Goal: Task Accomplishment & Management: Use online tool/utility

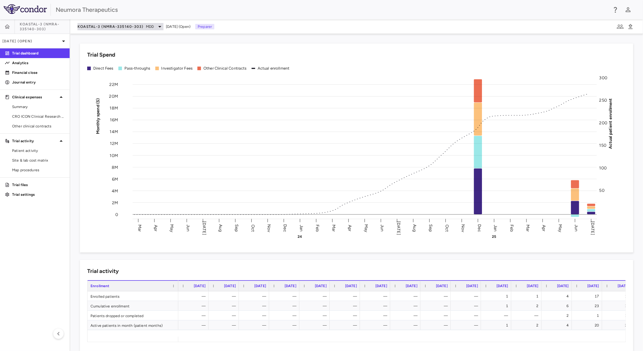
click at [127, 25] on span "KOASTAL-3 (NMRA-335140-303)" at bounding box center [111, 26] width 66 height 5
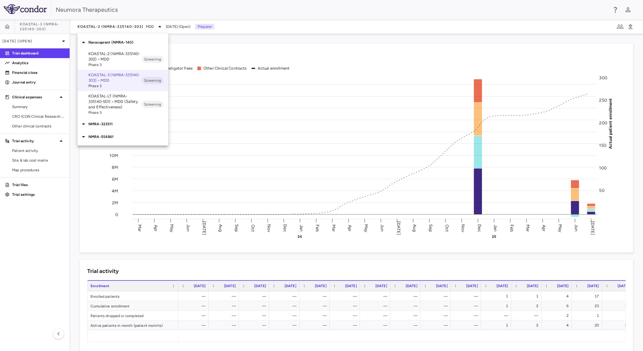
click at [34, 39] on div at bounding box center [321, 175] width 643 height 351
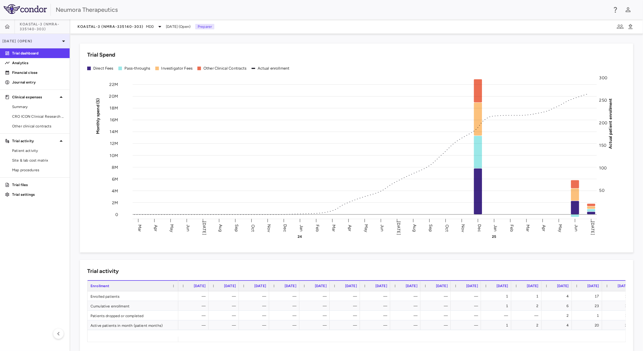
click at [53, 41] on p "[DATE] (Open)" at bounding box center [31, 40] width 58 height 5
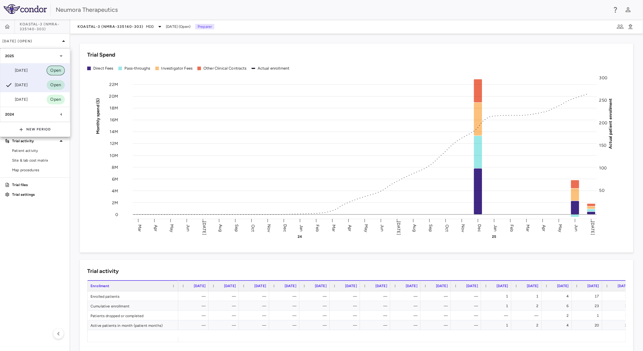
click at [47, 72] on span "Open" at bounding box center [56, 70] width 18 height 7
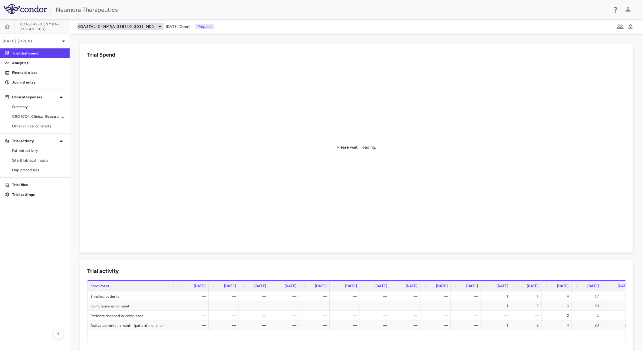
click at [134, 30] on div "KOASTAL-3 (NMRA-335140-303) MDD" at bounding box center [121, 26] width 86 height 7
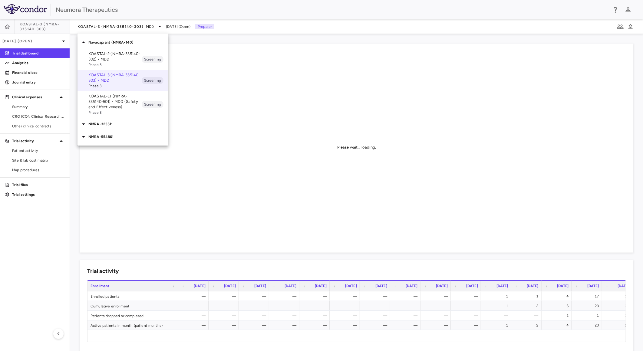
click at [129, 109] on p "KOASTAL-LT (NMRA-335140-501) • MDD (Safety and Effectiveness)" at bounding box center [114, 102] width 53 height 16
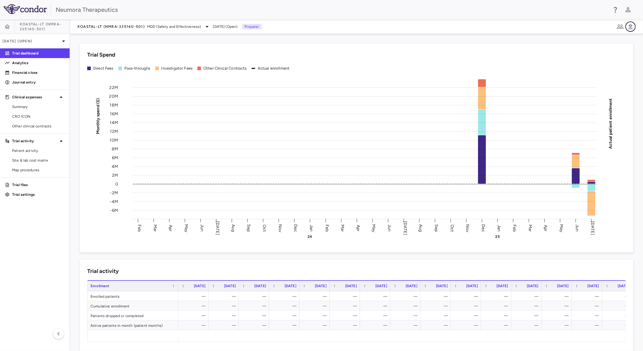
click at [635, 26] on button "button" at bounding box center [631, 27] width 10 height 10
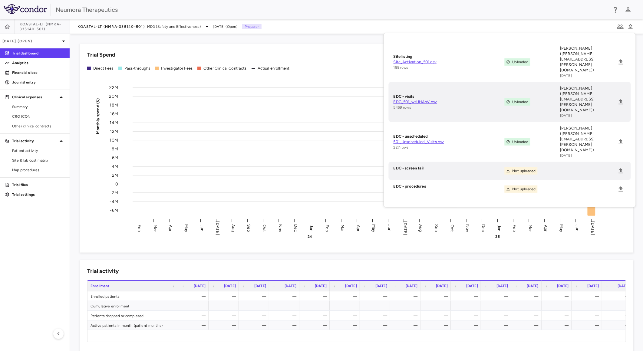
drag, startPoint x: 324, startPoint y: 61, endPoint x: 189, endPoint y: 55, distance: 134.6
click at [324, 61] on div "Trial Spend Direct Fees Pass-throughs Investigator Fees Other Clinical Contract…" at bounding box center [357, 148] width 554 height 209
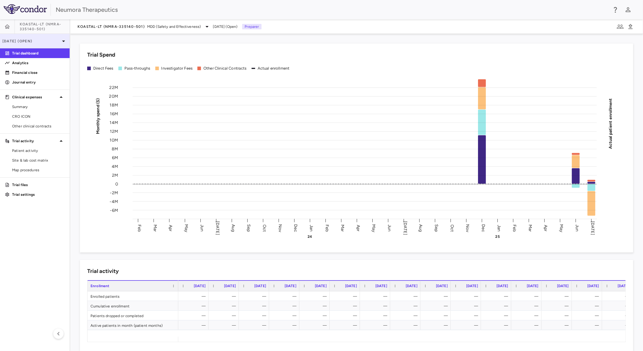
click at [42, 38] on p "[DATE] (Open)" at bounding box center [31, 40] width 58 height 5
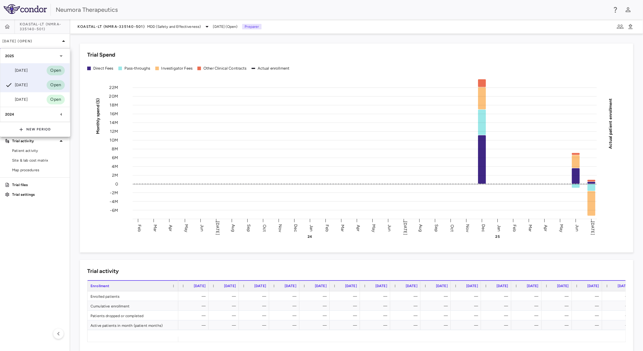
click at [34, 71] on div "Aug 2025 Open" at bounding box center [34, 70] width 69 height 15
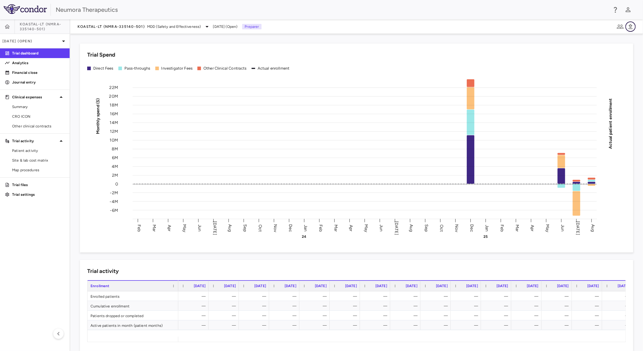
click at [632, 27] on icon "button" at bounding box center [630, 26] width 7 height 7
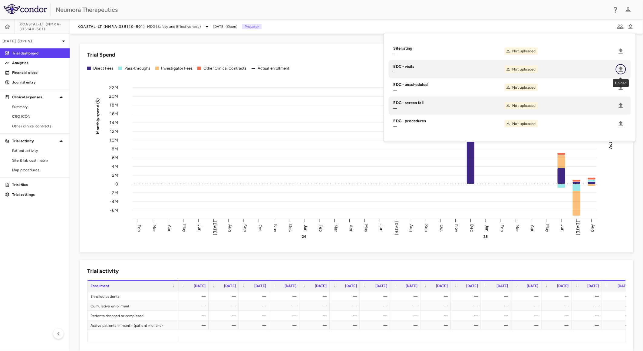
click at [621, 71] on icon "Upload" at bounding box center [621, 69] width 7 height 7
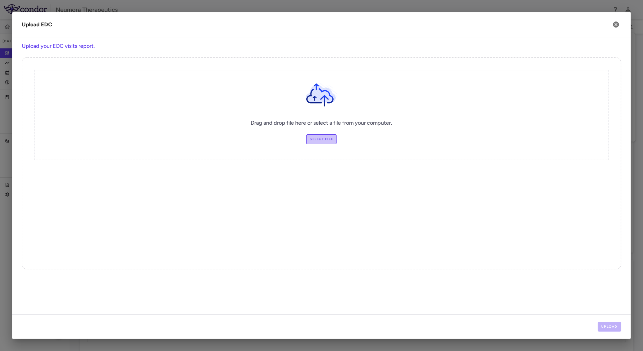
click at [331, 140] on label "Select file" at bounding box center [322, 139] width 31 height 10
click at [0, 0] on input "Select file" at bounding box center [0, 0] width 0 height 0
click at [616, 327] on button "Upload" at bounding box center [610, 327] width 24 height 10
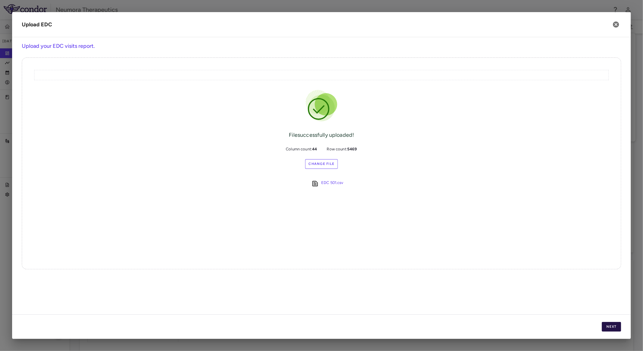
click at [609, 326] on button "Next" at bounding box center [611, 327] width 19 height 10
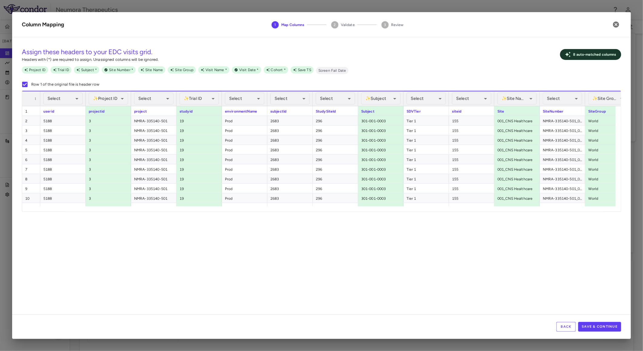
scroll to position [0, 43]
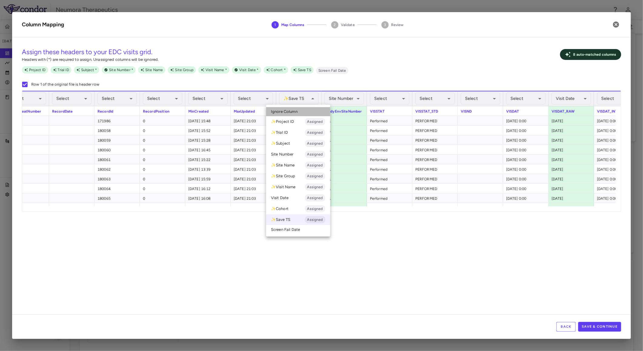
click at [288, 110] on span "Ignore Column" at bounding box center [284, 111] width 27 height 5
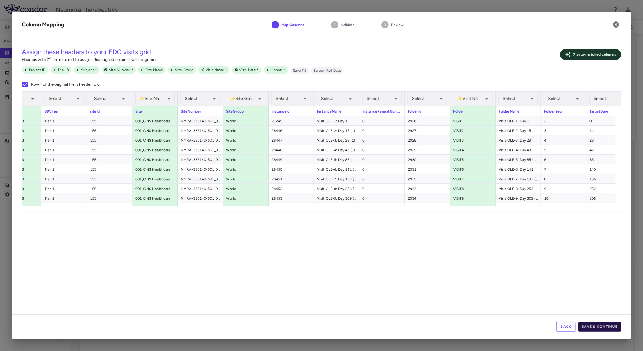
click at [604, 328] on button "Save & Continue" at bounding box center [600, 327] width 43 height 10
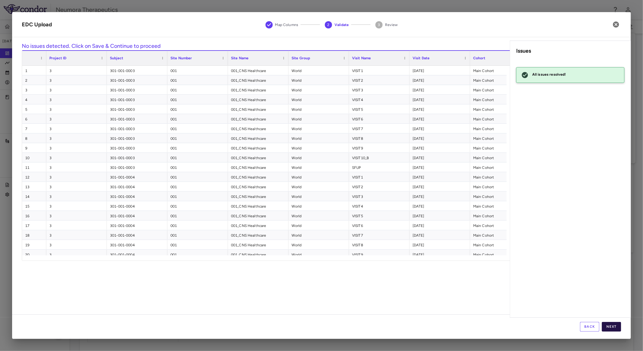
click at [612, 326] on button "Next" at bounding box center [611, 327] width 19 height 10
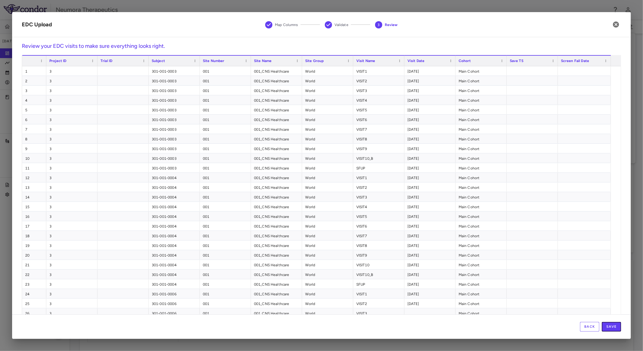
click at [612, 326] on button "Save" at bounding box center [611, 327] width 19 height 10
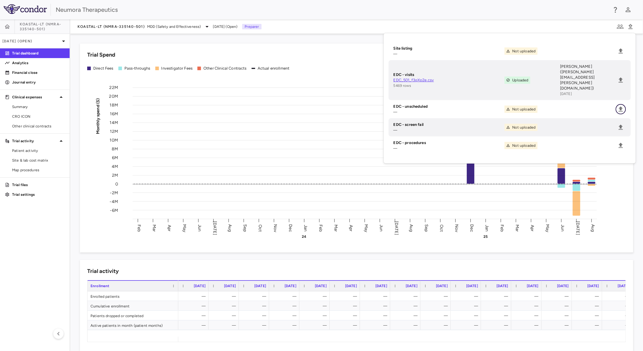
click at [621, 107] on icon "Upload" at bounding box center [621, 109] width 4 height 5
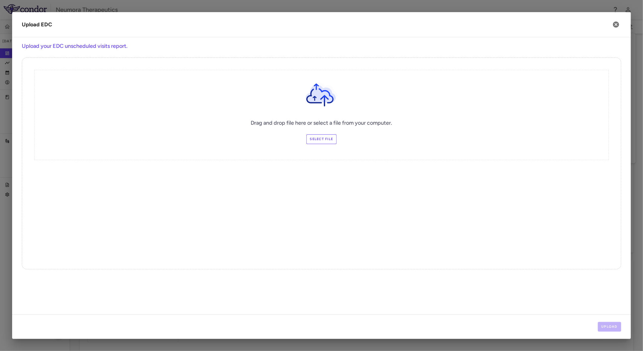
click at [313, 136] on label "Select file" at bounding box center [322, 139] width 31 height 10
click at [0, 0] on input "Select file" at bounding box center [0, 0] width 0 height 0
click at [613, 329] on button "Upload" at bounding box center [610, 327] width 24 height 10
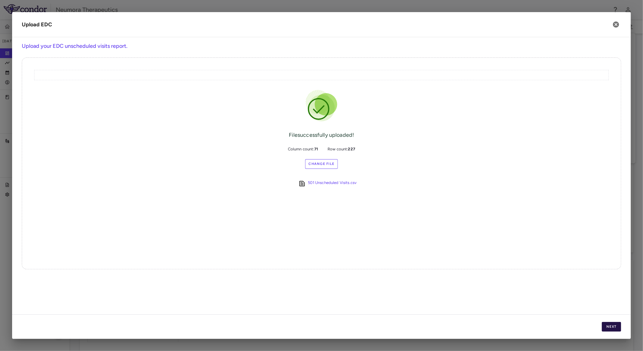
click at [610, 324] on button "Next" at bounding box center [611, 327] width 19 height 10
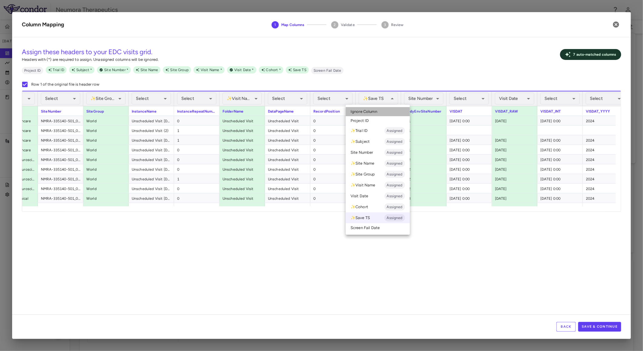
click at [373, 110] on span "Ignore Column" at bounding box center [364, 111] width 27 height 5
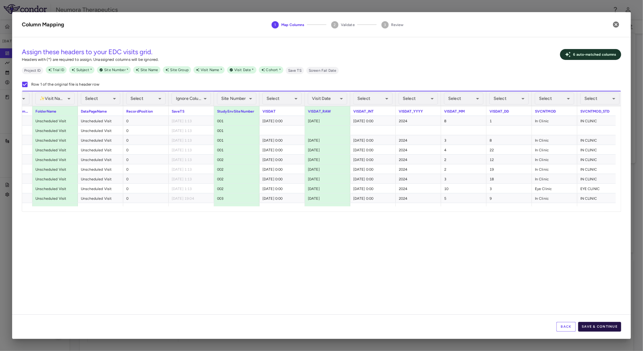
click at [605, 325] on button "Save & Continue" at bounding box center [600, 327] width 43 height 10
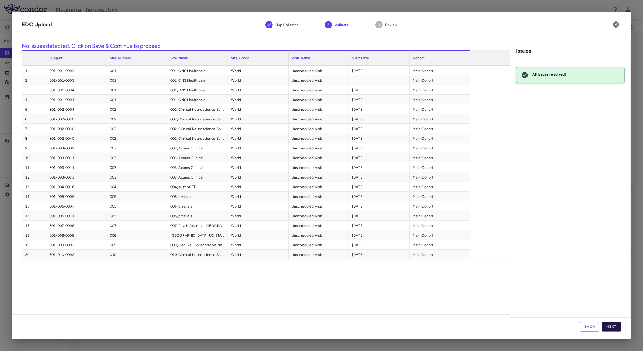
click at [613, 325] on button "Next" at bounding box center [611, 327] width 19 height 10
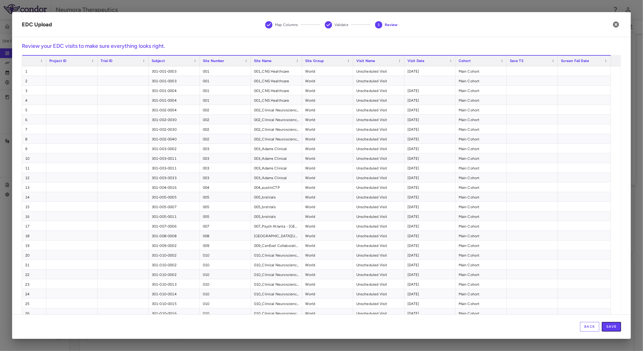
click at [613, 325] on button "Save" at bounding box center [611, 327] width 19 height 10
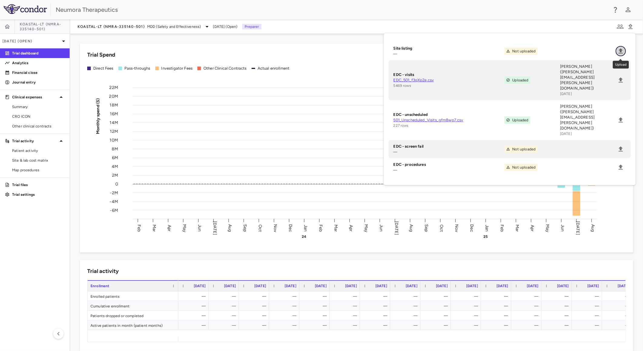
click at [619, 48] on icon "Upload" at bounding box center [621, 51] width 7 height 7
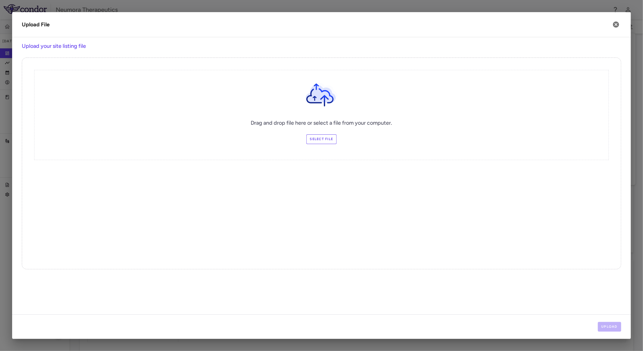
click at [326, 137] on label "Select file" at bounding box center [322, 139] width 31 height 10
click at [0, 0] on input "Select file" at bounding box center [0, 0] width 0 height 0
click at [608, 326] on button "Upload" at bounding box center [610, 327] width 24 height 10
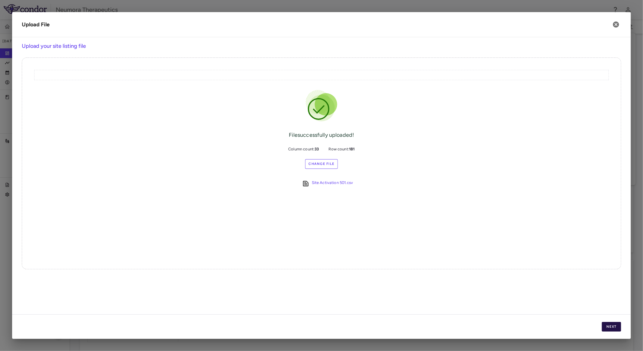
click at [613, 326] on button "Next" at bounding box center [611, 327] width 19 height 10
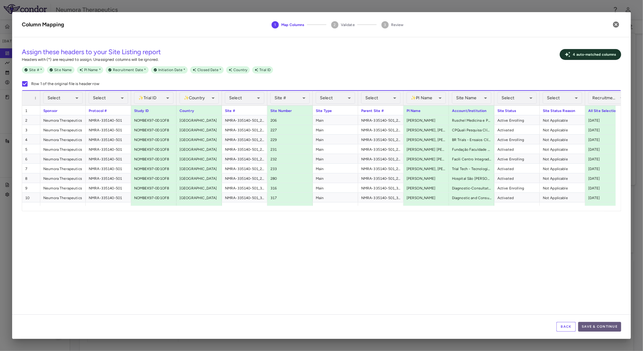
click at [601, 327] on button "Save & Continue" at bounding box center [600, 327] width 43 height 10
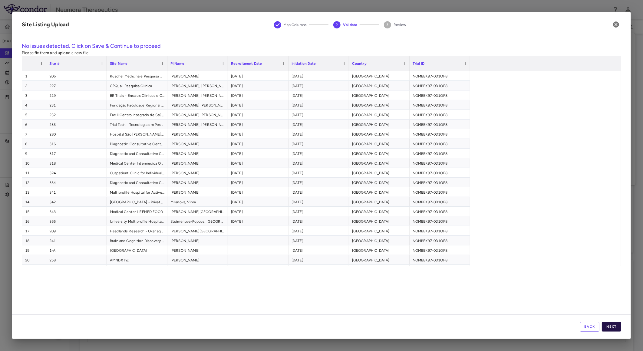
click at [617, 326] on button "Next" at bounding box center [611, 327] width 19 height 10
click at [616, 329] on button "Save" at bounding box center [611, 327] width 19 height 10
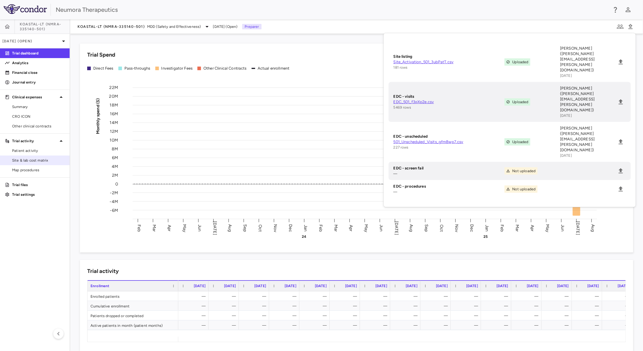
click at [36, 160] on span "Site & lab cost matrix" at bounding box center [38, 160] width 53 height 5
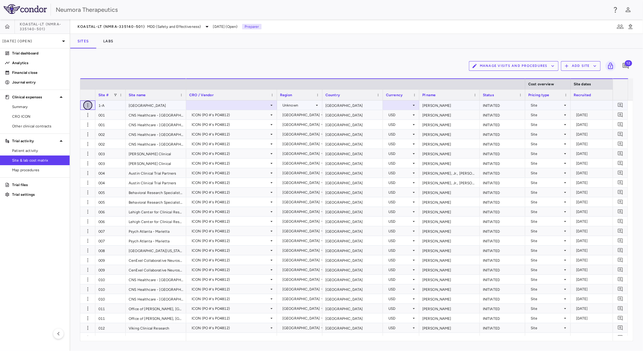
click at [88, 104] on icon "button" at bounding box center [87, 105] width 1 height 4
click at [75, 143] on div "Delete site" at bounding box center [64, 139] width 56 height 11
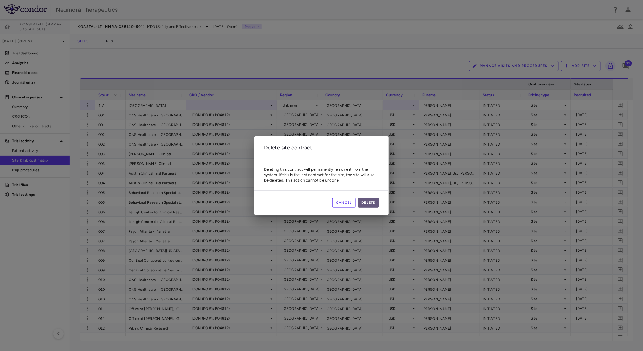
click at [368, 203] on button "Delete" at bounding box center [368, 203] width 21 height 10
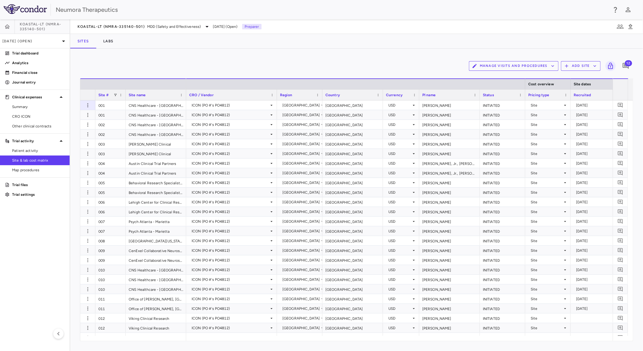
click at [50, 25] on span "KOASTAL-LT (NMRA-335140-501)" at bounding box center [45, 27] width 50 height 10
click at [113, 28] on span "KOASTAL-LT (NMRA-335140-501)" at bounding box center [111, 26] width 67 height 5
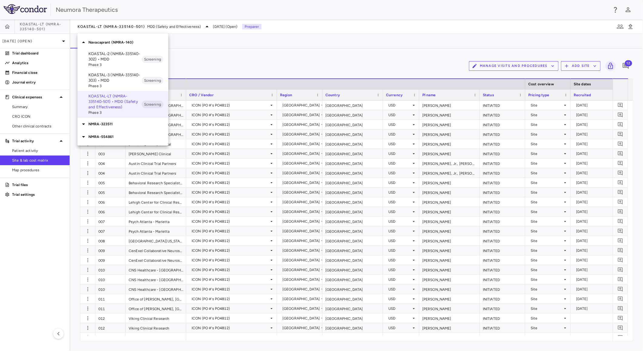
click at [223, 63] on div at bounding box center [321, 175] width 643 height 351
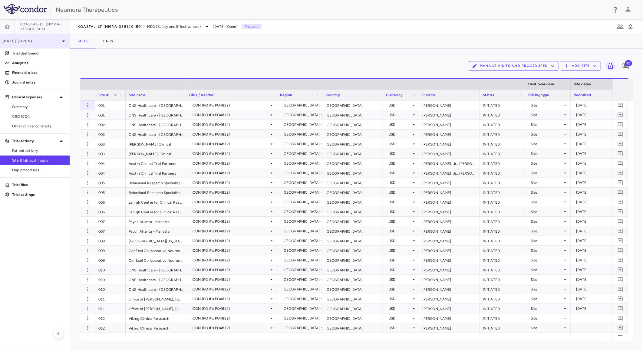
click at [34, 38] on p "[DATE] (Open)" at bounding box center [31, 40] width 58 height 5
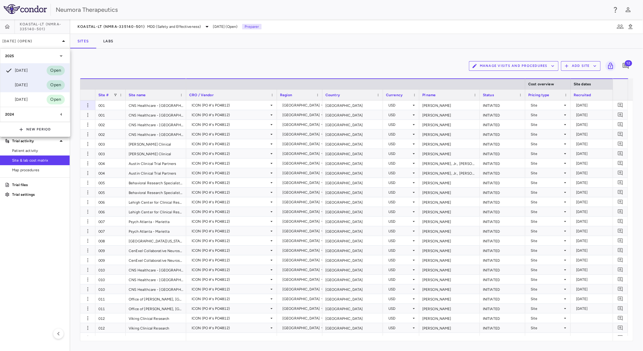
click at [40, 86] on div "Jul 2025 Open" at bounding box center [34, 85] width 69 height 15
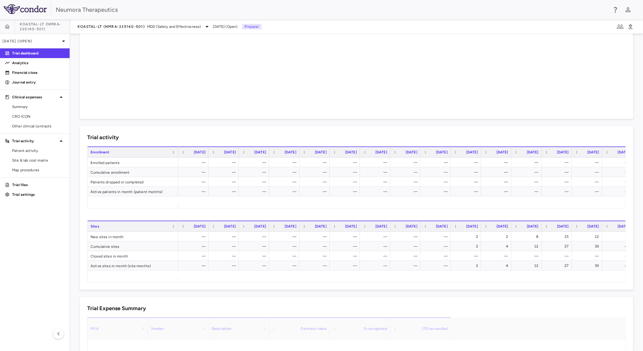
scroll to position [269, 0]
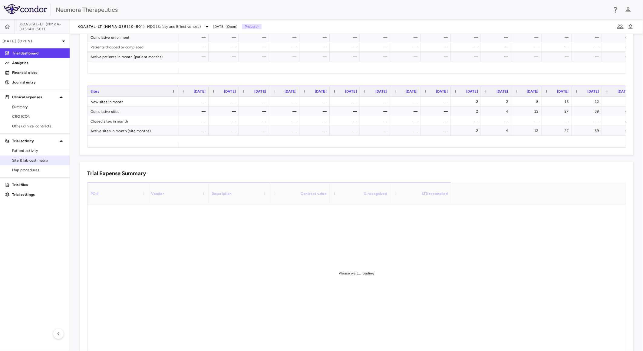
click at [34, 156] on div "Site & lab cost matrix" at bounding box center [35, 161] width 70 height 10
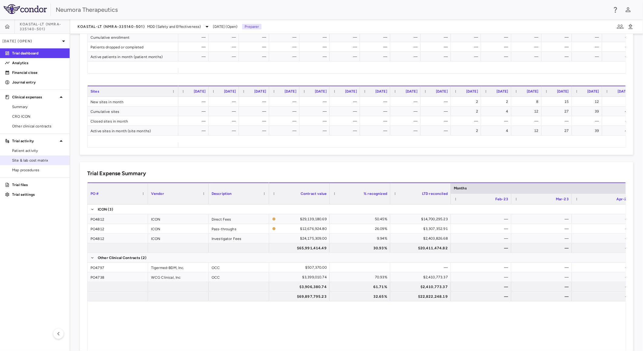
click at [48, 158] on span "Site & lab cost matrix" at bounding box center [38, 160] width 53 height 5
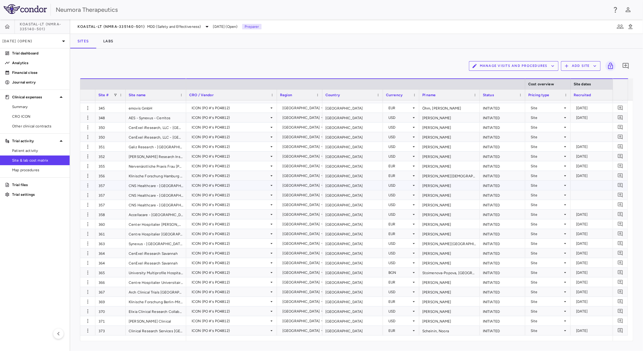
scroll to position [2119, 0]
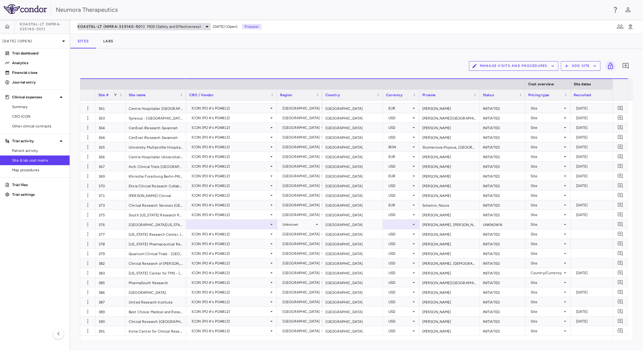
click at [114, 23] on div "KOASTAL-LT (NMRA-335140-501) MDD (Safety and Effectiveness)" at bounding box center [144, 26] width 133 height 7
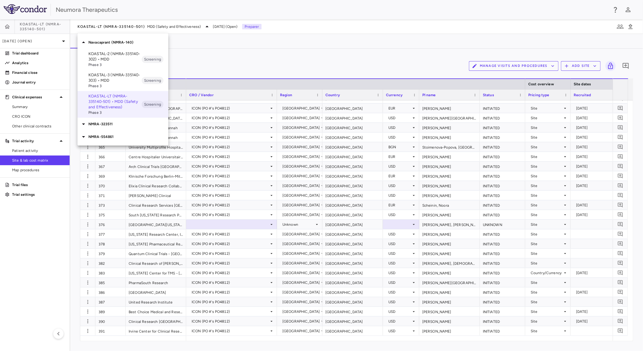
click at [120, 57] on p "KOASTAL-2 (NMRA-335140-302) • MDD" at bounding box center [114, 56] width 53 height 11
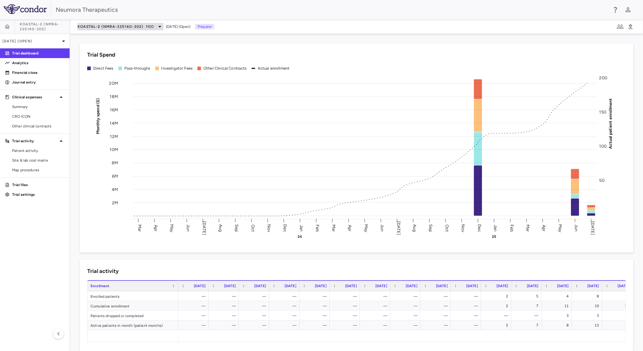
click at [136, 27] on span "KOASTAL-2 (NMRA-335140-302)" at bounding box center [111, 26] width 66 height 5
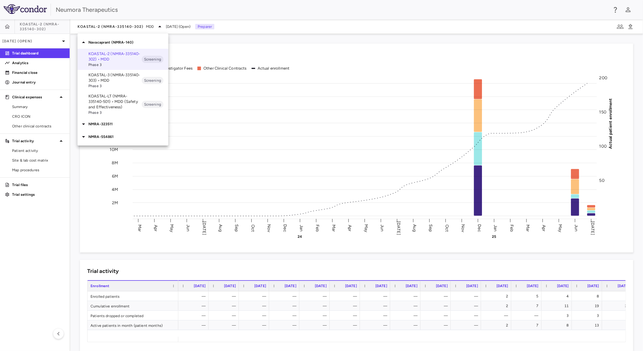
click at [140, 26] on div at bounding box center [321, 175] width 643 height 351
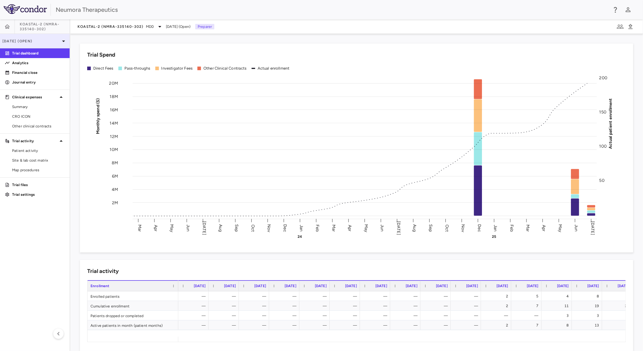
click at [45, 38] on p "[DATE] (Open)" at bounding box center [31, 40] width 58 height 5
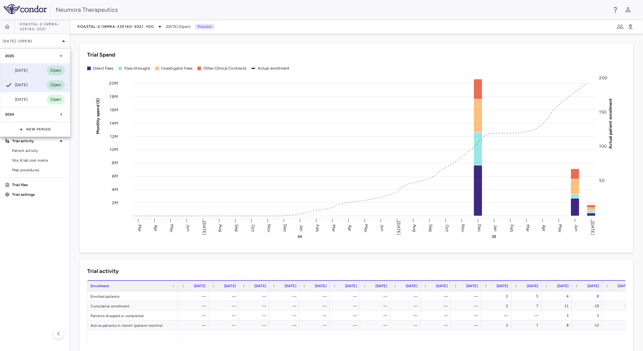
click at [34, 70] on div "[DATE] Open" at bounding box center [34, 70] width 69 height 15
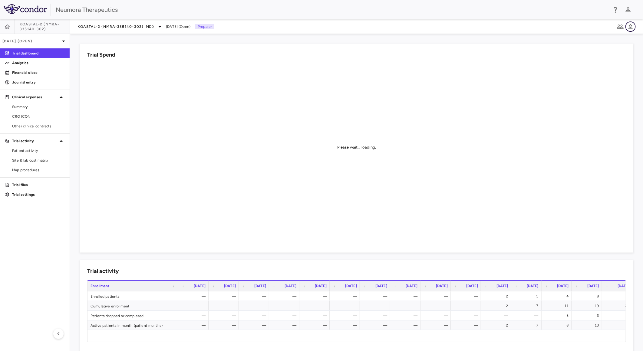
click at [631, 26] on icon "button" at bounding box center [631, 26] width 4 height 5
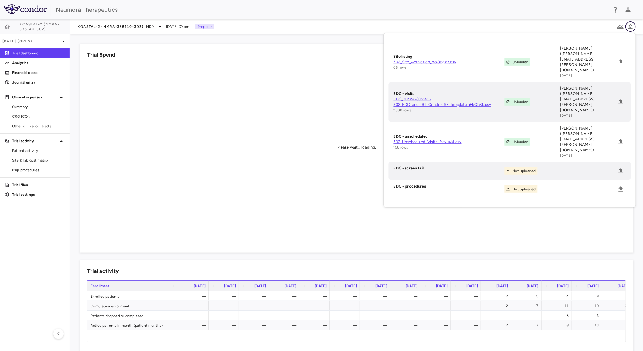
click at [631, 26] on icon "button" at bounding box center [631, 26] width 4 height 5
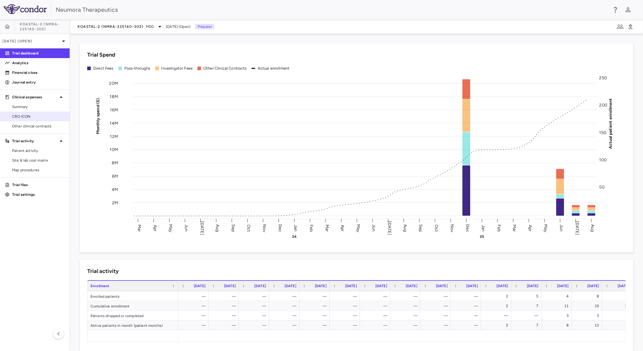
click at [32, 115] on span "CRO ICON" at bounding box center [38, 116] width 53 height 5
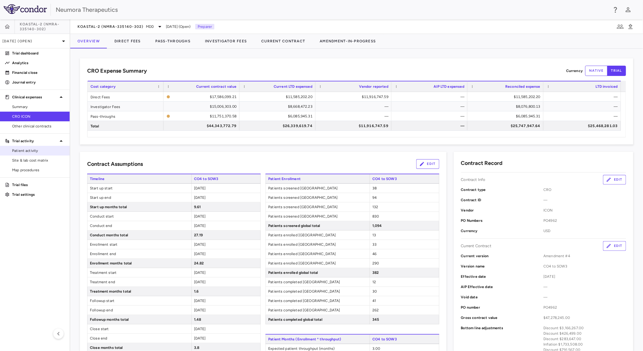
click at [40, 150] on span "Patient activity" at bounding box center [38, 150] width 53 height 5
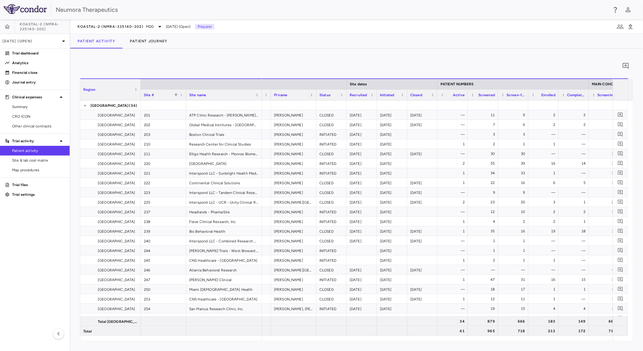
scroll to position [0, 49]
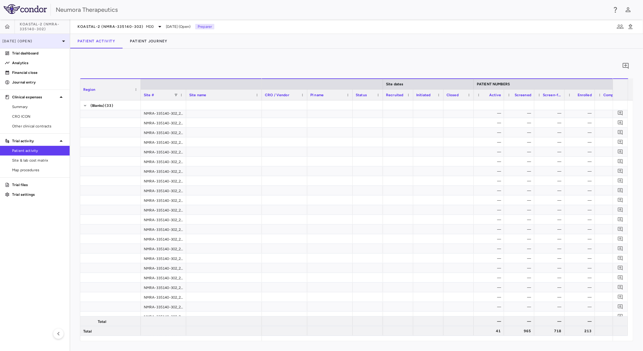
click at [47, 39] on p "[DATE] (Open)" at bounding box center [31, 40] width 58 height 5
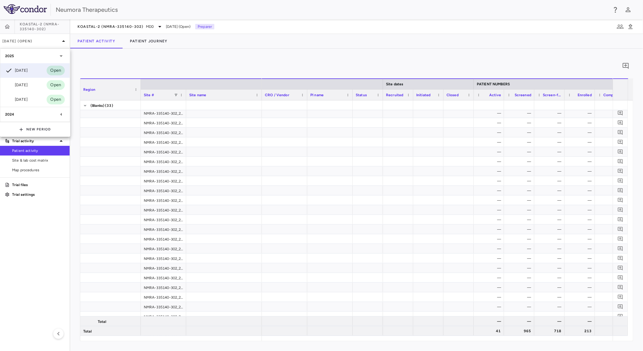
click at [41, 80] on div "Jul 2025 Open" at bounding box center [34, 85] width 69 height 15
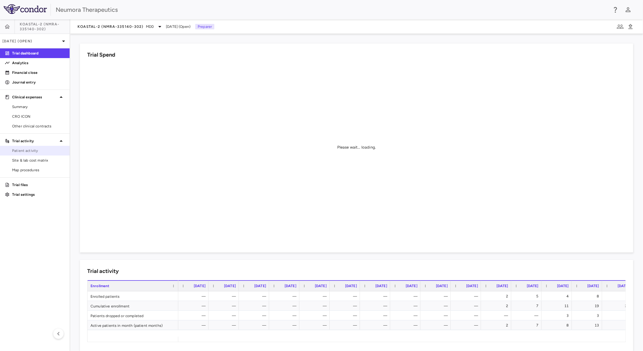
click at [37, 150] on span "Patient activity" at bounding box center [38, 150] width 53 height 5
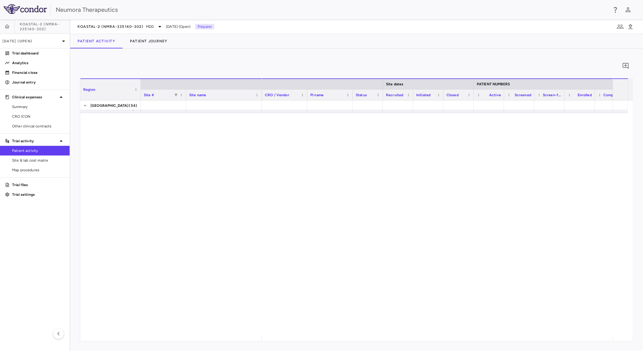
scroll to position [530, 0]
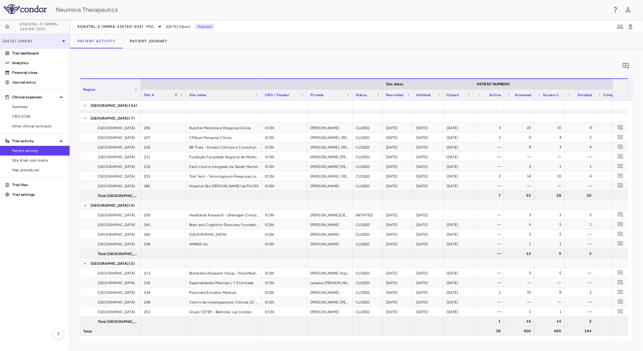
click at [40, 36] on div "[DATE] (Open)" at bounding box center [35, 41] width 70 height 15
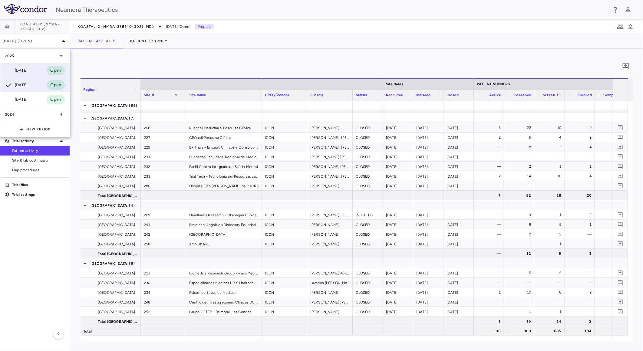
click at [35, 67] on div "Aug 2025 Open" at bounding box center [34, 70] width 69 height 15
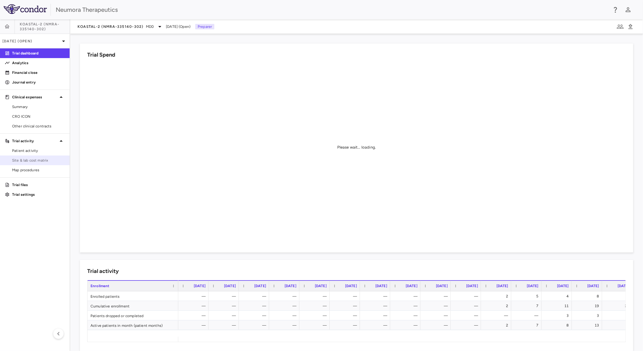
click at [38, 158] on span "Site & lab cost matrix" at bounding box center [38, 160] width 53 height 5
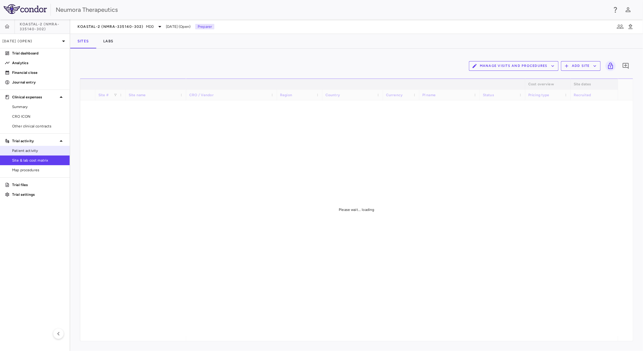
click at [48, 150] on span "Patient activity" at bounding box center [38, 150] width 53 height 5
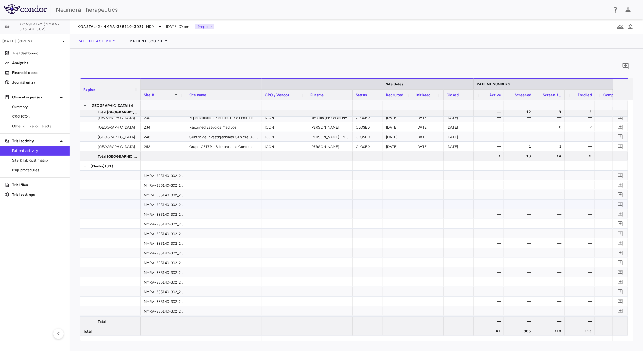
scroll to position [735, 0]
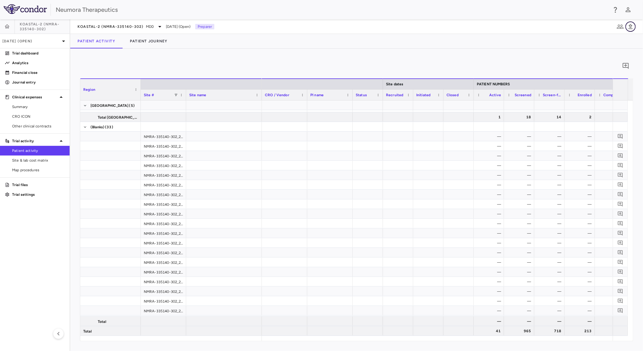
click at [631, 22] on button "button" at bounding box center [631, 27] width 10 height 10
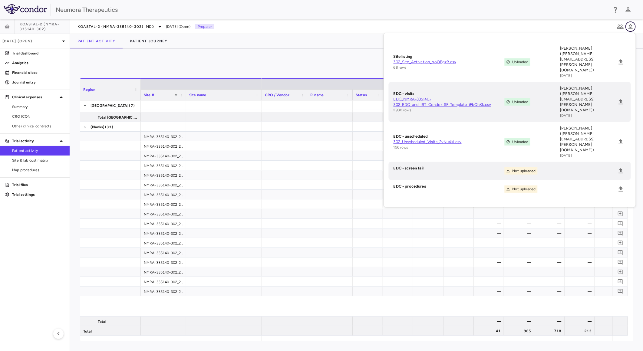
scroll to position [566, 0]
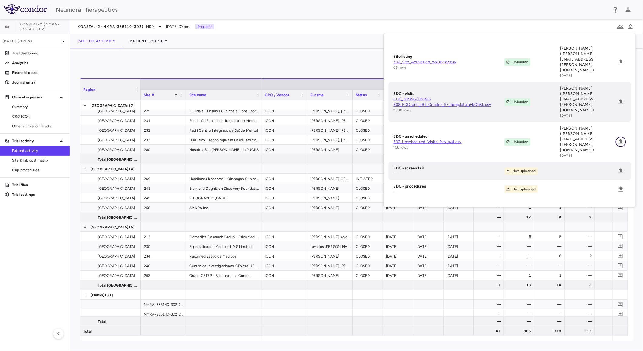
click at [622, 139] on icon "Upload" at bounding box center [621, 141] width 4 height 5
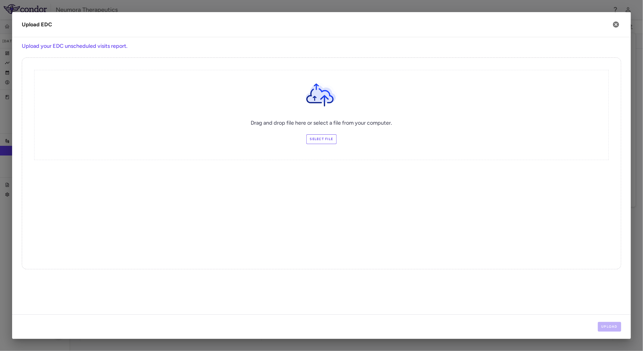
click at [322, 139] on label "Select file" at bounding box center [322, 139] width 31 height 10
click at [0, 0] on input "Select file" at bounding box center [0, 0] width 0 height 0
drag, startPoint x: 611, startPoint y: 324, endPoint x: 610, endPoint y: 311, distance: 13.0
click at [611, 325] on button "Upload" at bounding box center [610, 327] width 24 height 10
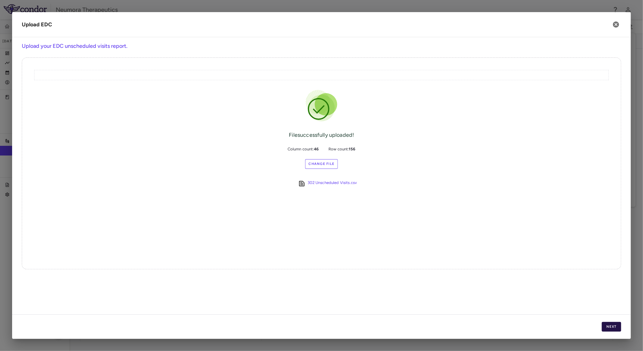
click at [606, 328] on button "Next" at bounding box center [611, 327] width 19 height 10
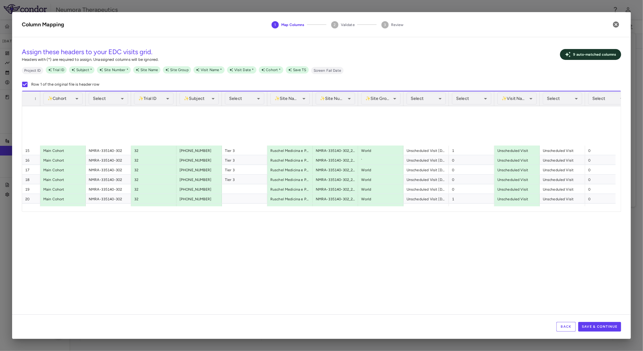
scroll to position [271, 0]
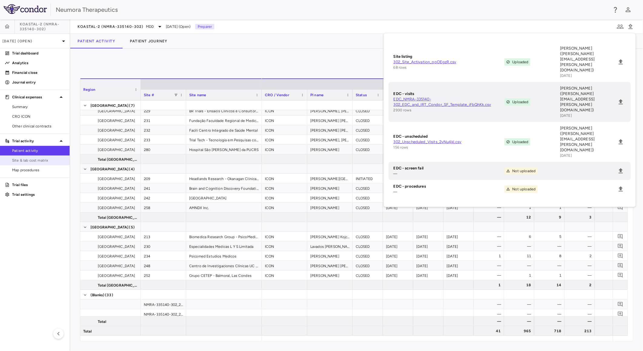
click at [51, 163] on span "Site & lab cost matrix" at bounding box center [38, 160] width 53 height 5
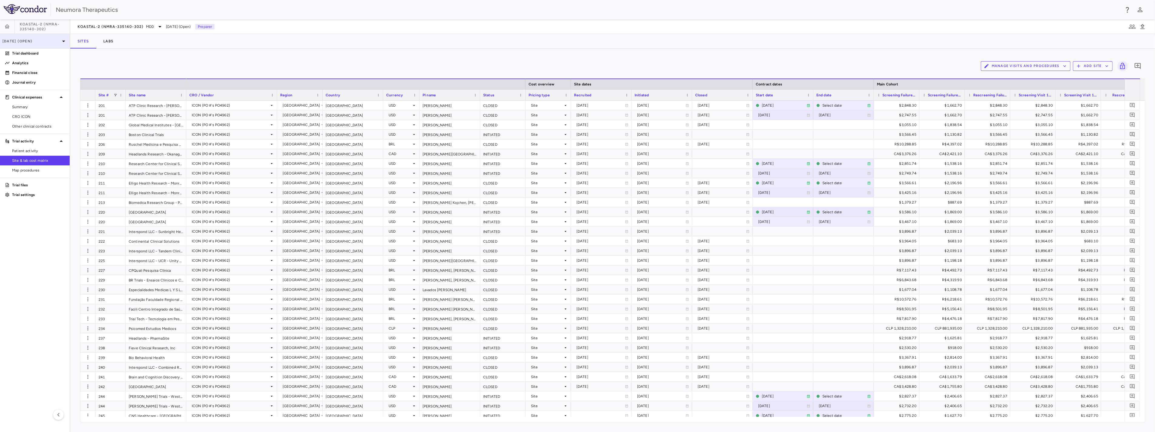
click at [39, 46] on div "[DATE] (Open)" at bounding box center [35, 41] width 70 height 15
drag, startPoint x: 142, startPoint y: 74, endPoint x: 134, endPoint y: 66, distance: 11.6
click at [141, 73] on div at bounding box center [577, 216] width 1155 height 432
click at [138, 23] on div "KOASTAL-2 (NMRA-335140-302) MDD" at bounding box center [121, 26] width 86 height 7
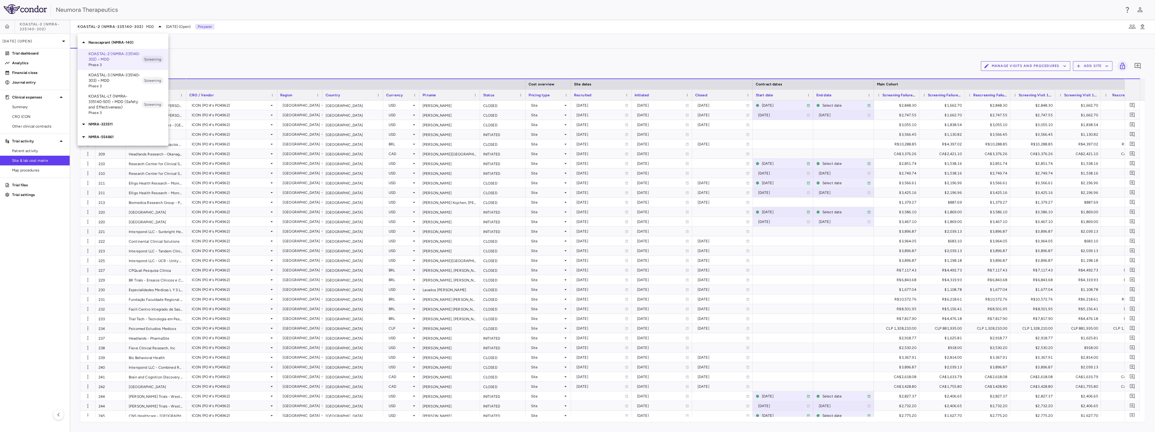
click at [112, 125] on p "NMRA-323511" at bounding box center [128, 123] width 80 height 5
click at [115, 151] on p "NMRA-323511-104 • Agitation Associated With Dementia Due to Alzheimer's Disease" at bounding box center [114, 146] width 53 height 27
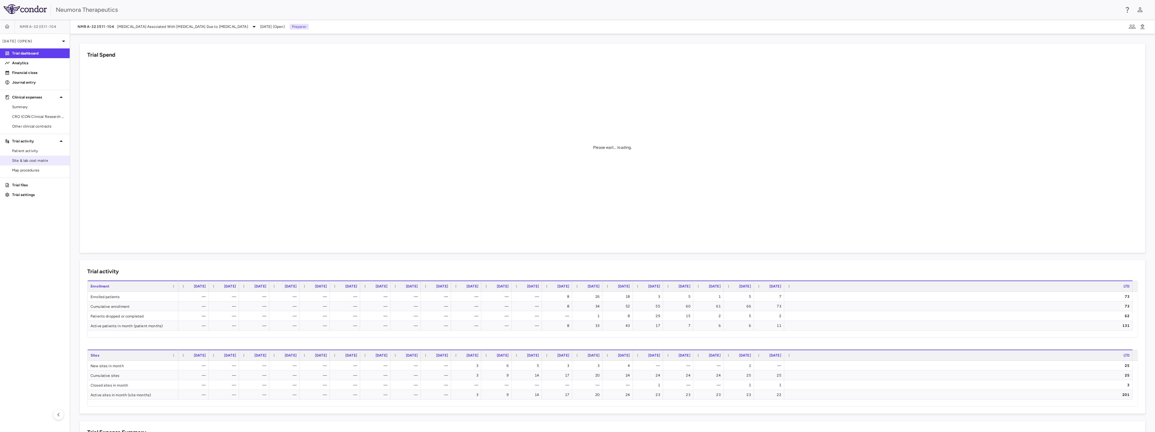
click at [33, 161] on span "Site & lab cost matrix" at bounding box center [38, 160] width 53 height 5
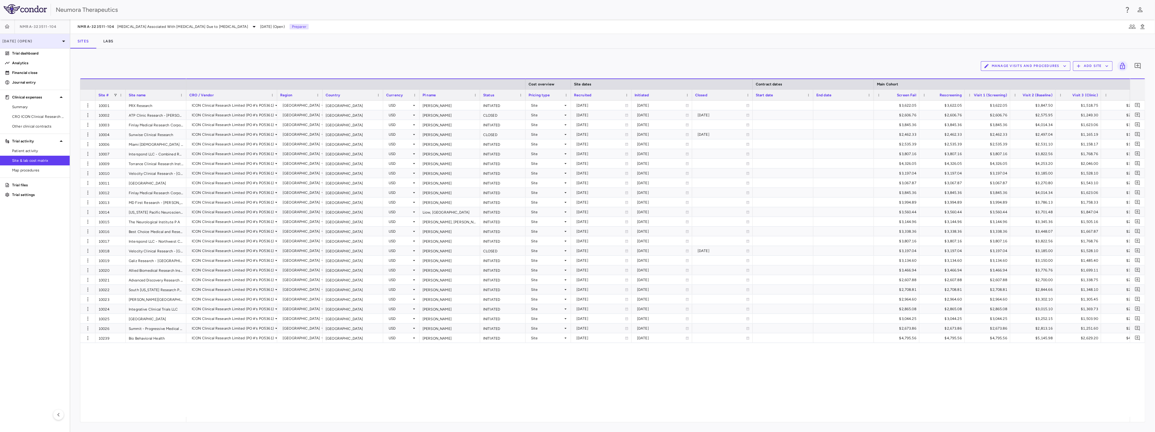
click at [32, 41] on p "[DATE] (Open)" at bounding box center [31, 40] width 58 height 5
click at [25, 82] on div "[DATE]" at bounding box center [16, 84] width 22 height 7
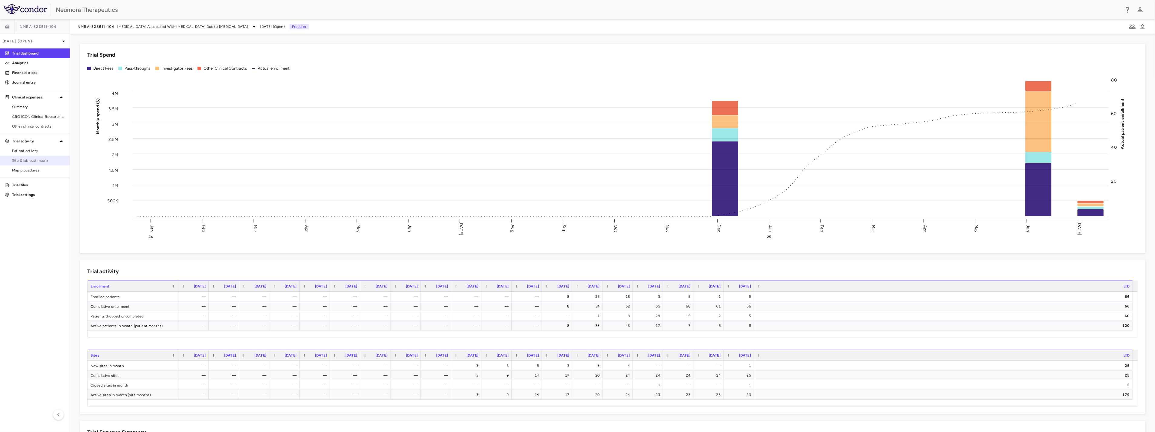
click at [36, 160] on span "Site & lab cost matrix" at bounding box center [38, 160] width 53 height 5
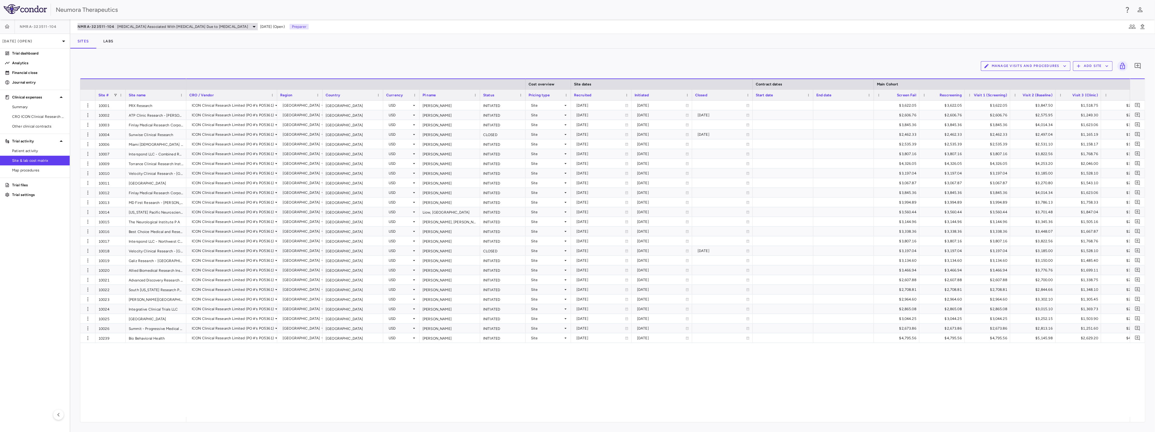
click at [96, 26] on span "NMRA-323511-104" at bounding box center [96, 26] width 37 height 5
click at [117, 41] on p "Navacaprant (NMRA-140)" at bounding box center [128, 42] width 80 height 5
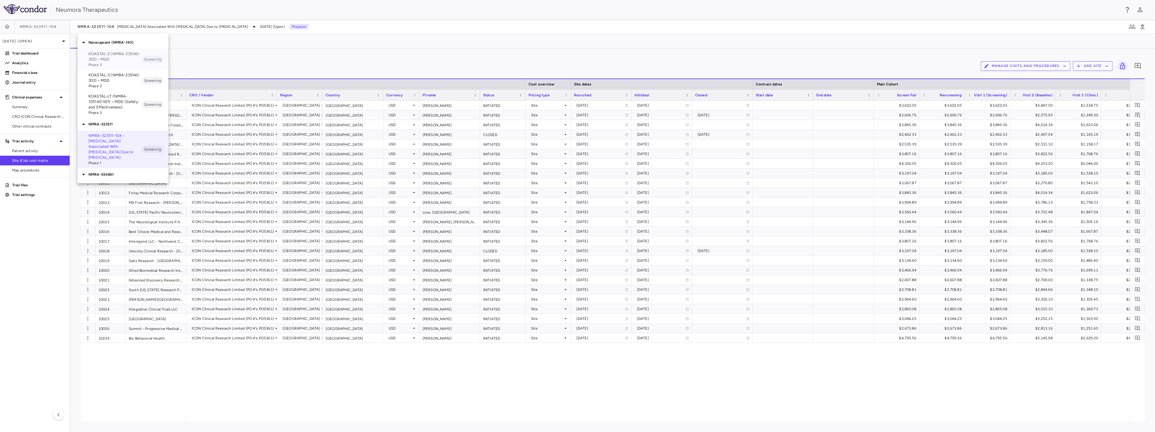
click at [117, 56] on p "KOASTAL-2 (NMRA-335140-302) • MDD" at bounding box center [114, 56] width 53 height 11
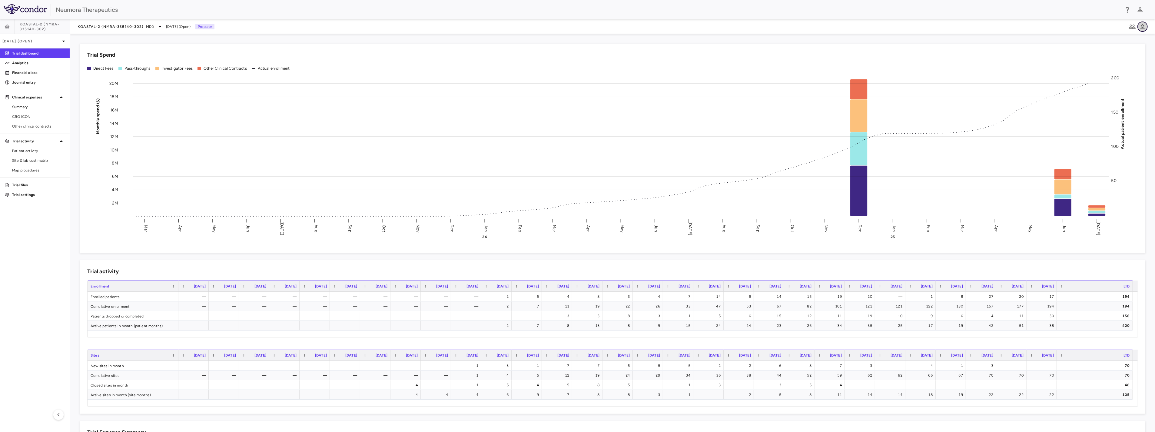
click at [643, 26] on icon "button" at bounding box center [1142, 26] width 4 height 5
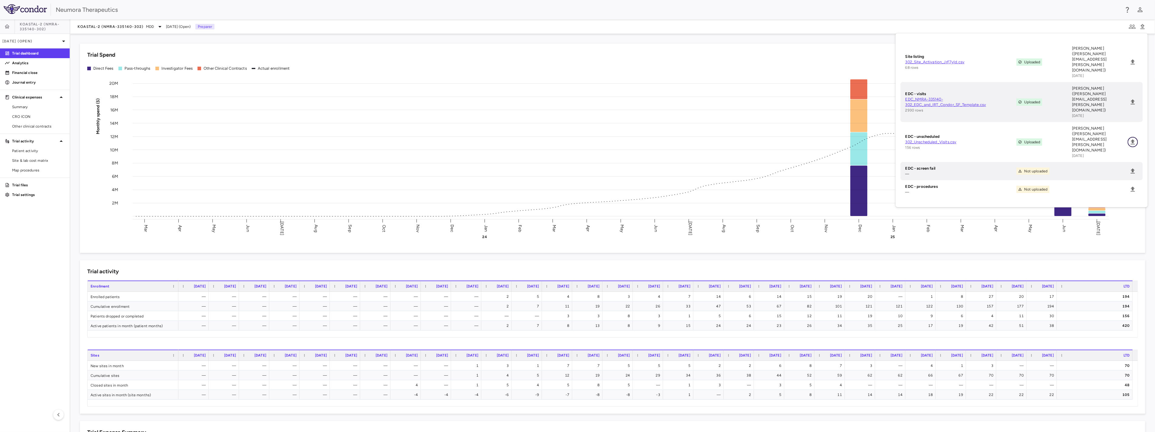
click at [643, 138] on icon "Upload" at bounding box center [1132, 141] width 7 height 7
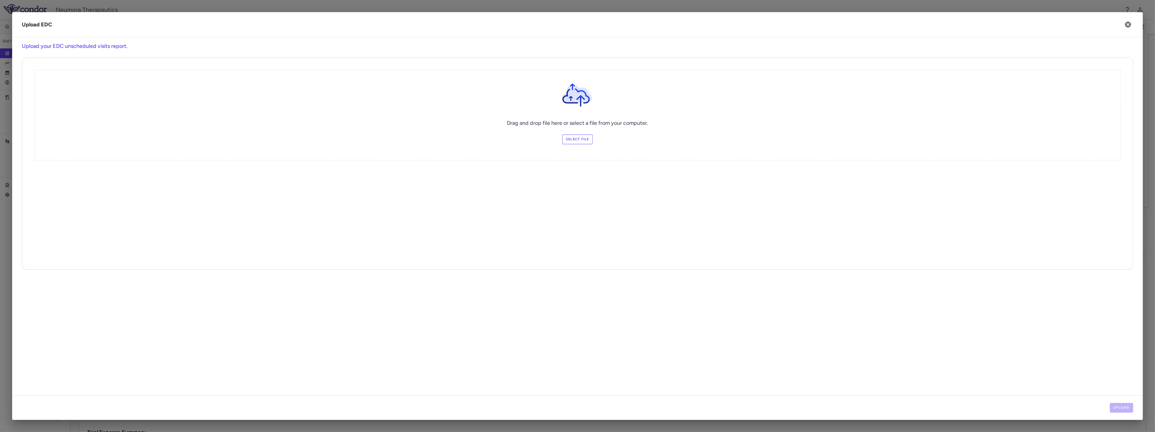
click at [586, 140] on label "Select file" at bounding box center [577, 139] width 31 height 10
click at [0, 0] on input "Select file" at bounding box center [0, 0] width 0 height 0
click at [643, 351] on button "Upload" at bounding box center [1122, 408] width 24 height 10
click at [643, 351] on button "Next" at bounding box center [1123, 408] width 19 height 10
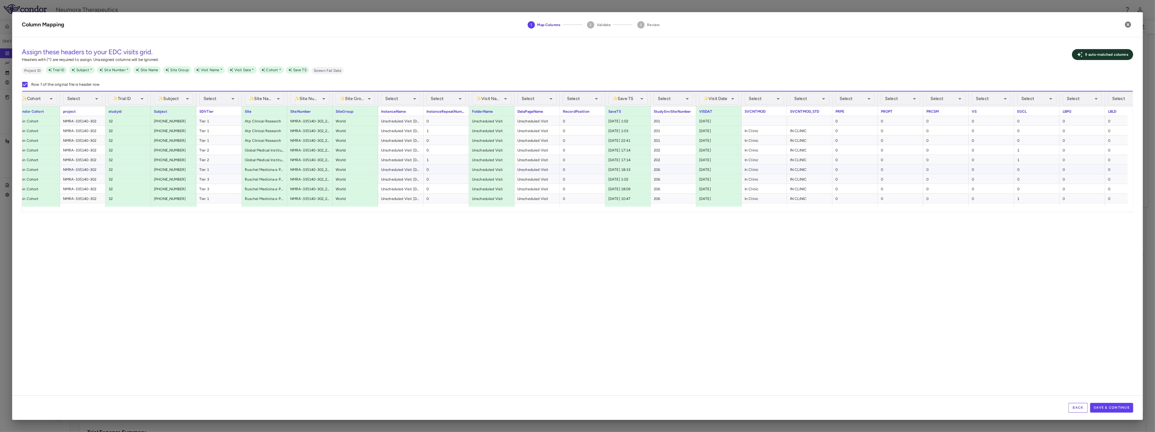
scroll to position [0, 26]
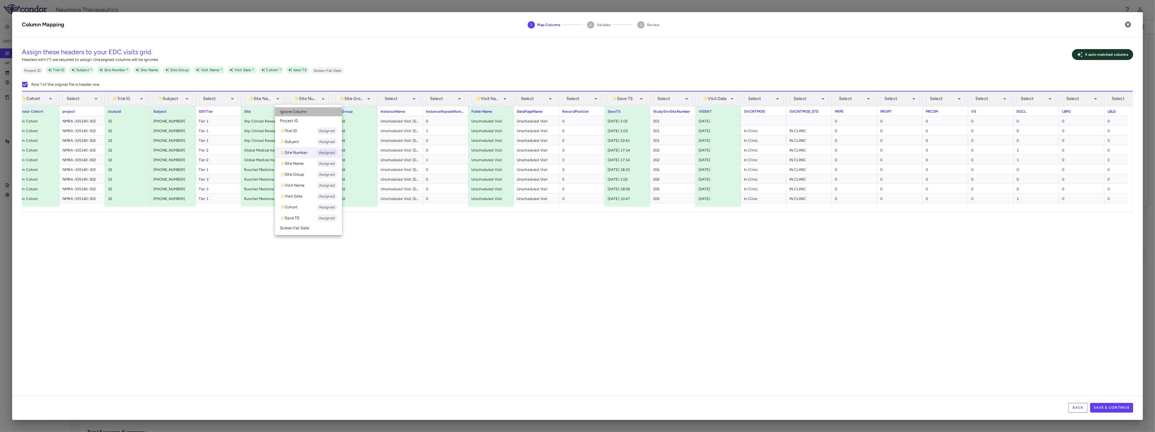
click at [308, 113] on li "Ignore Column" at bounding box center [308, 111] width 67 height 9
drag, startPoint x: 210, startPoint y: 207, endPoint x: 229, endPoint y: 210, distance: 19.6
click at [231, 210] on div at bounding box center [575, 209] width 1106 height 5
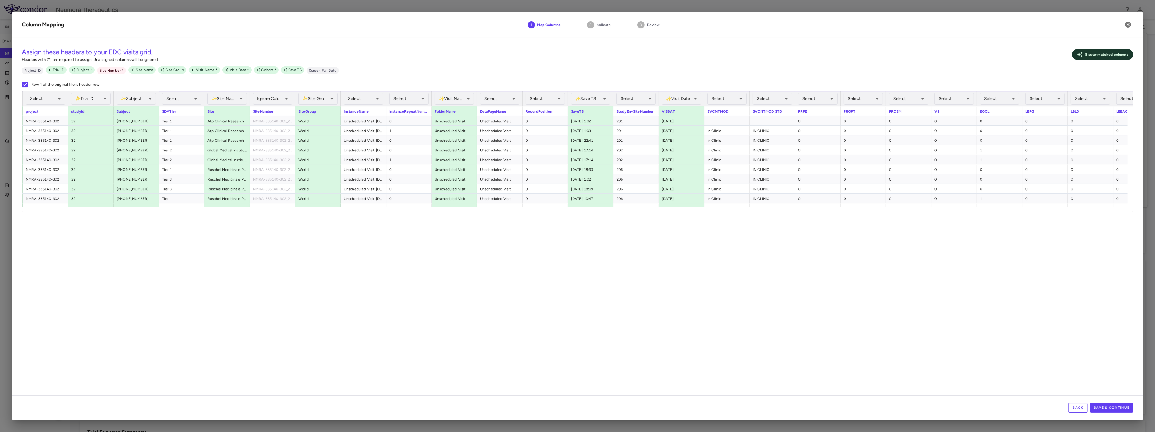
scroll to position [0, 77]
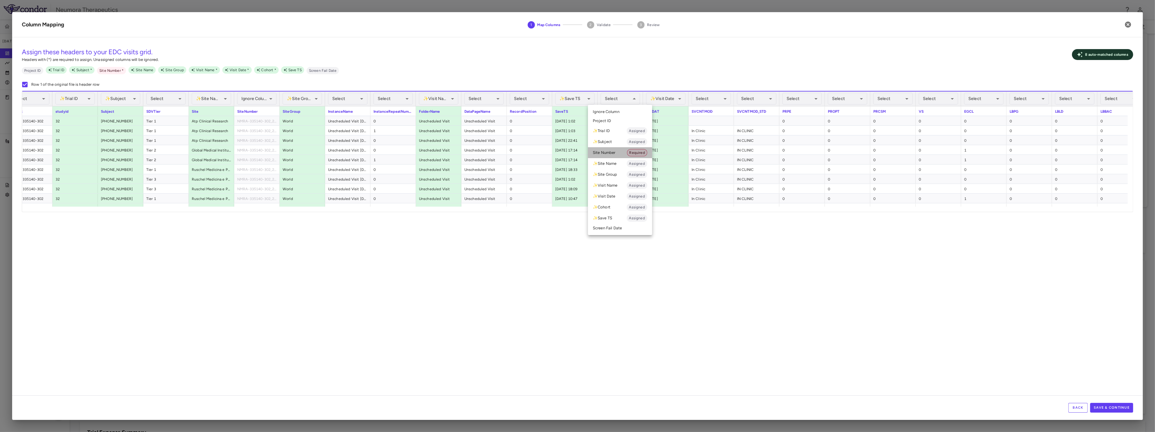
click at [614, 154] on li "Site Number Required" at bounding box center [620, 152] width 64 height 11
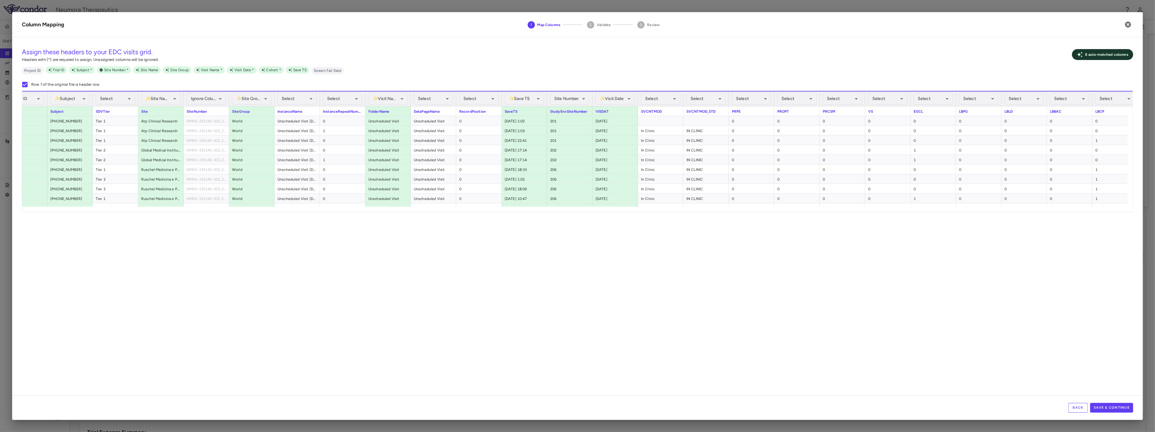
scroll to position [0, 134]
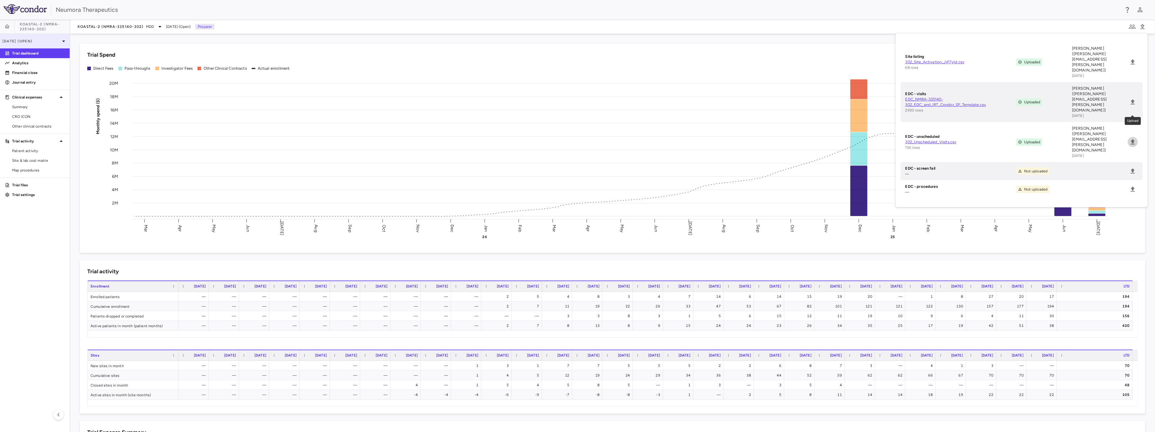
click at [37, 39] on p "Jul 2025 (Open)" at bounding box center [31, 40] width 58 height 5
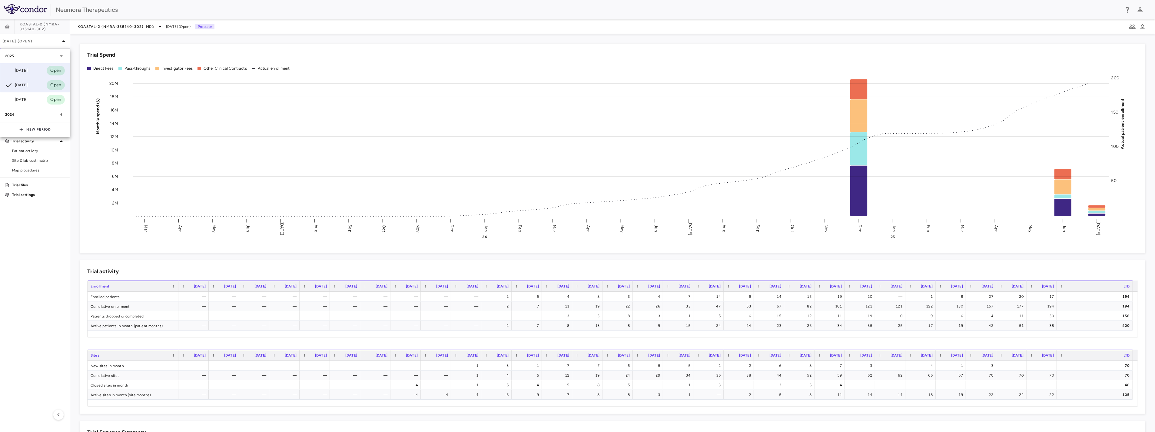
click at [28, 70] on div "Aug 2025" at bounding box center [16, 70] width 22 height 7
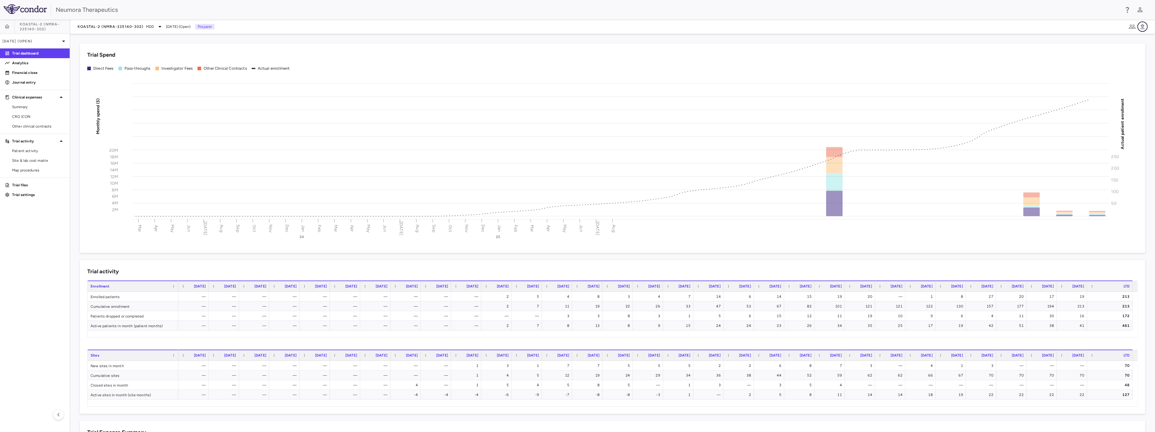
click at [643, 27] on icon "button" at bounding box center [1142, 26] width 7 height 7
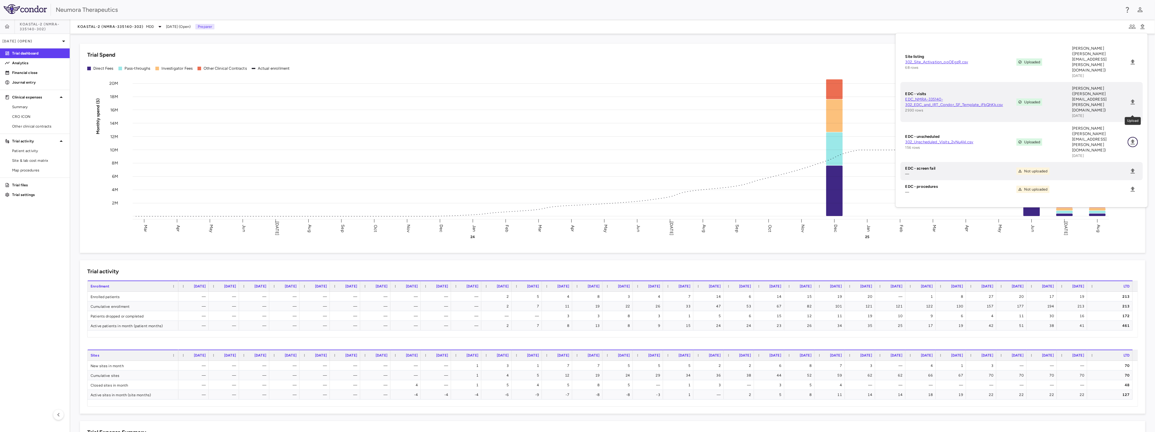
click at [643, 139] on icon "Upload" at bounding box center [1133, 141] width 4 height 5
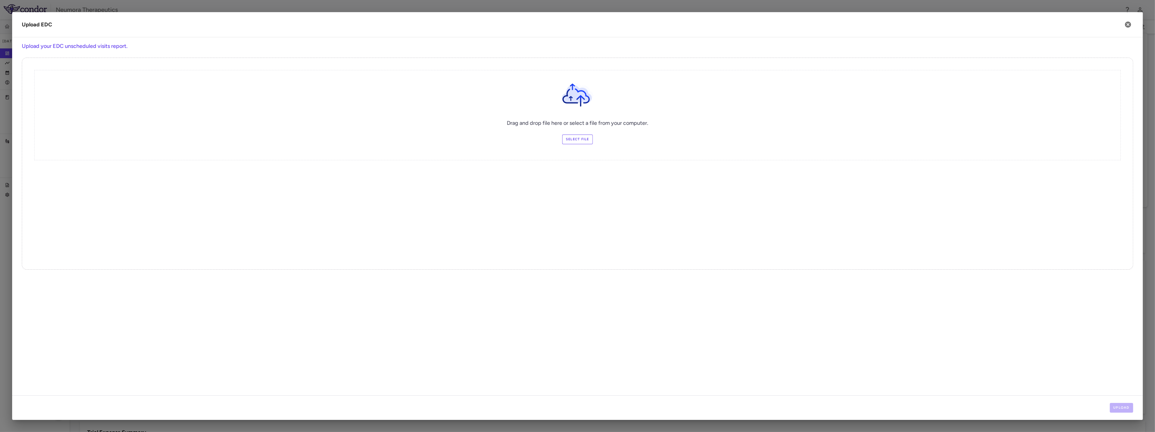
click at [583, 139] on label "Select file" at bounding box center [577, 139] width 31 height 10
click at [0, 0] on input "Select file" at bounding box center [0, 0] width 0 height 0
click at [643, 351] on button "Upload" at bounding box center [1122, 408] width 24 height 10
click at [643, 351] on button "Next" at bounding box center [1123, 408] width 19 height 10
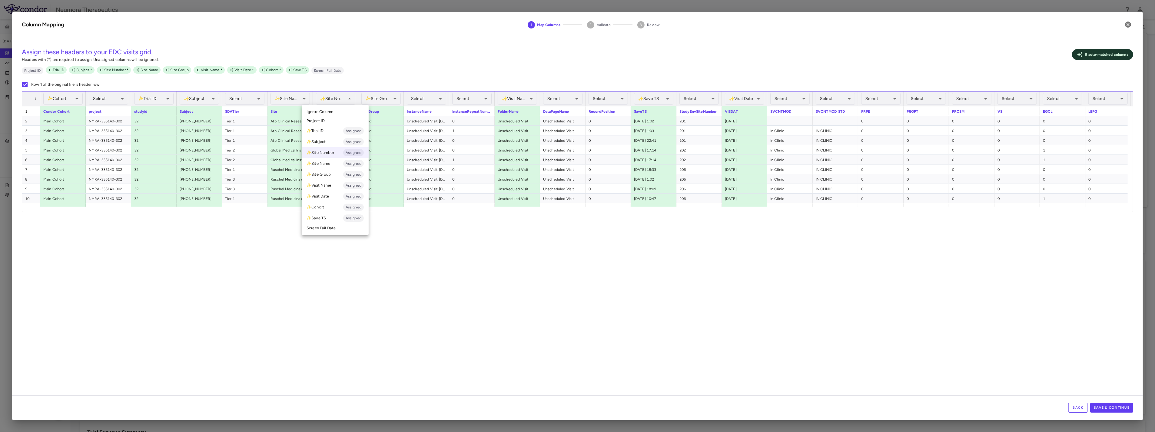
click at [332, 111] on span "Ignore Column" at bounding box center [320, 111] width 27 height 5
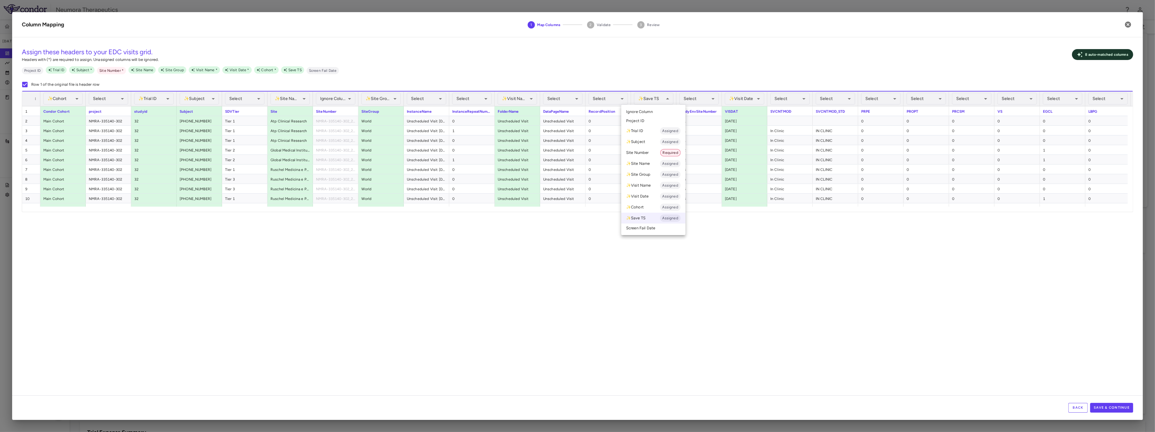
click at [643, 110] on li "Ignore Column" at bounding box center [653, 111] width 64 height 9
click at [643, 154] on li "Site Number Required" at bounding box center [699, 152] width 64 height 11
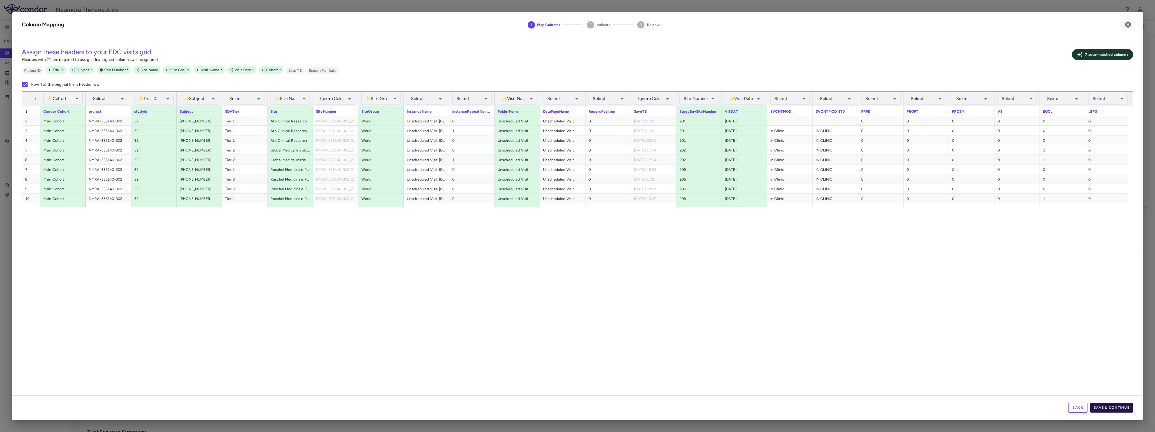
click at [643, 351] on button "Save & Continue" at bounding box center [1111, 408] width 43 height 10
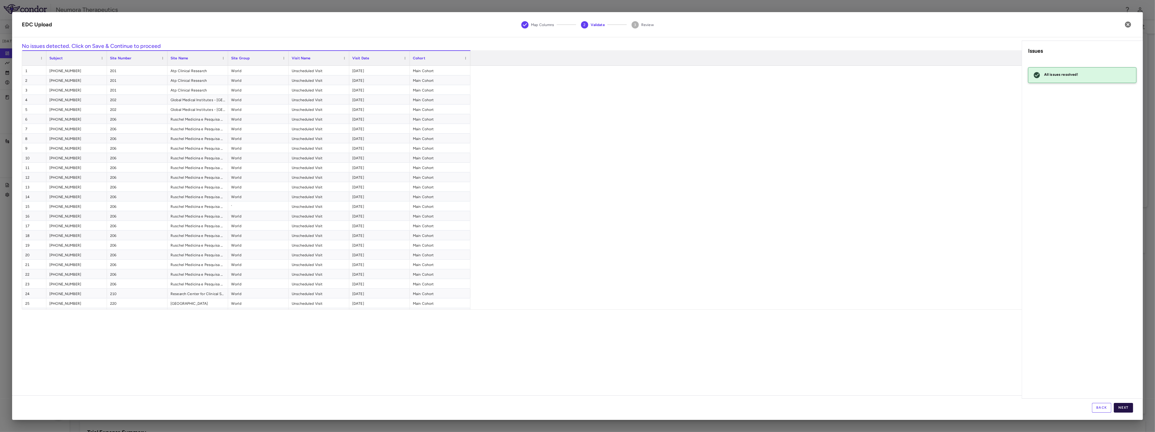
click at [643, 351] on button "Next" at bounding box center [1123, 408] width 19 height 10
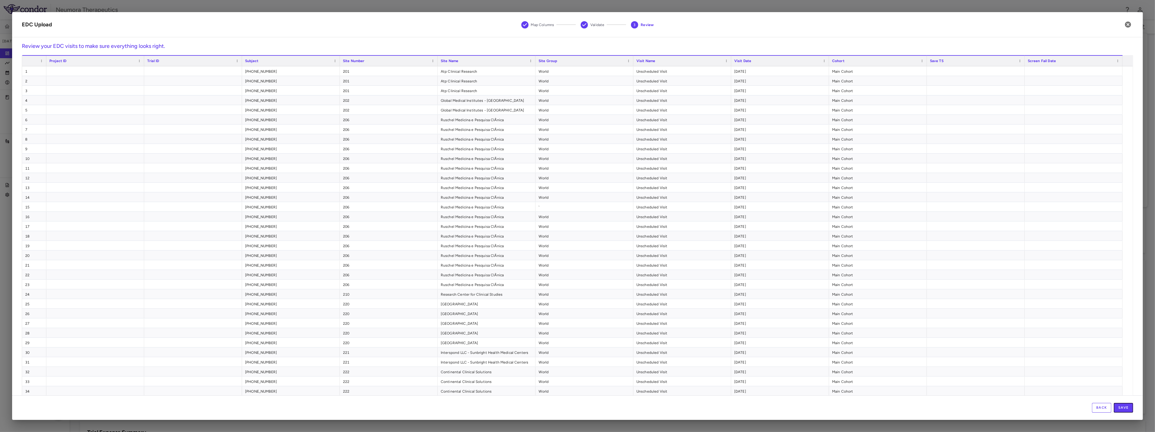
click at [643, 351] on button "Save" at bounding box center [1123, 408] width 19 height 10
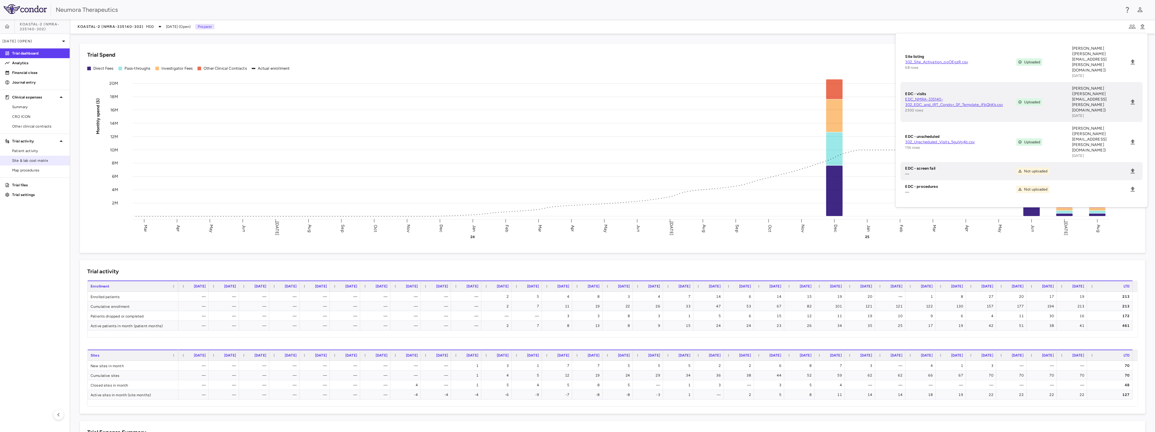
click at [53, 158] on span "Site & lab cost matrix" at bounding box center [38, 160] width 53 height 5
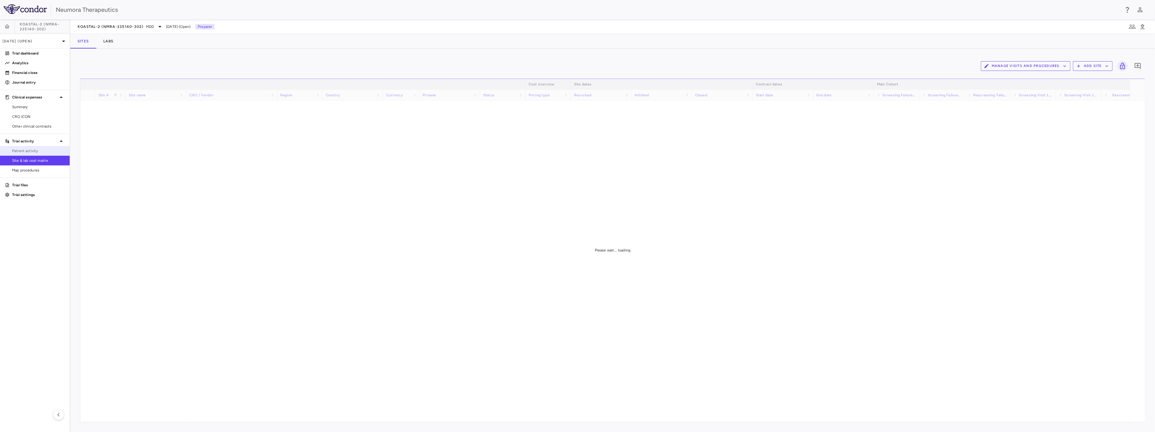
click at [54, 150] on span "Patient activity" at bounding box center [38, 150] width 53 height 5
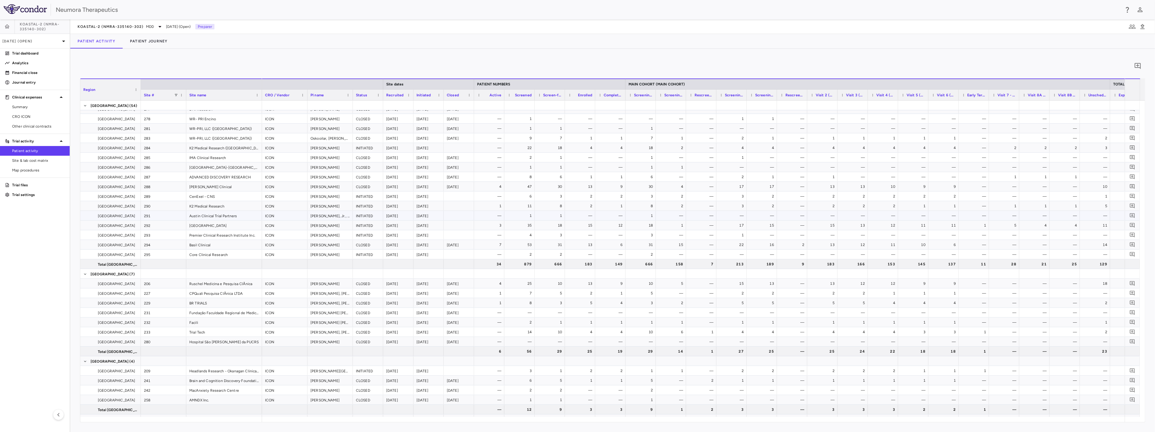
scroll to position [449, 0]
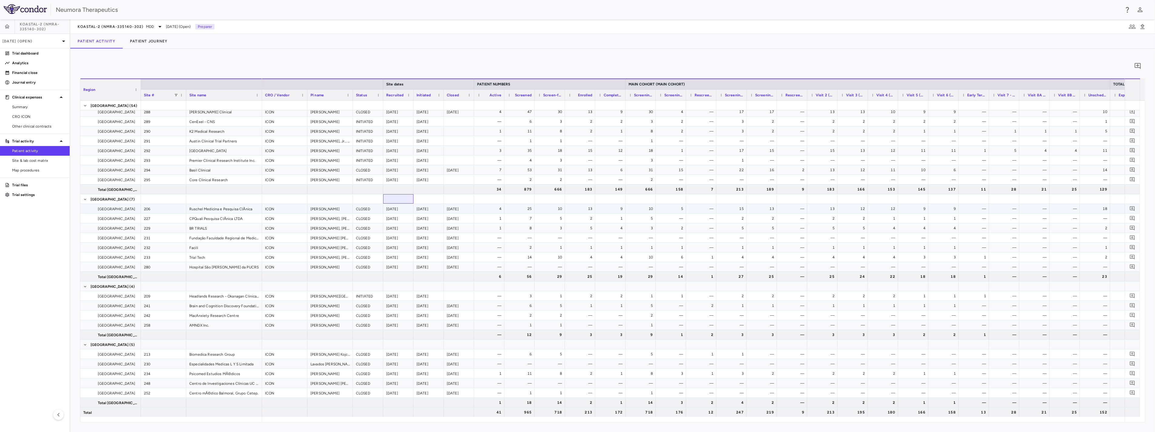
drag, startPoint x: 468, startPoint y: 208, endPoint x: 486, endPoint y: 214, distance: 18.9
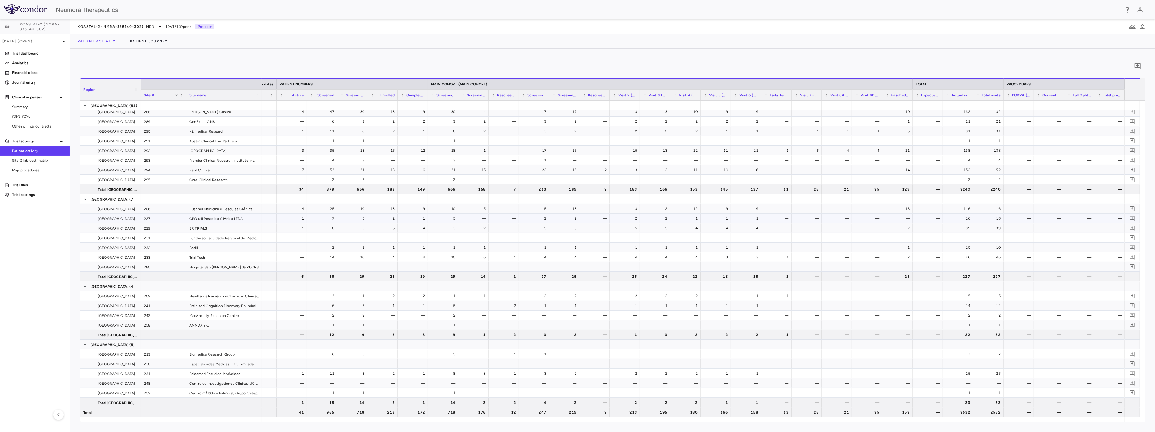
drag, startPoint x: 580, startPoint y: 230, endPoint x: 590, endPoint y: 237, distance: 12.2
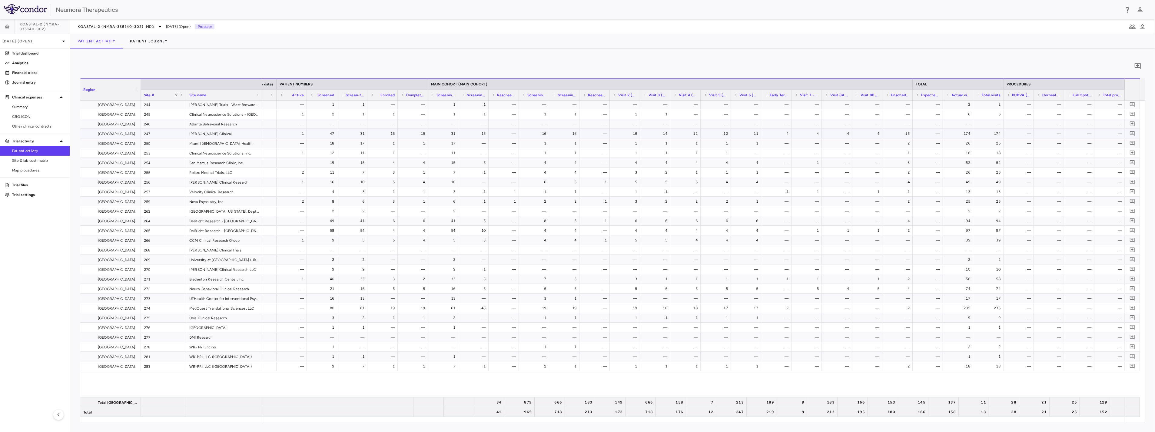
scroll to position [0, 0]
drag, startPoint x: 120, startPoint y: 67, endPoint x: 131, endPoint y: 38, distance: 31.0
click at [120, 67] on div "0" at bounding box center [612, 65] width 1065 height 15
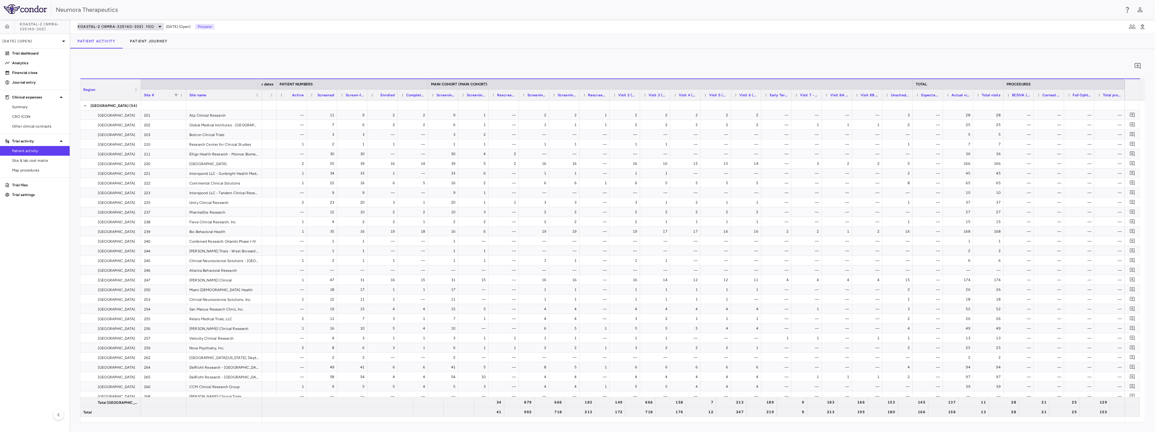
click at [134, 27] on span "KOASTAL-2 (NMRA-335140-302)" at bounding box center [111, 26] width 66 height 5
click at [121, 81] on p "KOASTAL-3 (NMRA-335140-303) • MDD" at bounding box center [114, 77] width 53 height 11
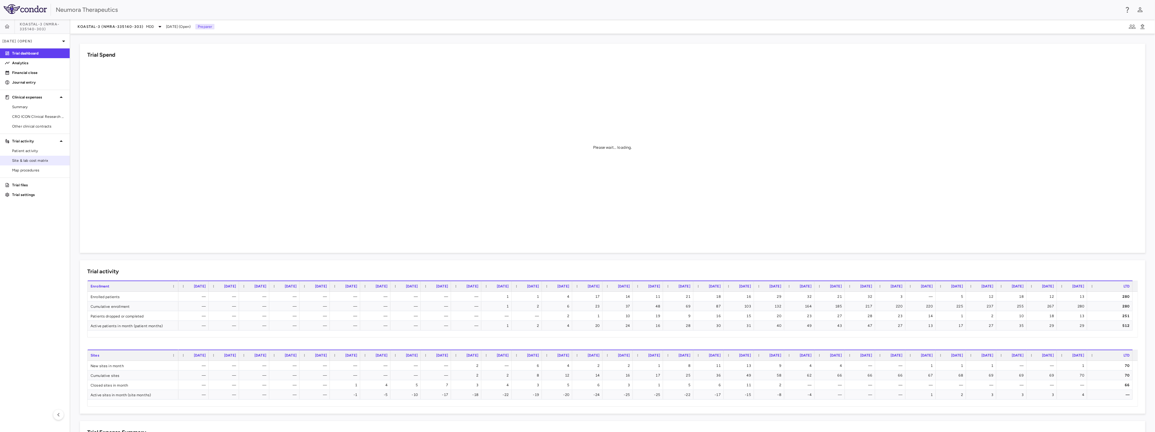
click at [28, 159] on span "Site & lab cost matrix" at bounding box center [38, 160] width 53 height 5
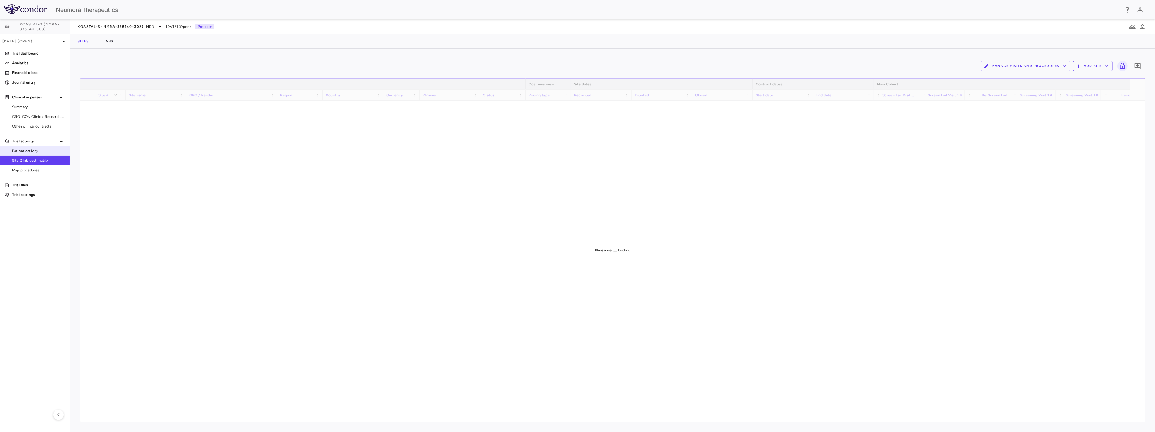
click at [30, 148] on span "Patient activity" at bounding box center [38, 150] width 53 height 5
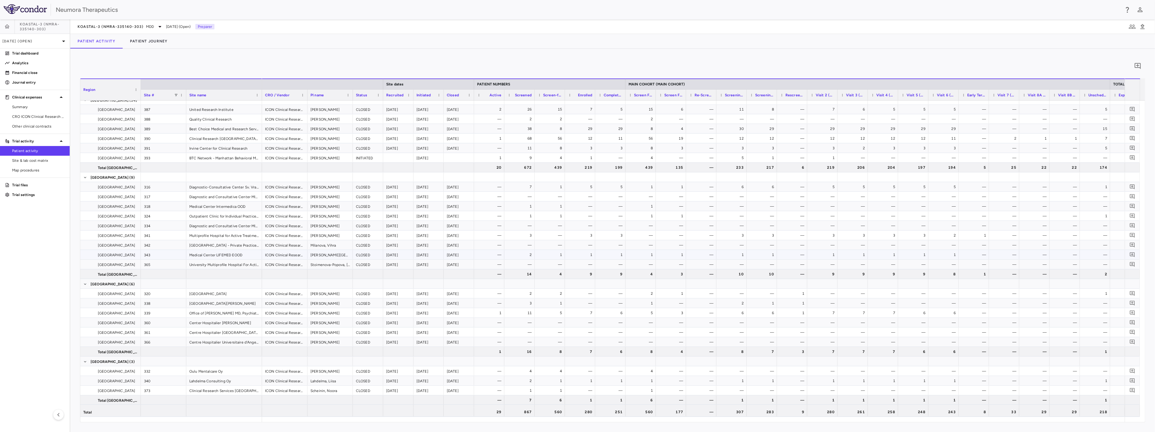
scroll to position [556, 0]
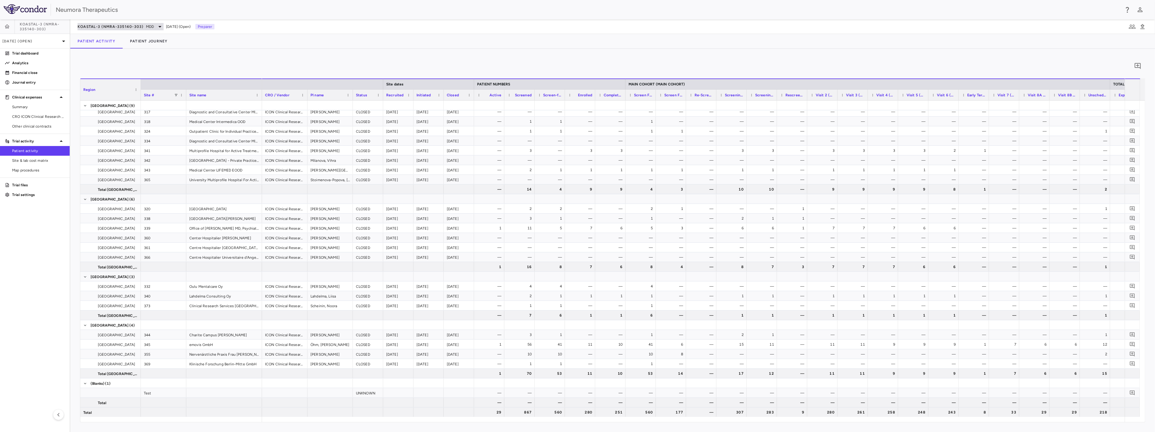
click at [108, 27] on span "KOASTAL-3 (NMRA-335140-303)" at bounding box center [111, 26] width 66 height 5
click at [108, 98] on p "KOASTAL-LT (NMRA-335140-501) • MDD (Safety and Effectiveness)" at bounding box center [114, 102] width 53 height 16
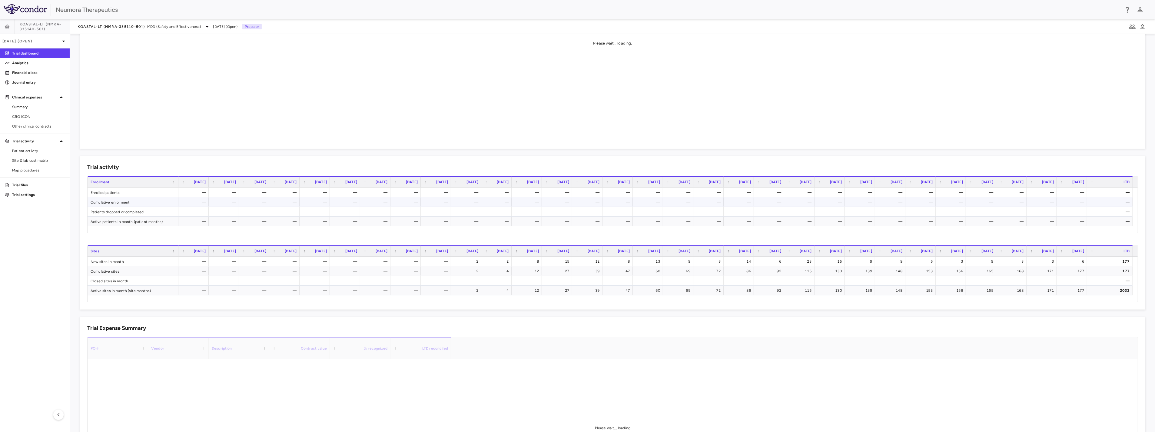
scroll to position [208, 0]
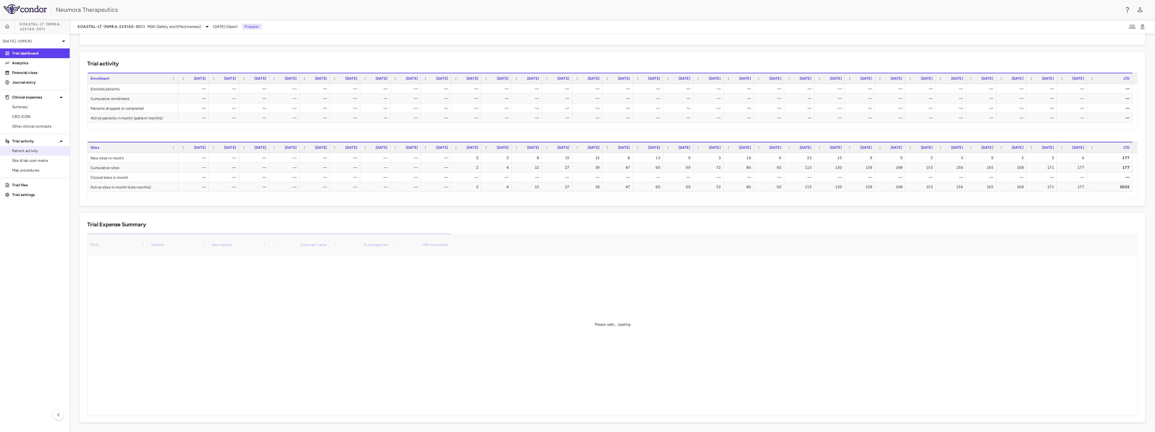
click at [38, 150] on span "Patient activity" at bounding box center [38, 150] width 53 height 5
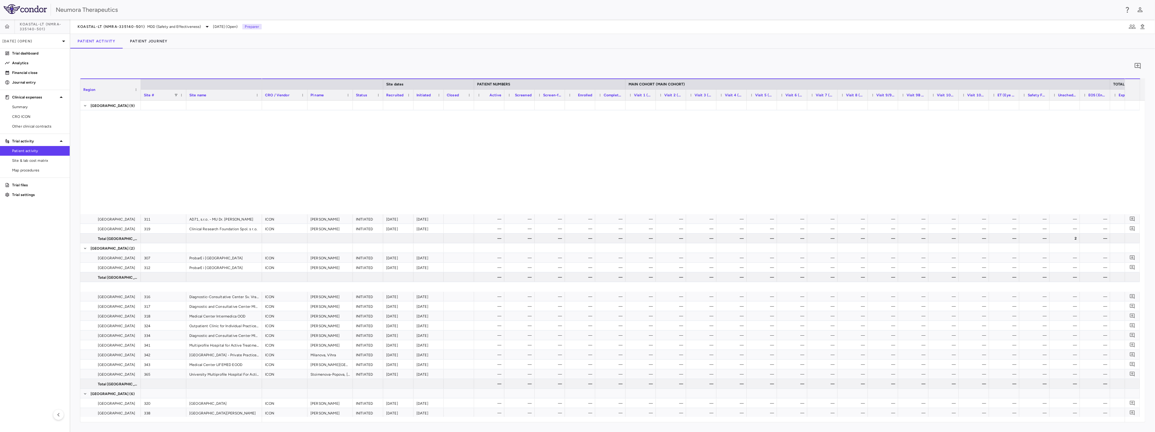
scroll to position [1661, 0]
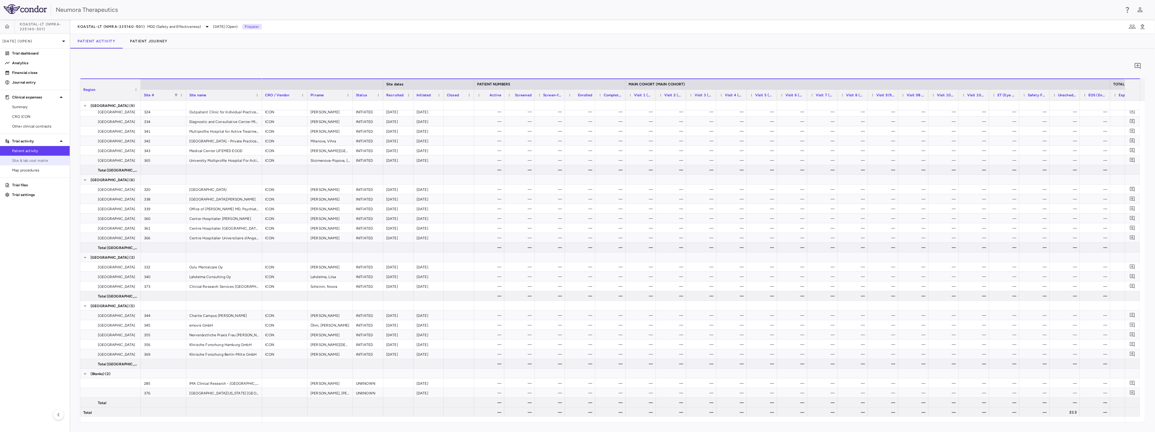
click at [23, 157] on link "Site & lab cost matrix" at bounding box center [35, 160] width 70 height 9
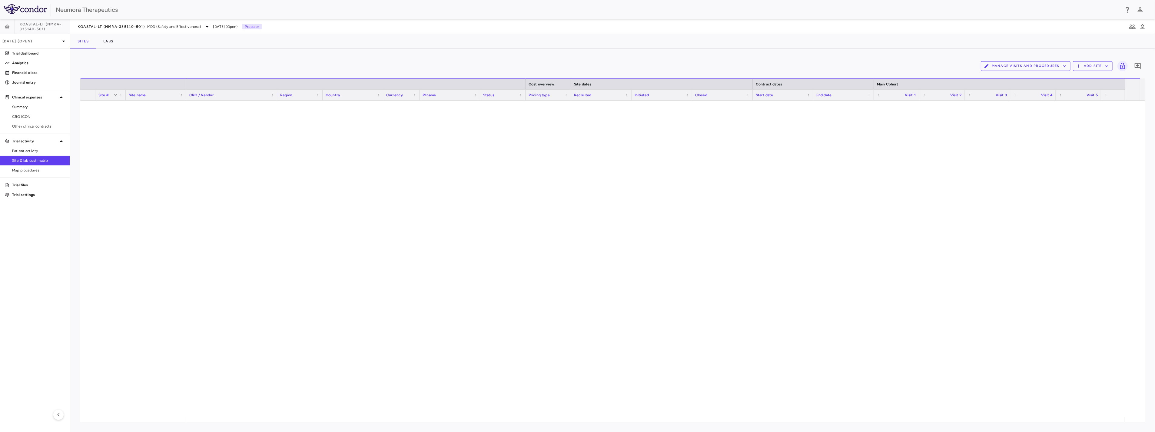
scroll to position [639, 0]
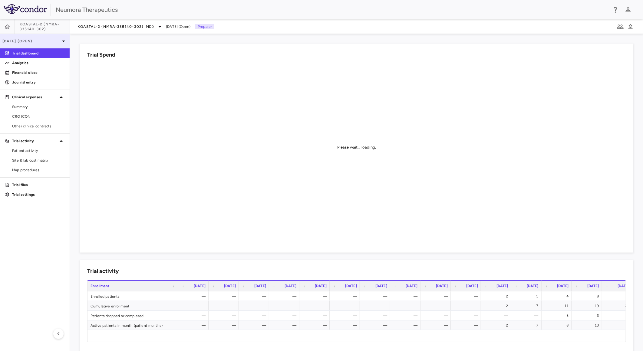
click at [50, 38] on p "Aug 2025 (Open)" at bounding box center [31, 40] width 58 height 5
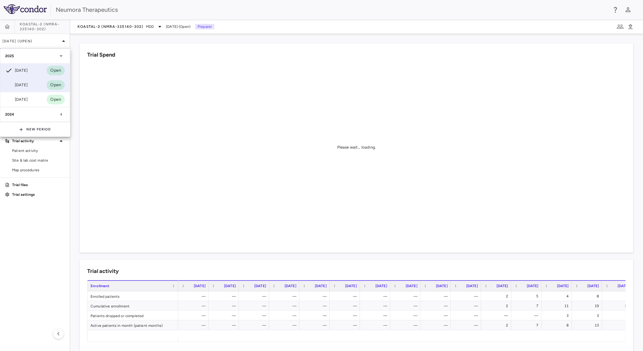
click at [35, 84] on div "Jul 2025 Open" at bounding box center [34, 85] width 69 height 15
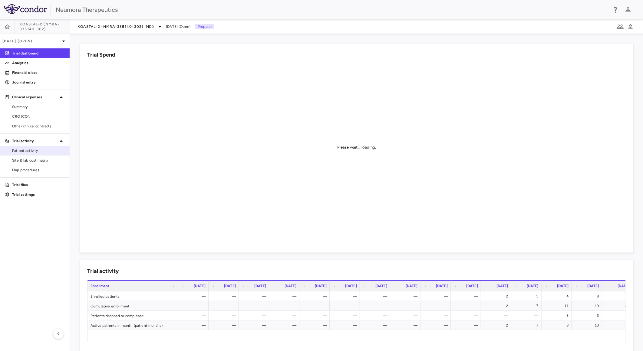
click at [33, 149] on span "Patient activity" at bounding box center [38, 150] width 53 height 5
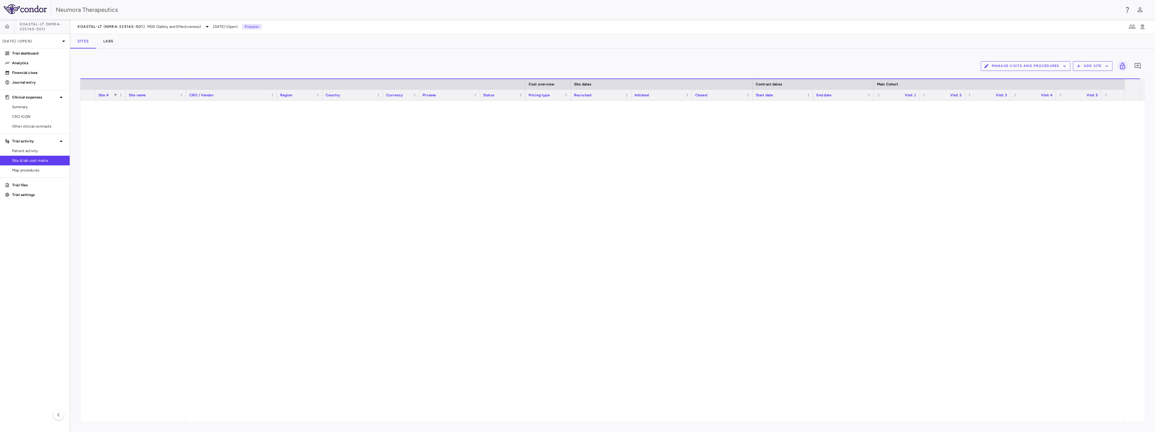
scroll to position [1346, 0]
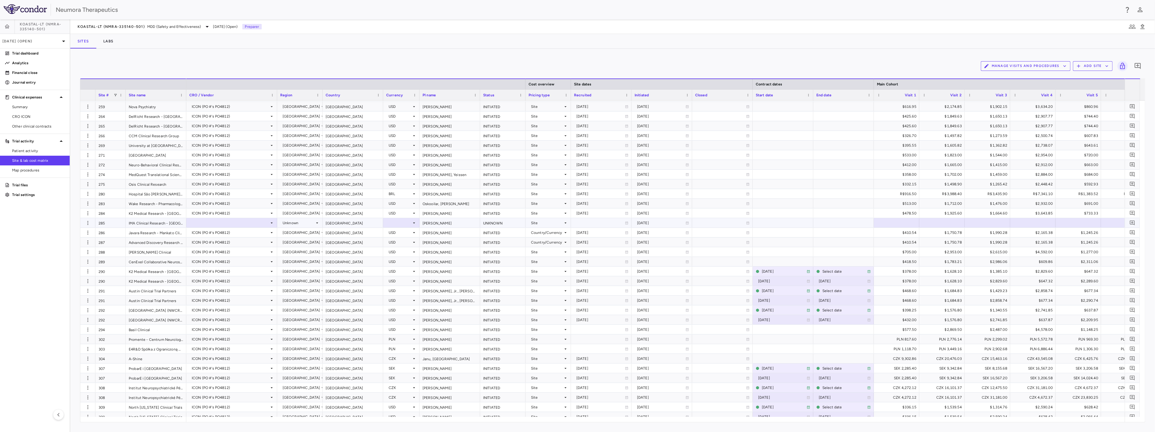
click at [415, 222] on icon at bounding box center [414, 223] width 5 height 5
click at [400, 141] on div "USD" at bounding box center [405, 137] width 44 height 5
click at [227, 222] on div at bounding box center [231, 222] width 85 height 9
click at [226, 234] on div "ICON (PO #'s PO4812)" at bounding box center [232, 231] width 90 height 5
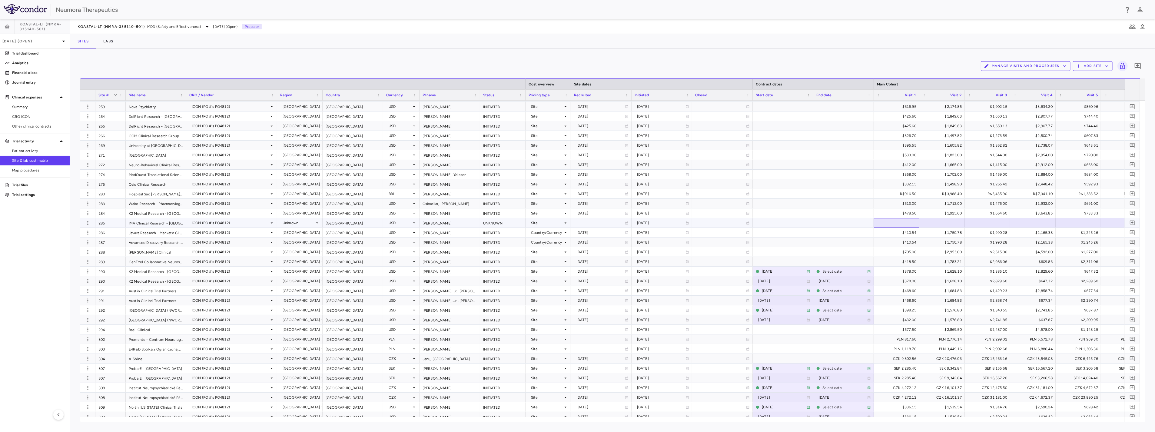
click at [902, 223] on div at bounding box center [896, 222] width 39 height 9
type input "***"
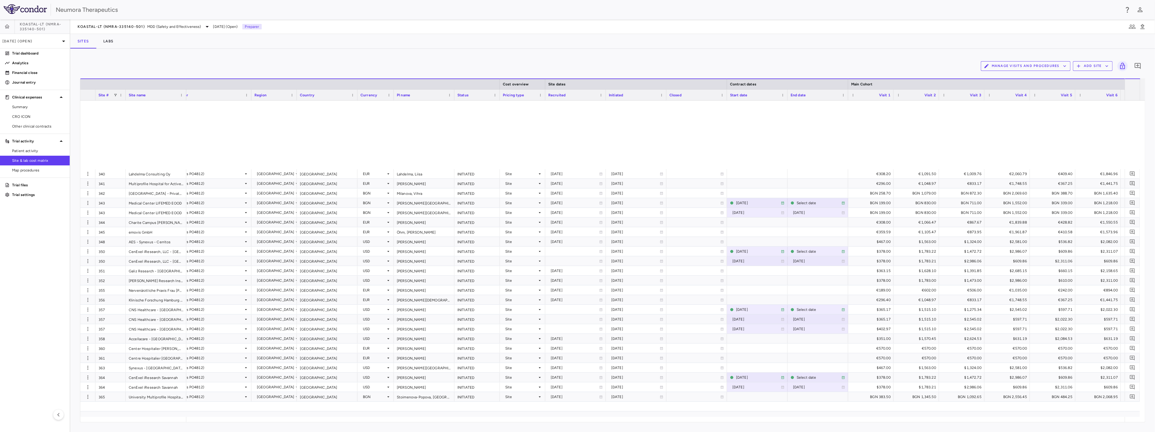
scroll to position [0, 0]
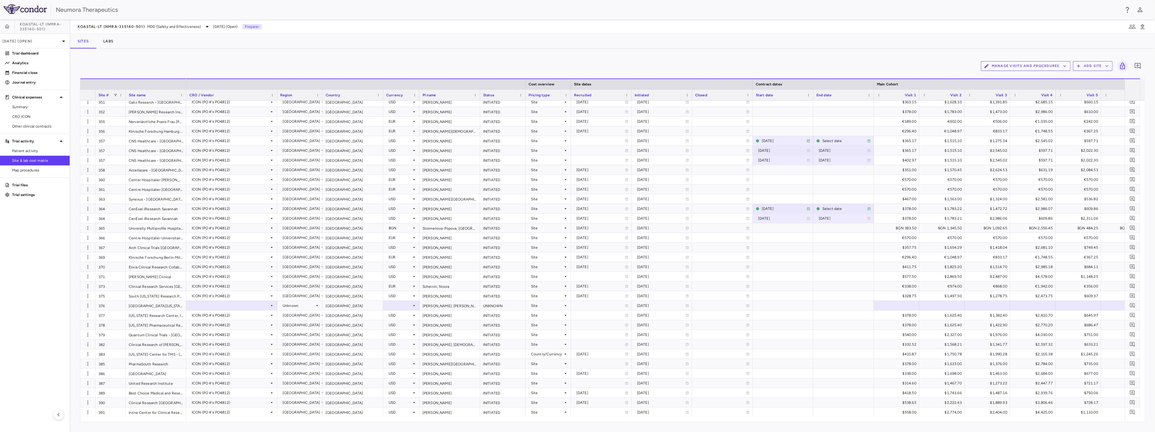
drag, startPoint x: 491, startPoint y: 417, endPoint x: 545, endPoint y: 420, distance: 54.6
click at [574, 421] on div at bounding box center [655, 419] width 938 height 5
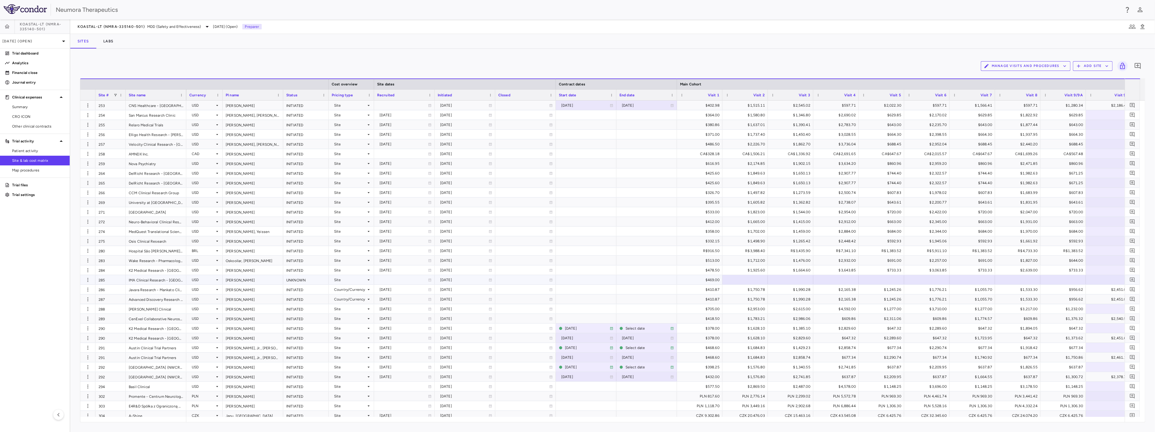
click at [302, 279] on div "UNKNOWN" at bounding box center [305, 279] width 45 height 9
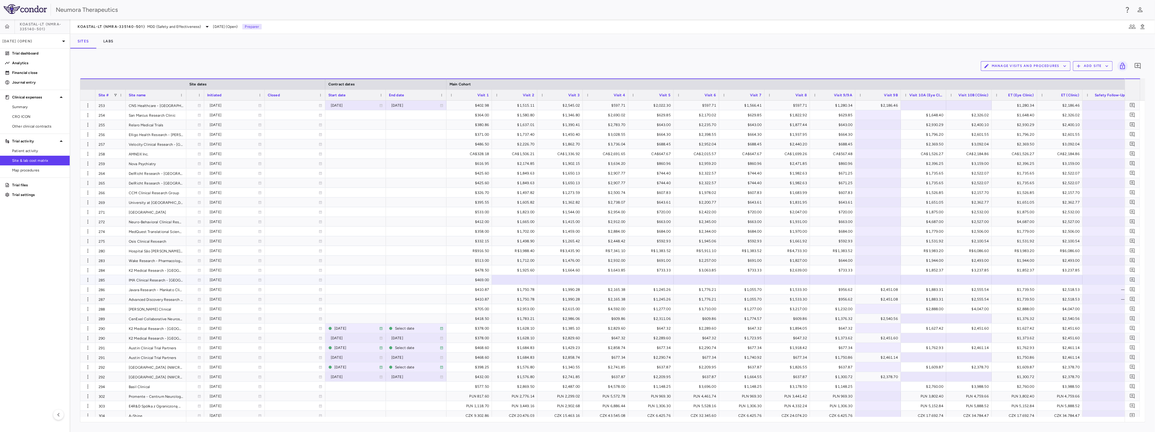
click at [522, 278] on div at bounding box center [514, 279] width 39 height 9
type input "****"
type input "******"
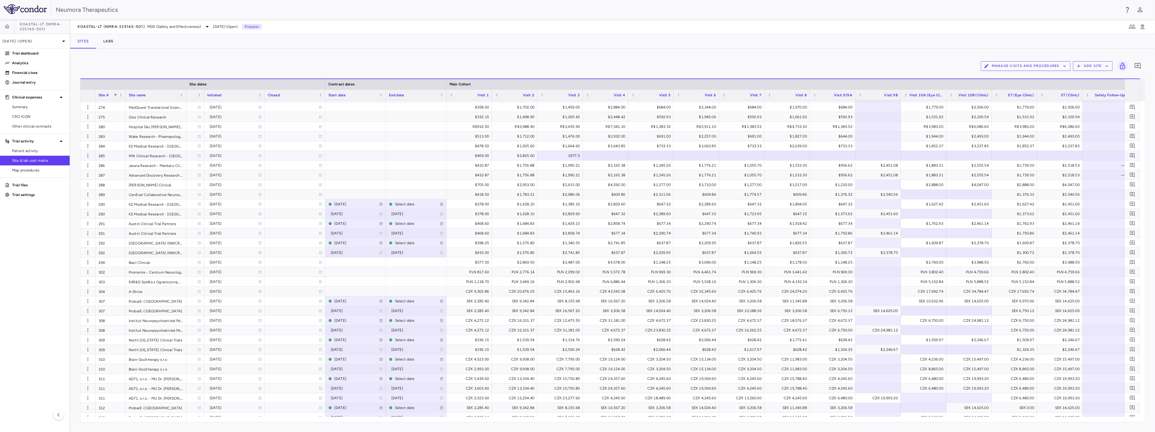
click at [612, 152] on div at bounding box center [605, 155] width 39 height 9
type input "*******"
click at [649, 155] on div at bounding box center [650, 155] width 39 height 9
click at [655, 154] on div at bounding box center [650, 155] width 39 height 9
type input "******"
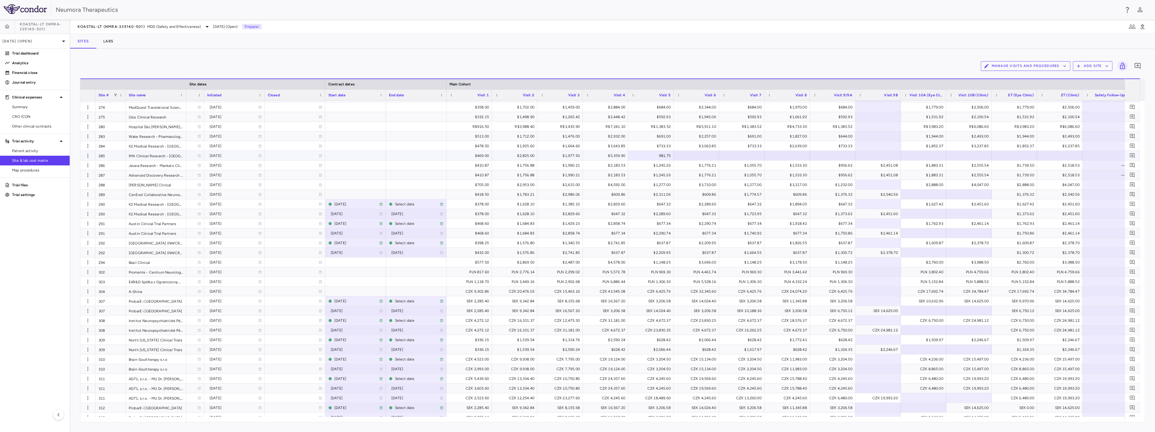
click at [701, 153] on div at bounding box center [696, 155] width 39 height 9
click at [702, 157] on div at bounding box center [696, 155] width 39 height 9
type input "*******"
click at [747, 154] on div at bounding box center [741, 155] width 39 height 9
click at [750, 155] on div at bounding box center [741, 155] width 39 height 9
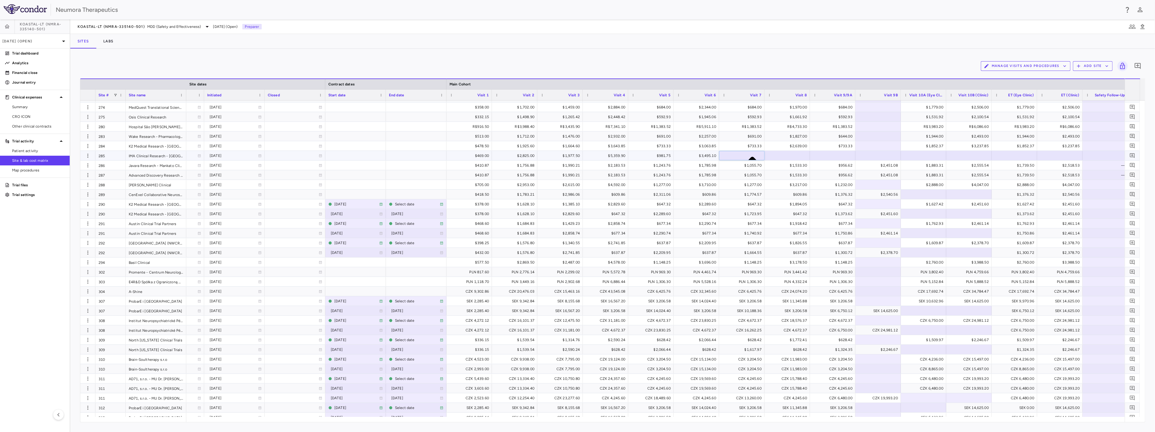
type input "******"
click at [798, 152] on div at bounding box center [787, 155] width 39 height 9
click at [797, 157] on div at bounding box center [787, 155] width 39 height 9
type input "*******"
click at [840, 156] on div at bounding box center [832, 155] width 39 height 9
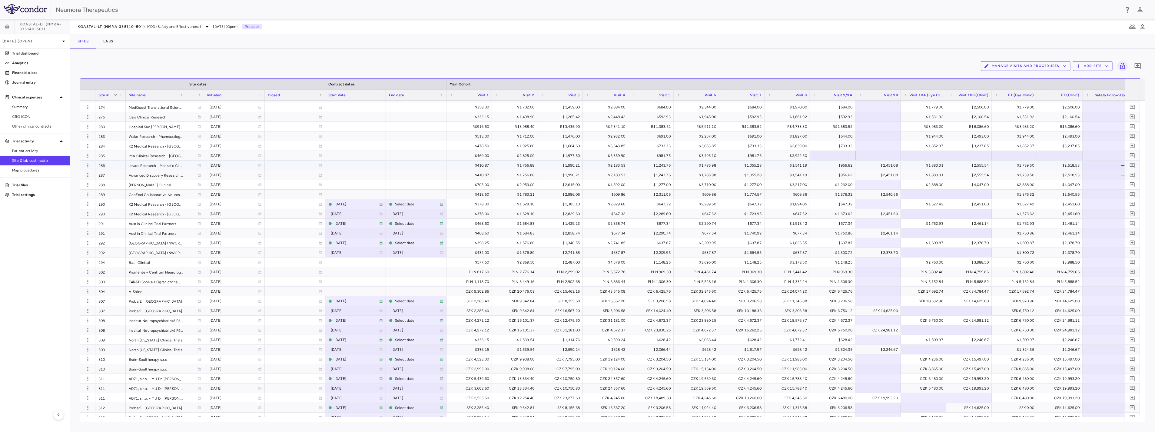
click at [837, 156] on div at bounding box center [832, 155] width 39 height 9
type input "******"
click at [877, 155] on div at bounding box center [877, 155] width 39 height 9
click at [919, 153] on div at bounding box center [923, 155] width 39 height 9
type input "*******"
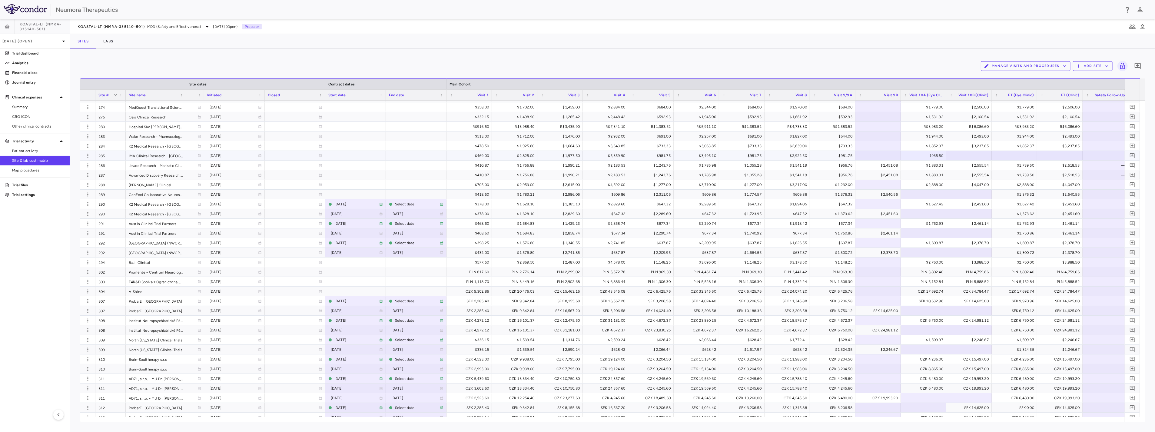
click at [979, 155] on div at bounding box center [968, 155] width 39 height 9
click at [974, 154] on div at bounding box center [968, 155] width 39 height 9
type input "*******"
click at [1017, 155] on div at bounding box center [1014, 155] width 39 height 9
type input "*******"
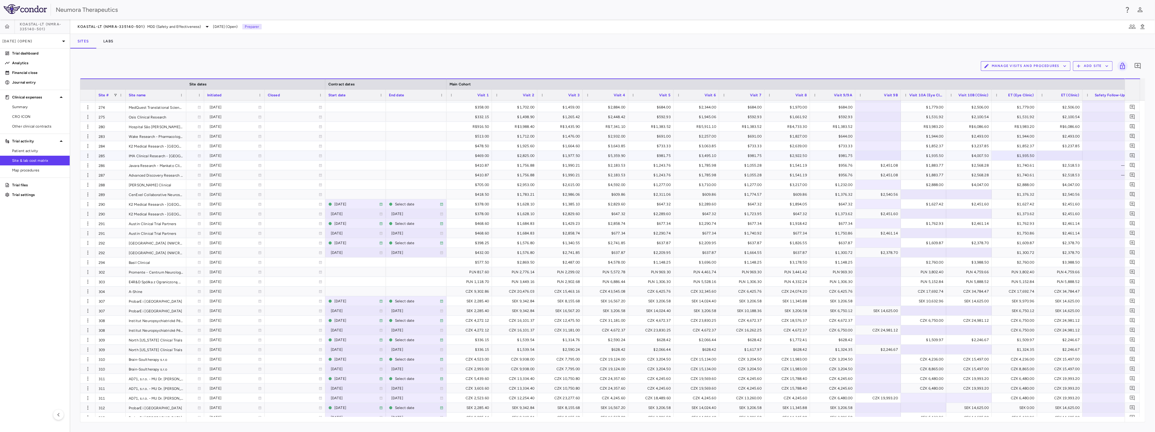
click at [1067, 157] on div at bounding box center [1059, 155] width 39 height 9
type input "*******"
drag, startPoint x: 896, startPoint y: 214, endPoint x: 873, endPoint y: 217, distance: 22.5
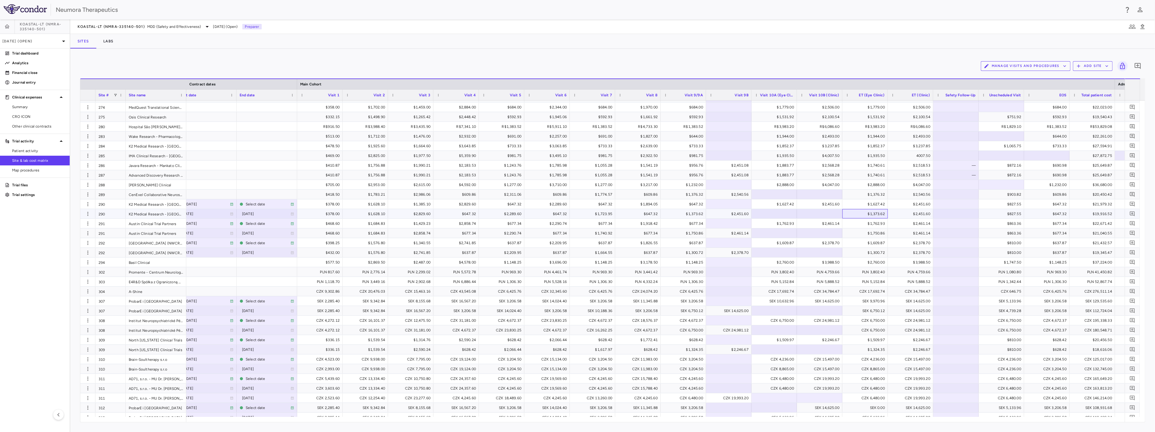
drag, startPoint x: 873, startPoint y: 217, endPoint x: 877, endPoint y: 217, distance: 3.9
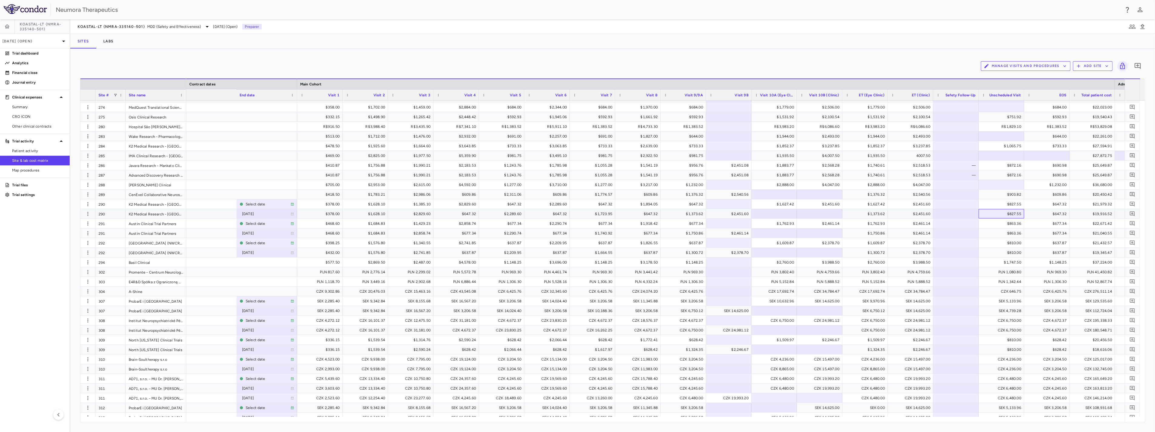
drag, startPoint x: 877, startPoint y: 217, endPoint x: 886, endPoint y: 214, distance: 9.1
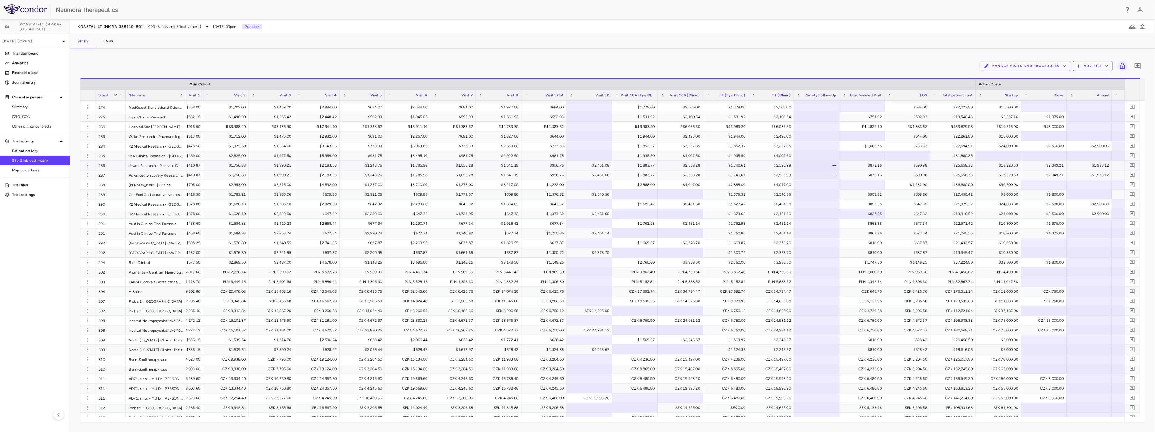
scroll to position [0, 723]
click at [994, 155] on div at bounding box center [991, 155] width 39 height 9
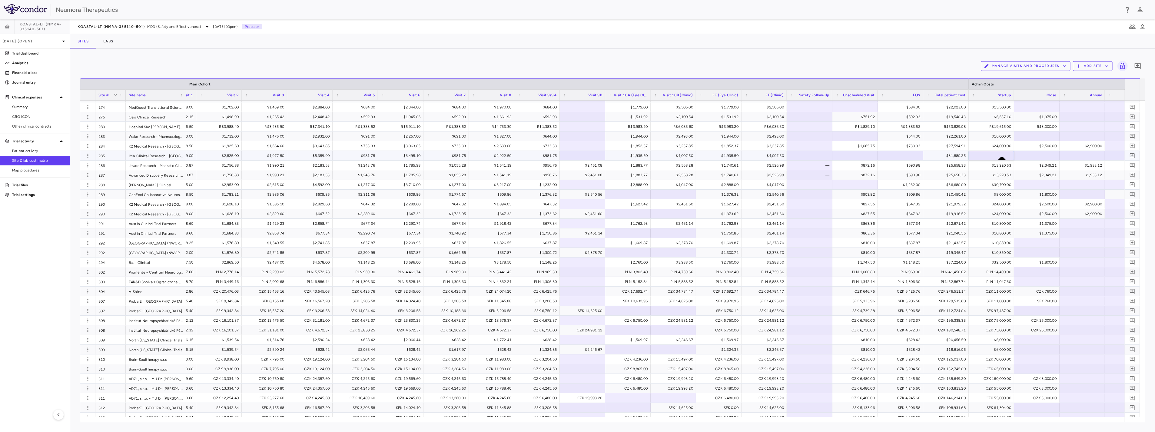
click at [994, 202] on input "number" at bounding box center [994, 205] width 39 height 6
type input "*****"
click at [1042, 202] on input "number" at bounding box center [1040, 205] width 39 height 6
type input "****"
click at [1087, 152] on div at bounding box center [1082, 155] width 39 height 9
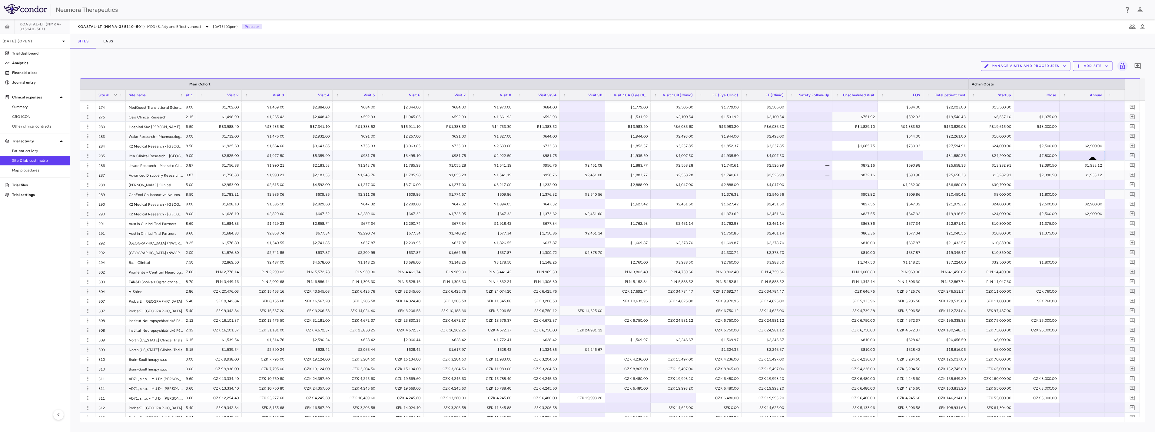
type input "****"
drag, startPoint x: 1043, startPoint y: 141, endPoint x: 1088, endPoint y: 154, distance: 47.1
drag, startPoint x: 977, startPoint y: 190, endPoint x: 1032, endPoint y: 202, distance: 56.5
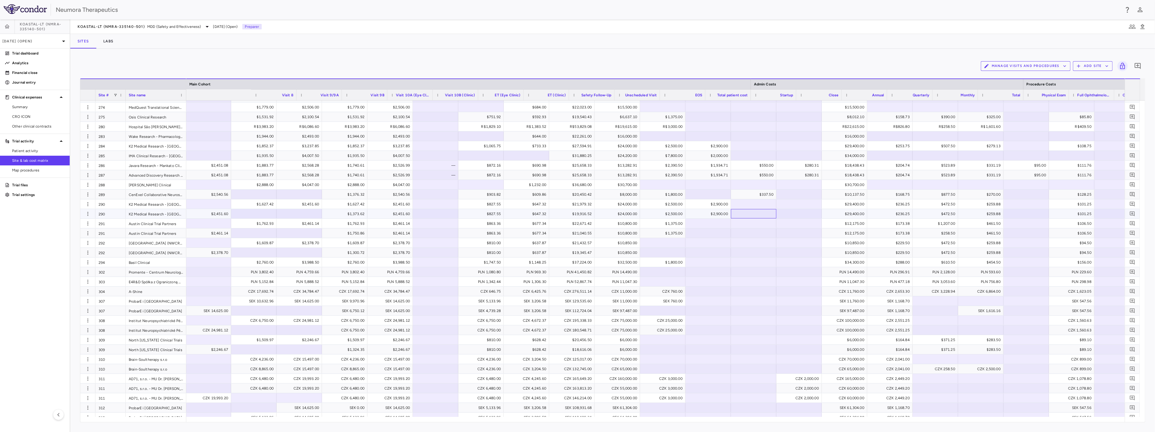
scroll to position [0, 1097]
drag, startPoint x: 942, startPoint y: 213, endPoint x: 964, endPoint y: 214, distance: 22.4
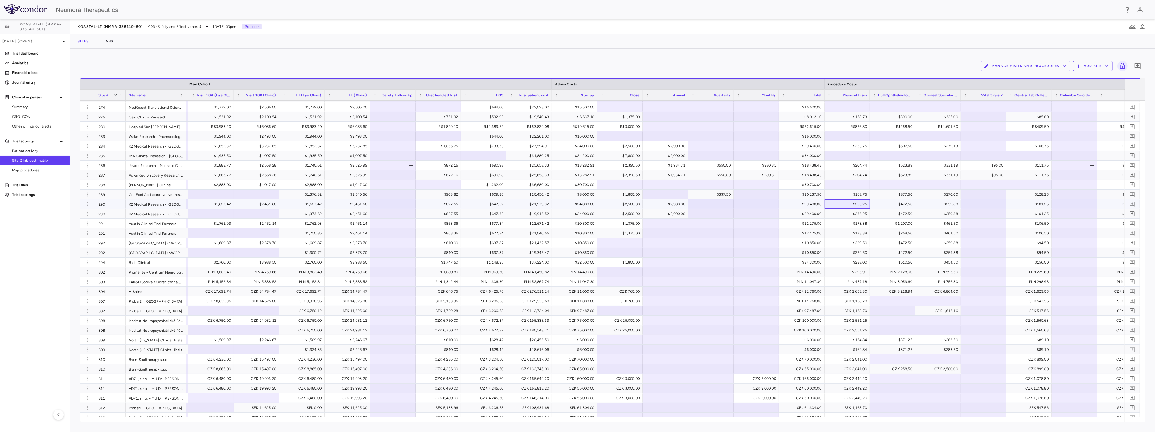
scroll to position [0, 1158]
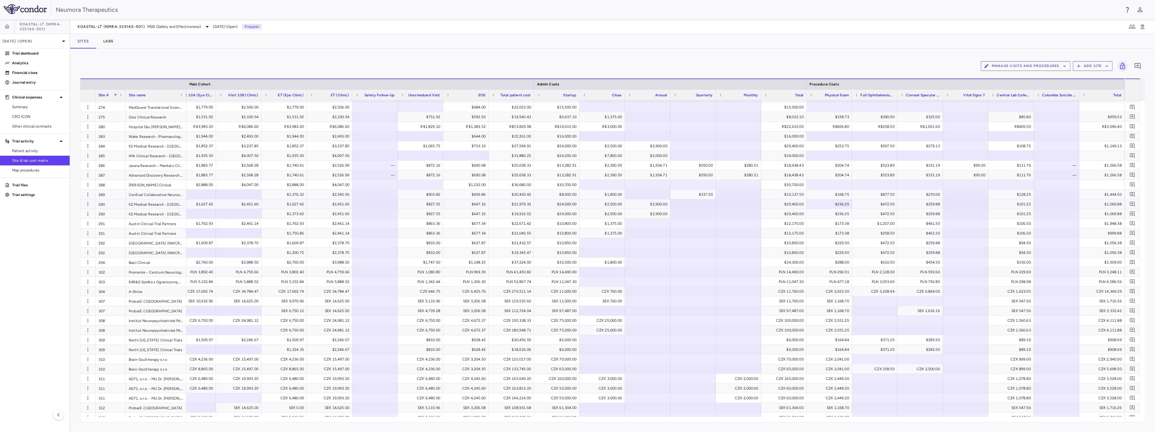
drag, startPoint x: 879, startPoint y: 202, endPoint x: 929, endPoint y: 203, distance: 50.3
drag, startPoint x: 863, startPoint y: 182, endPoint x: 939, endPoint y: 185, distance: 76.7
drag, startPoint x: 570, startPoint y: 189, endPoint x: 506, endPoint y: 192, distance: 64.3
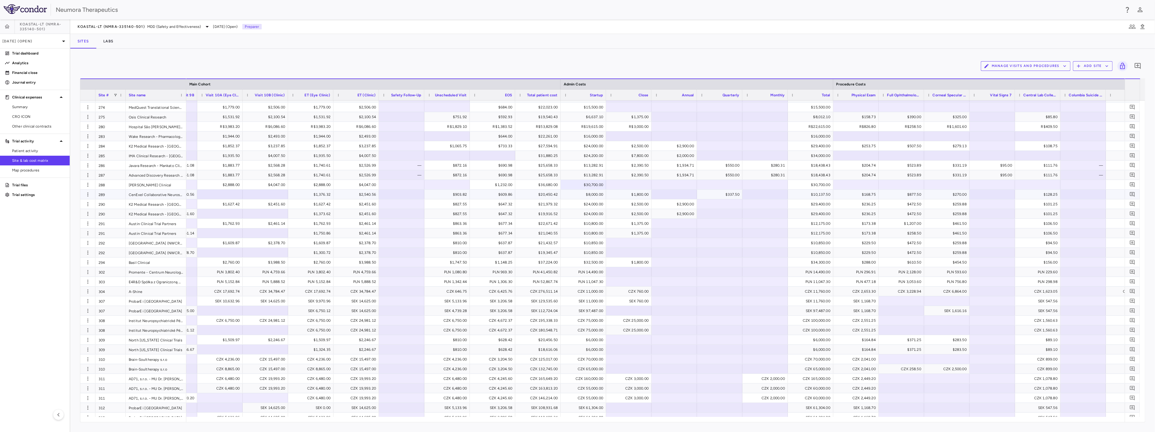
drag, startPoint x: 560, startPoint y: 205, endPoint x: 517, endPoint y: 202, distance: 42.5
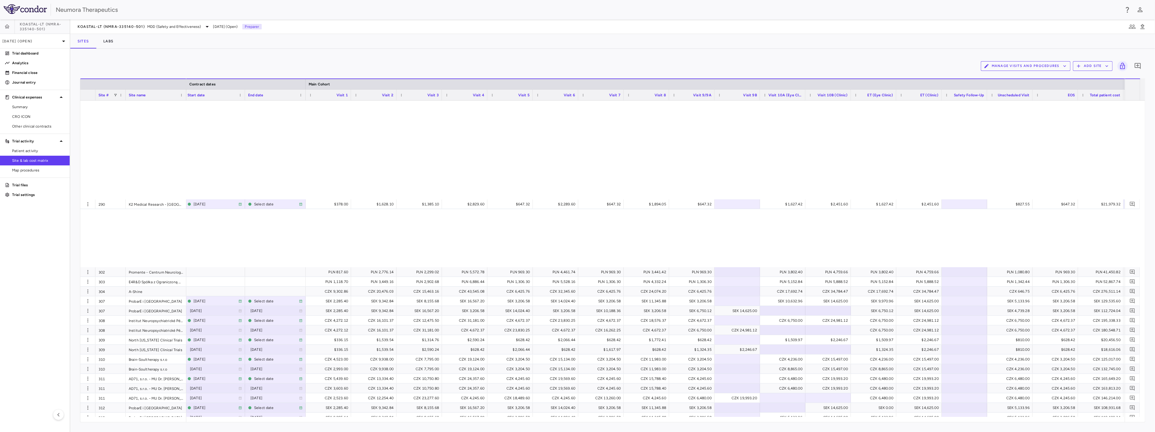
scroll to position [1683, 0]
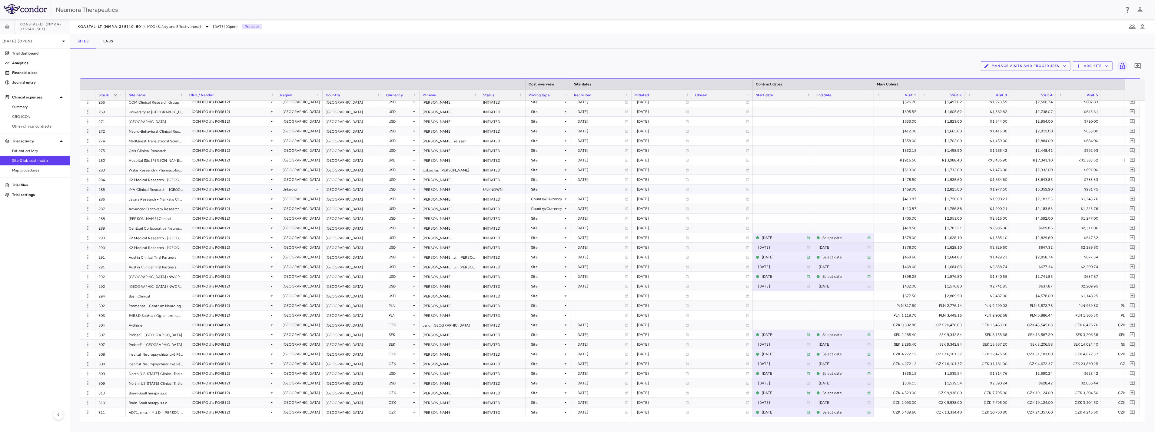
click at [498, 189] on div "UNKNOWN" at bounding box center [502, 188] width 45 height 9
click at [515, 188] on div "UNKNOWN" at bounding box center [502, 188] width 45 height 9
click at [763, 189] on div at bounding box center [783, 188] width 61 height 9
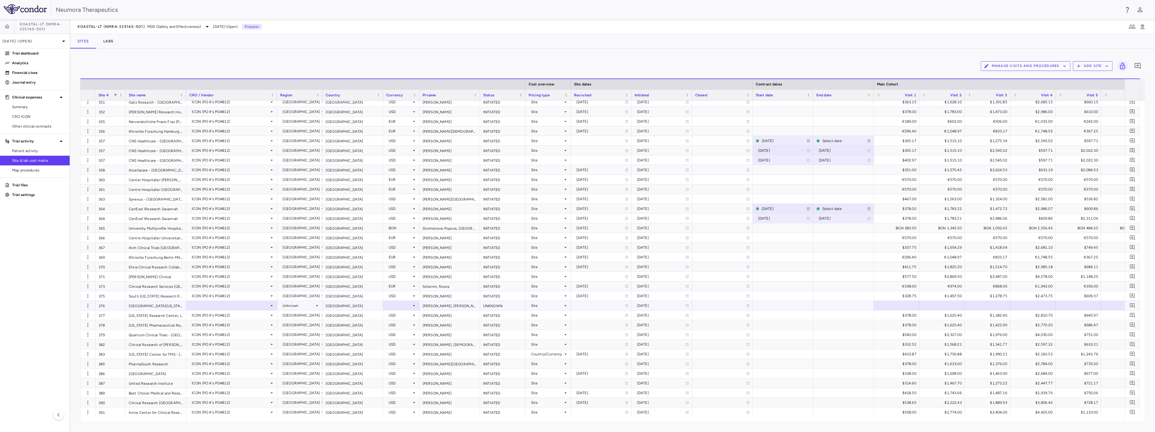
click at [226, 305] on div at bounding box center [231, 305] width 85 height 9
click at [211, 317] on div "ICON (PO #'s PO4812)" at bounding box center [232, 314] width 90 height 5
click at [412, 305] on icon at bounding box center [414, 305] width 5 height 5
click at [394, 306] on div at bounding box center [401, 305] width 30 height 9
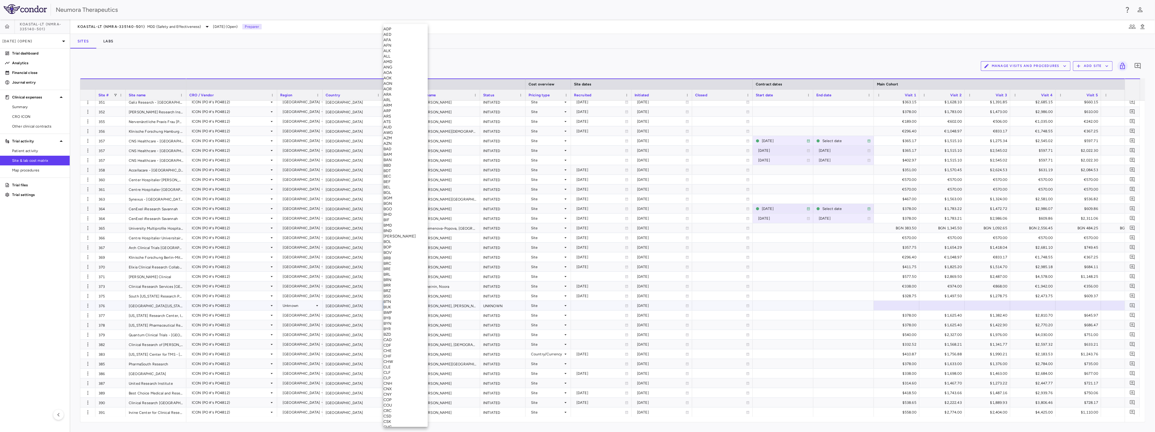
scroll to position [2085, 0]
click at [404, 141] on div "USD" at bounding box center [405, 137] width 44 height 5
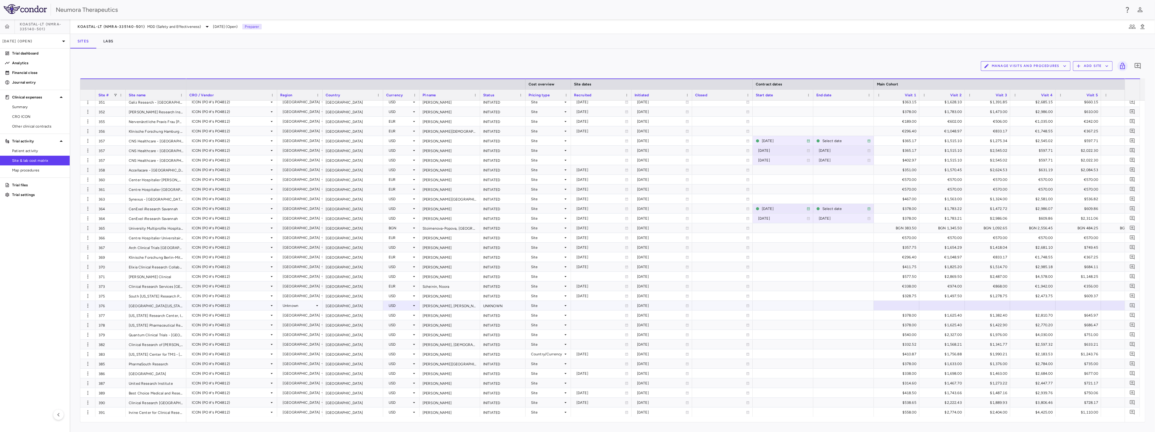
click at [889, 304] on div at bounding box center [896, 305] width 39 height 9
click at [914, 352] on input "text" at bounding box center [899, 355] width 39 height 6
type input "******"
click at [951, 307] on div at bounding box center [941, 305] width 39 height 9
type input "*******"
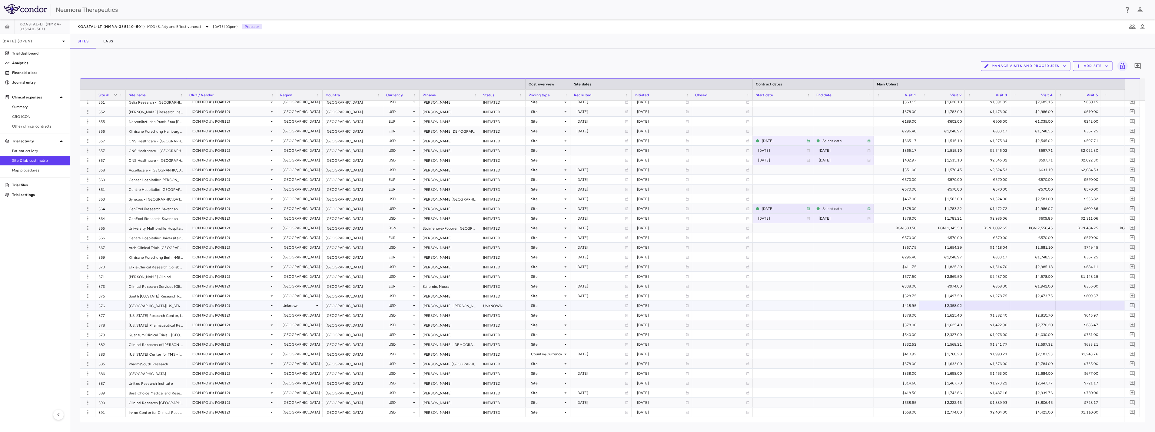
click at [988, 304] on div at bounding box center [987, 305] width 39 height 9
type input "*******"
click at [1039, 304] on div at bounding box center [1032, 305] width 39 height 9
type input "*******"
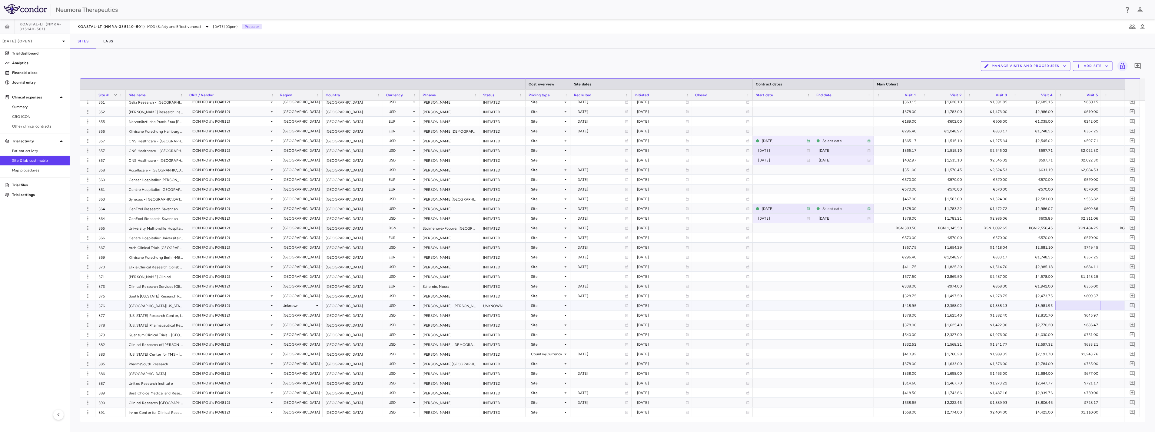
click at [1087, 304] on div at bounding box center [1078, 305] width 39 height 9
type input "******"
drag, startPoint x: 987, startPoint y: 289, endPoint x: 1033, endPoint y: 302, distance: 48.1
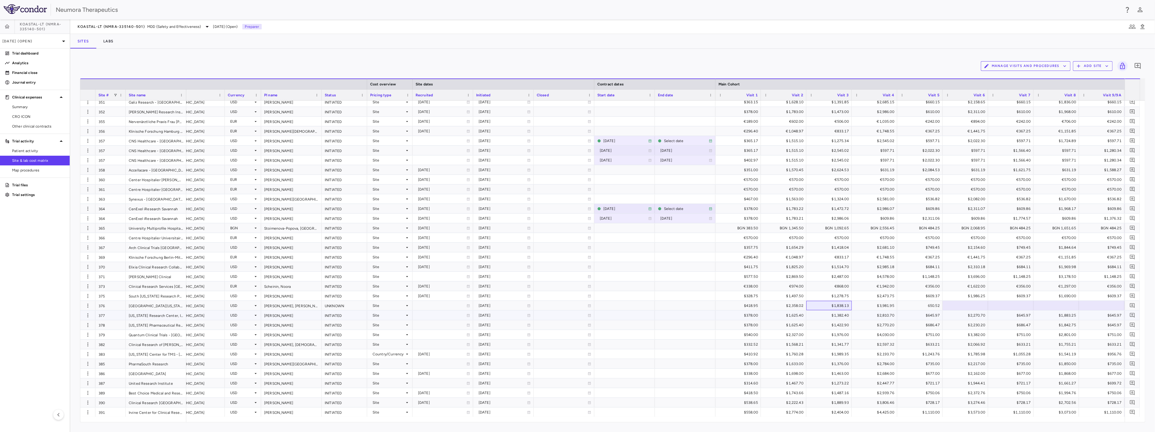
scroll to position [0, 158]
drag, startPoint x: 967, startPoint y: 317, endPoint x: 994, endPoint y: 322, distance: 27.4
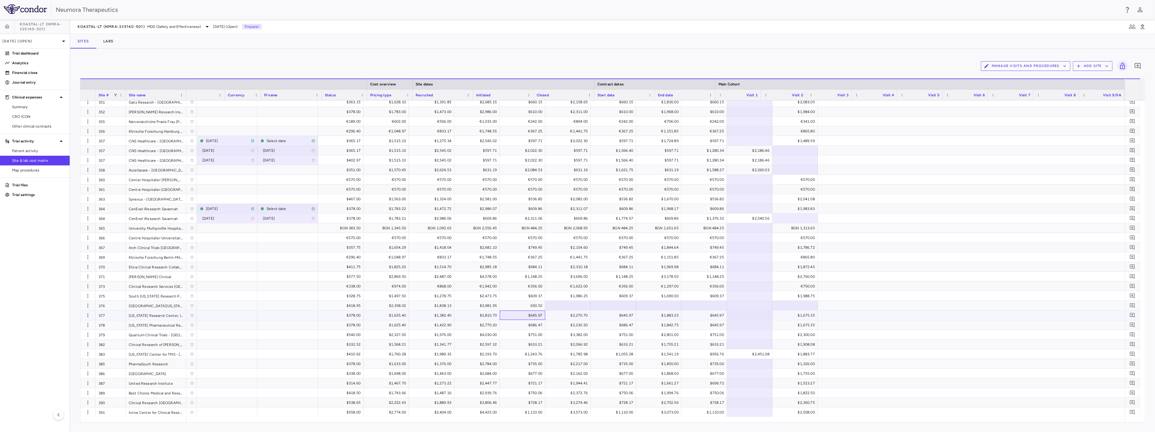
scroll to position [0, 556]
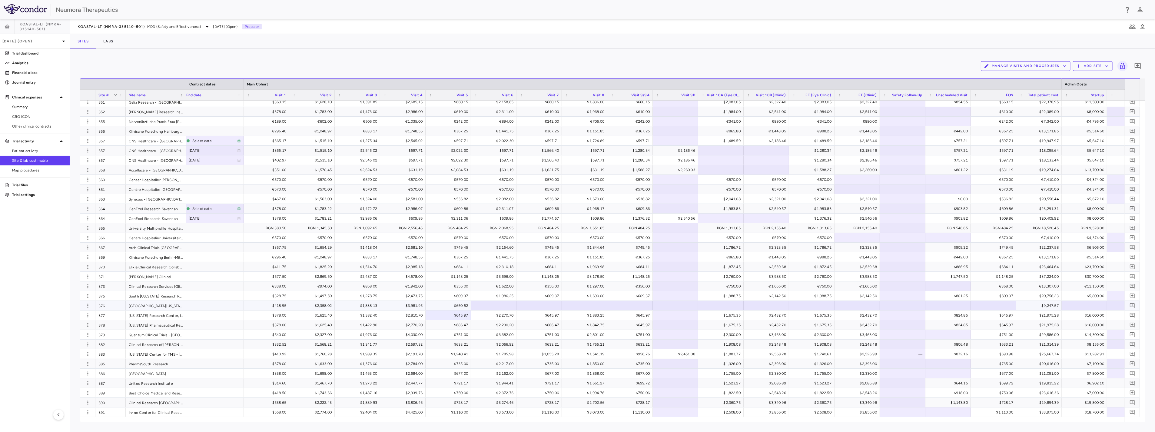
click at [493, 301] on div at bounding box center [493, 305] width 39 height 9
type input "*******"
click at [543, 305] on div at bounding box center [538, 305] width 39 height 9
type input "******"
click at [591, 305] on div at bounding box center [584, 305] width 39 height 9
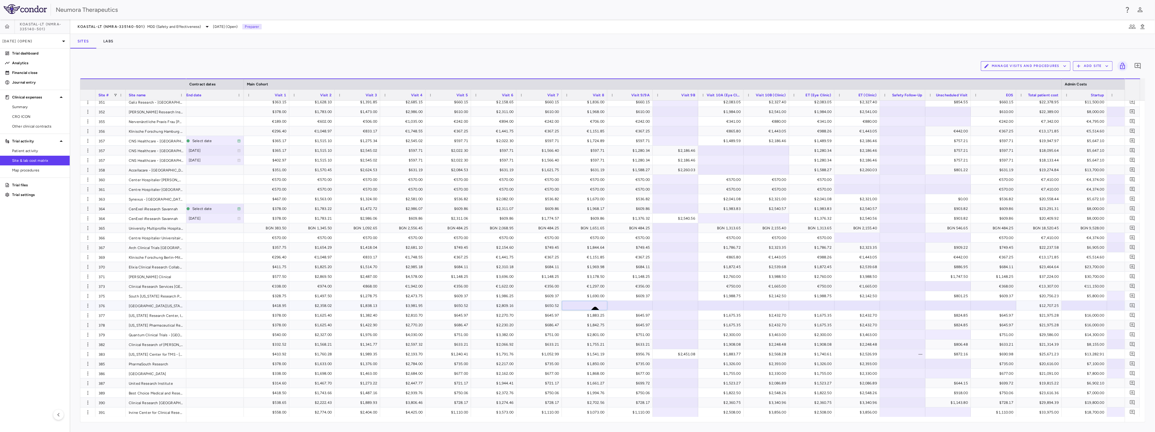
type input "*"
type input "*******"
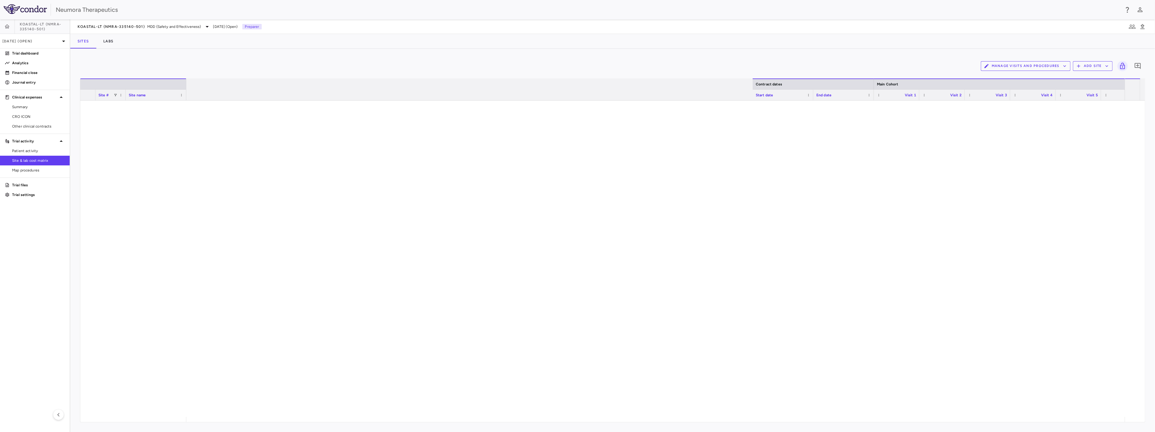
scroll to position [0, 630]
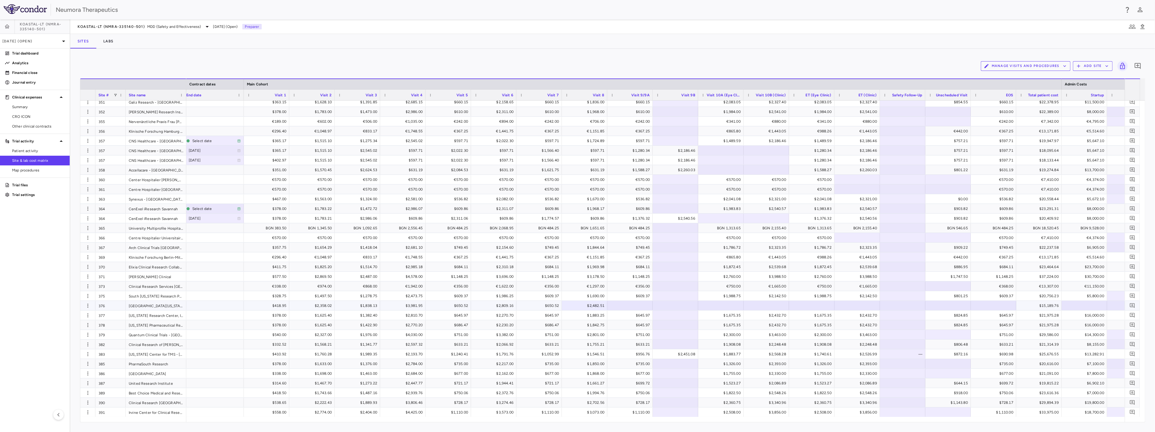
click at [633, 305] on div at bounding box center [629, 305] width 39 height 9
type input "******"
click at [679, 304] on div at bounding box center [675, 305] width 39 height 9
click at [720, 304] on div at bounding box center [720, 305] width 39 height 9
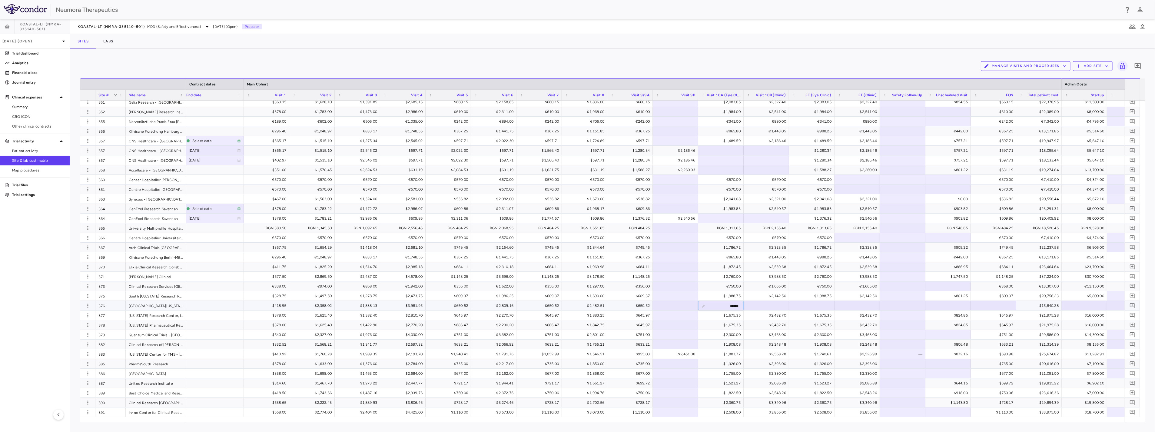
type input "*******"
click at [772, 305] on div at bounding box center [766, 305] width 39 height 9
type input "*******"
drag, startPoint x: 783, startPoint y: 370, endPoint x: 580, endPoint y: 370, distance: 203.0
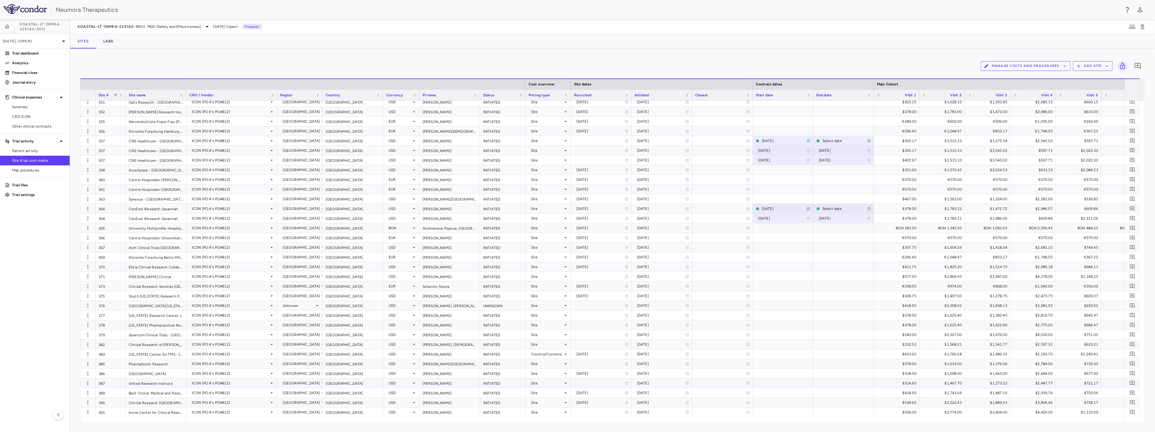
scroll to position [0, 0]
click at [310, 305] on div "Unknown" at bounding box center [299, 306] width 32 height 10
click at [294, 420] on div "[GEOGRAPHIC_DATA]" at bounding box center [312, 419] width 44 height 5
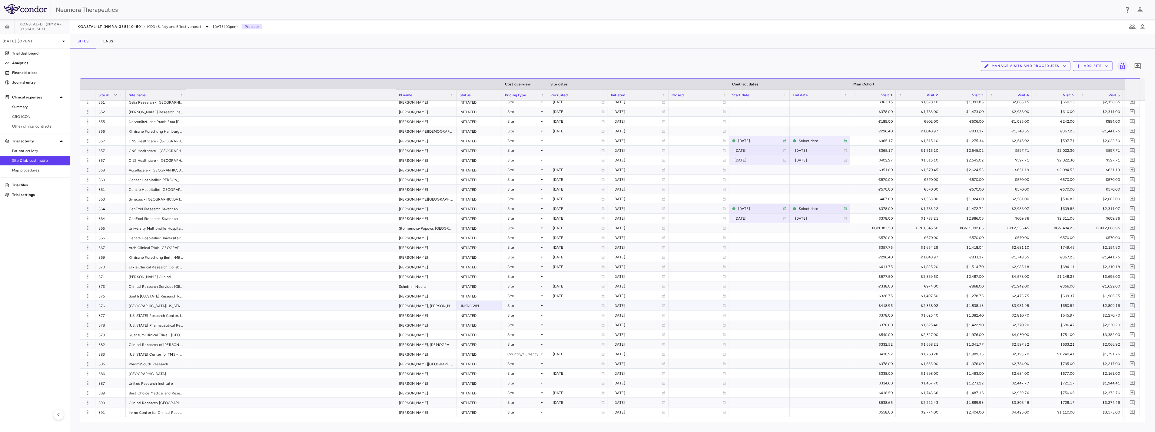
scroll to position [0, 316]
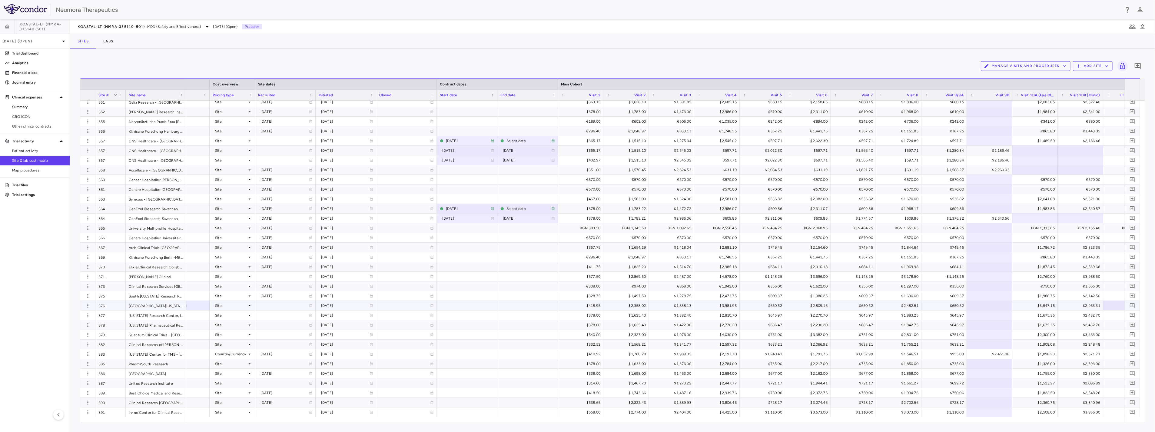
drag, startPoint x: 708, startPoint y: 311, endPoint x: 761, endPoint y: 309, distance: 53.3
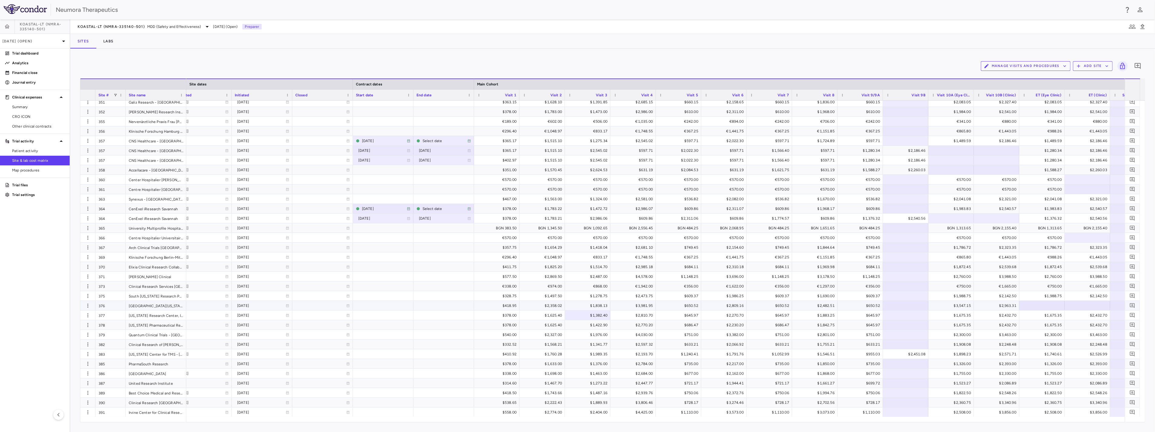
drag, startPoint x: 828, startPoint y: 307, endPoint x: 860, endPoint y: 307, distance: 31.2
drag, startPoint x: 900, startPoint y: 305, endPoint x: 978, endPoint y: 304, distance: 77.8
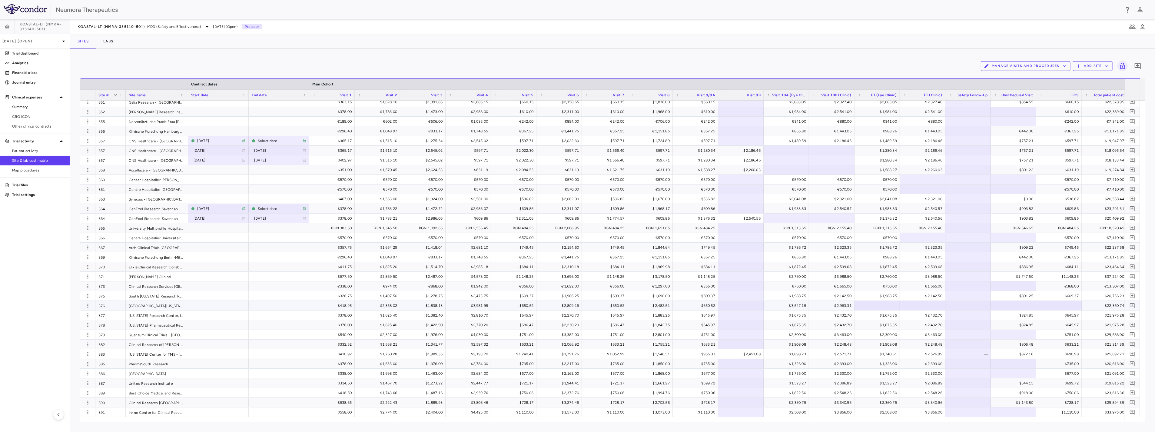
click at [884, 305] on div at bounding box center [877, 305] width 39 height 9
click at [885, 306] on input "text" at bounding box center [882, 306] width 36 height 10
click at [886, 304] on input "text" at bounding box center [882, 306] width 36 height 10
type input "*******"
click at [939, 305] on div at bounding box center [922, 305] width 39 height 9
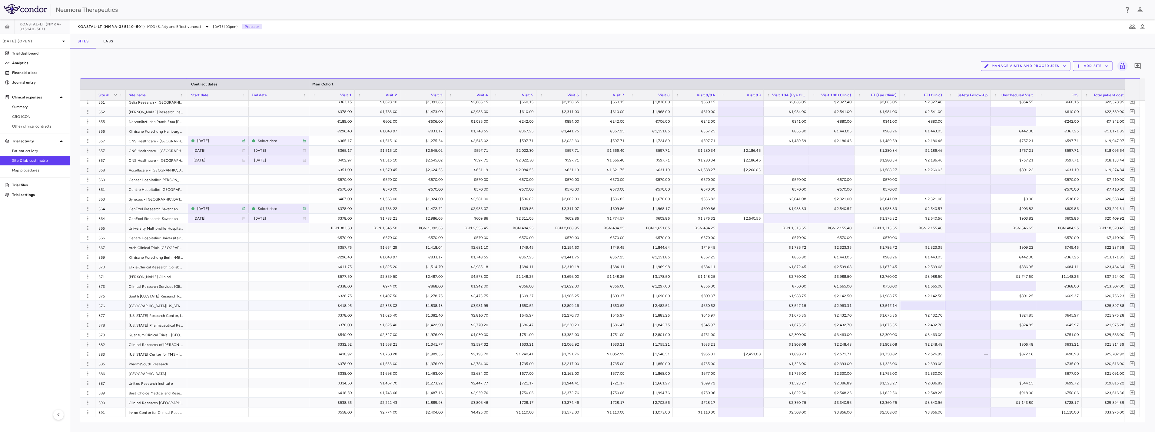
click at [930, 305] on div at bounding box center [922, 305] width 39 height 9
type input "*******"
click at [1060, 304] on div at bounding box center [1058, 305] width 39 height 9
type input "******"
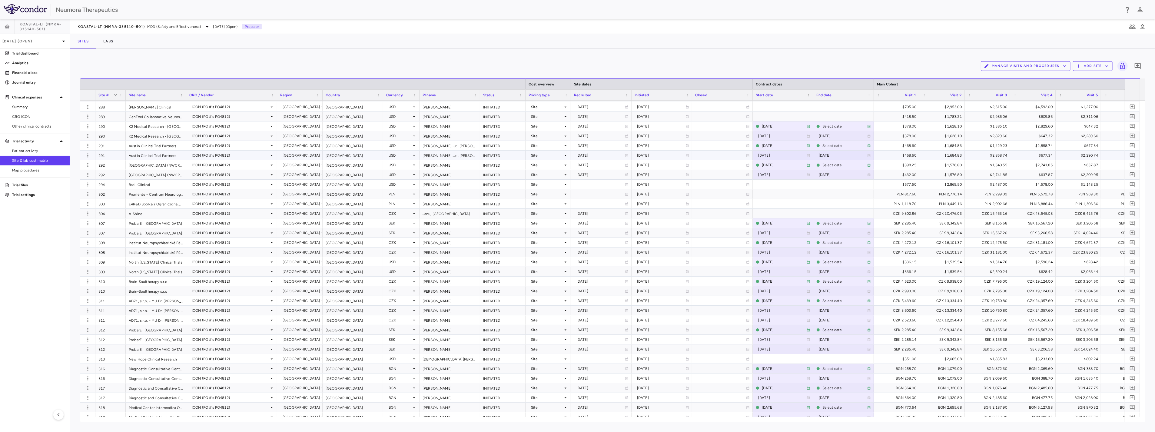
scroll to position [0, 0]
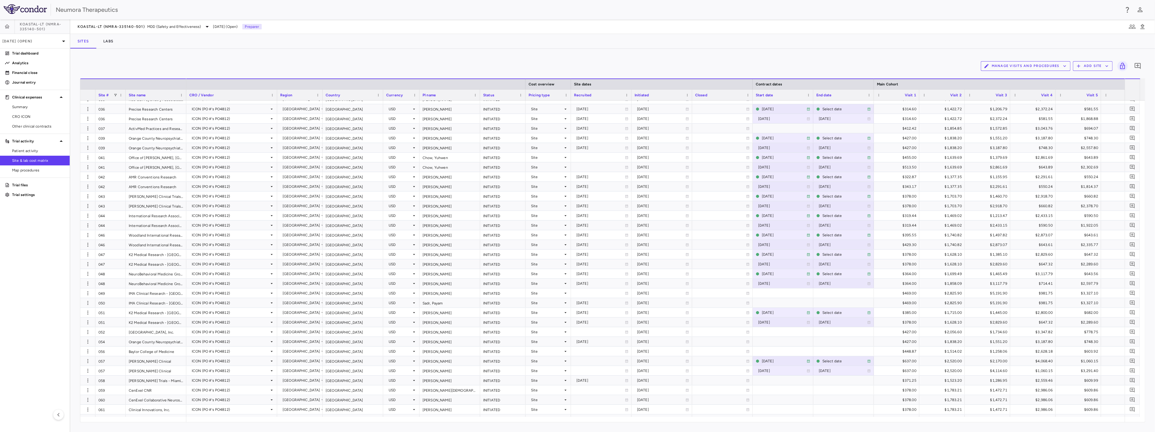
click at [448, 95] on div "PI name" at bounding box center [447, 95] width 49 height 8
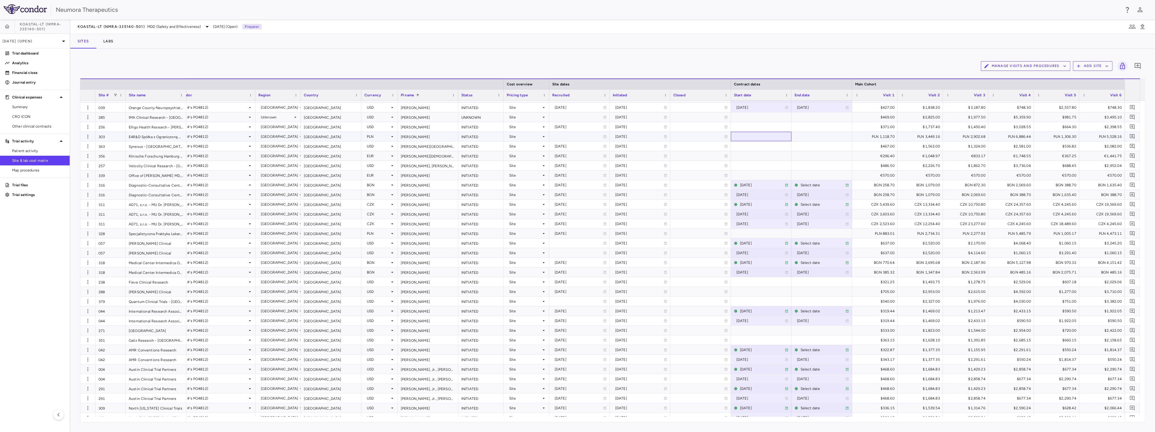
drag, startPoint x: 748, startPoint y: 135, endPoint x: 759, endPoint y: 136, distance: 11.8
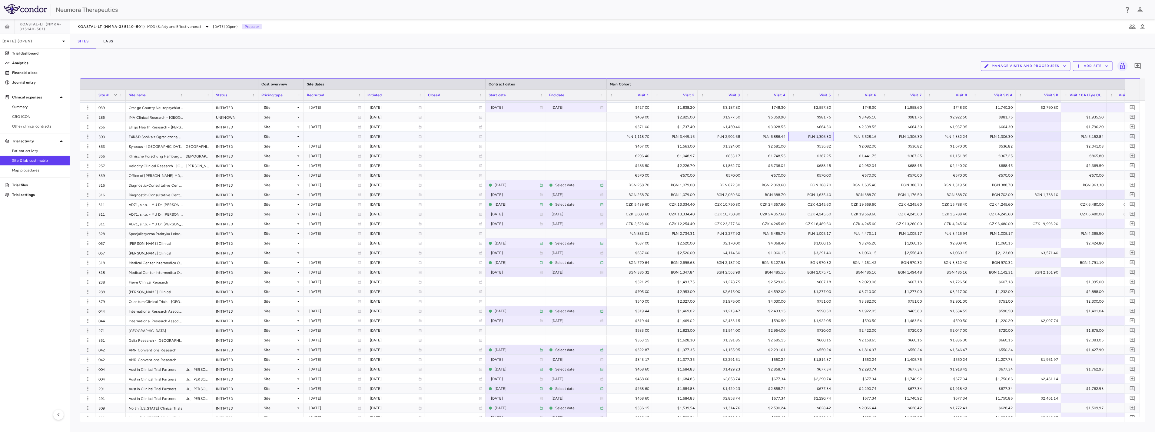
drag, startPoint x: 845, startPoint y: 135, endPoint x: 834, endPoint y: 134, distance: 11.0
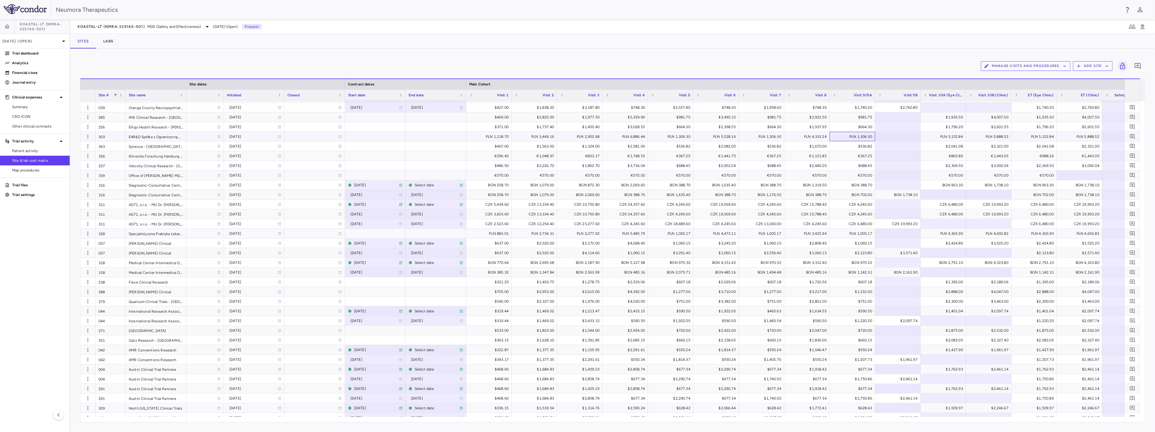
drag, startPoint x: 852, startPoint y: 137, endPoint x: 865, endPoint y: 138, distance: 12.7
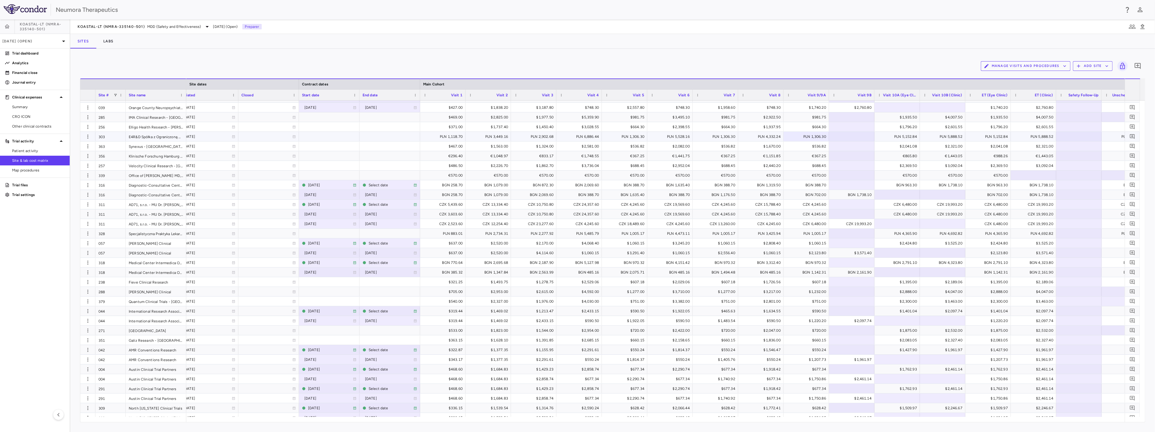
drag, startPoint x: 865, startPoint y: 137, endPoint x: 888, endPoint y: 137, distance: 23.0
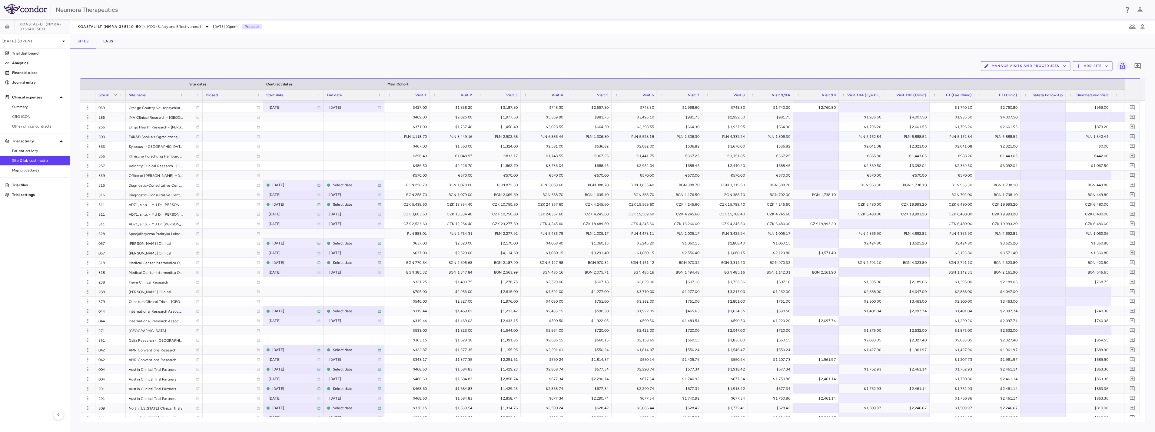
drag, startPoint x: 887, startPoint y: 132, endPoint x: 902, endPoint y: 134, distance: 15.3
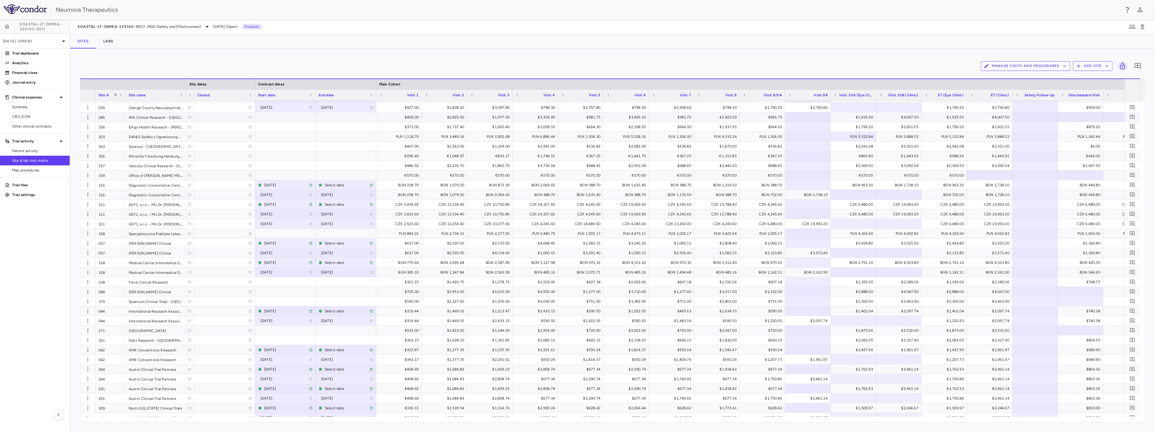
drag, startPoint x: 951, startPoint y: 116, endPoint x: 954, endPoint y: 119, distance: 3.6
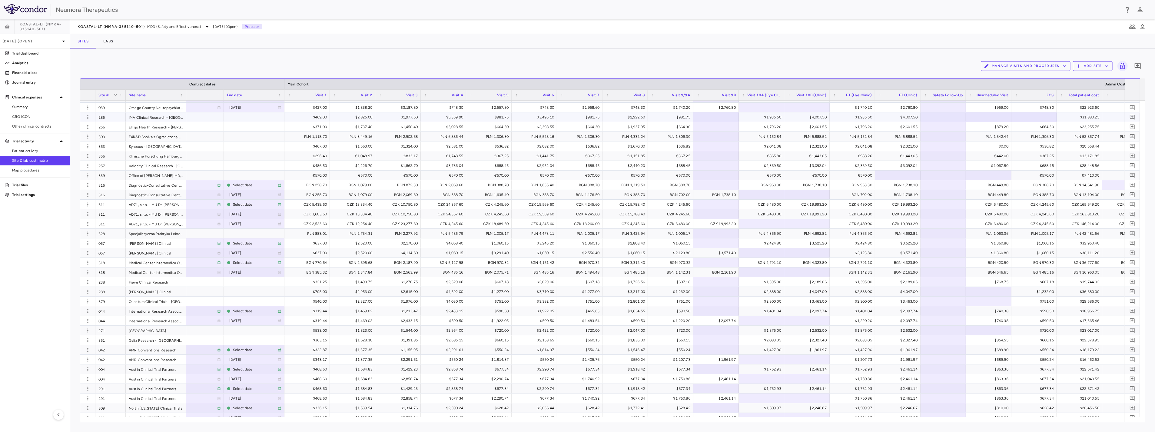
click at [1049, 117] on div at bounding box center [1033, 117] width 39 height 9
click at [1046, 117] on input "text" at bounding box center [1039, 118] width 36 height 10
type input "******"
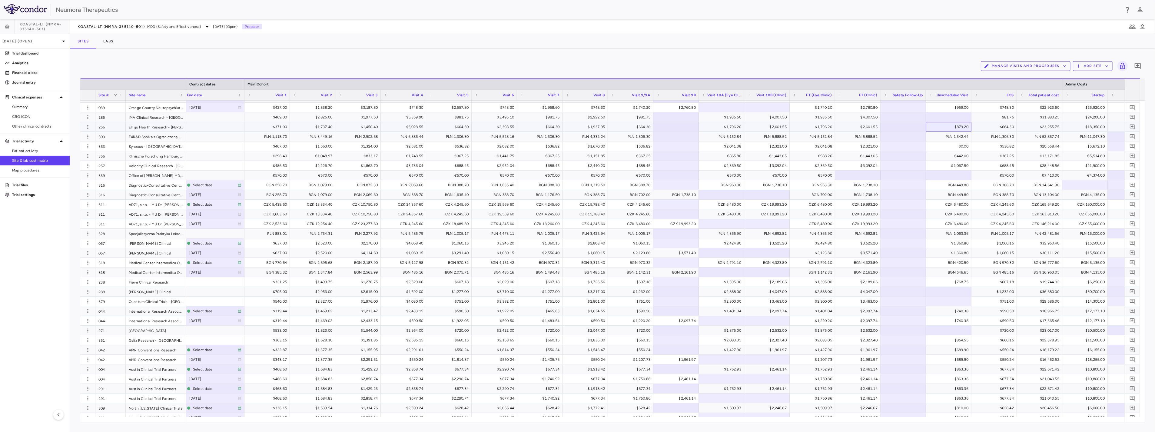
drag, startPoint x: 971, startPoint y: 131, endPoint x: 1022, endPoint y: 138, distance: 51.3
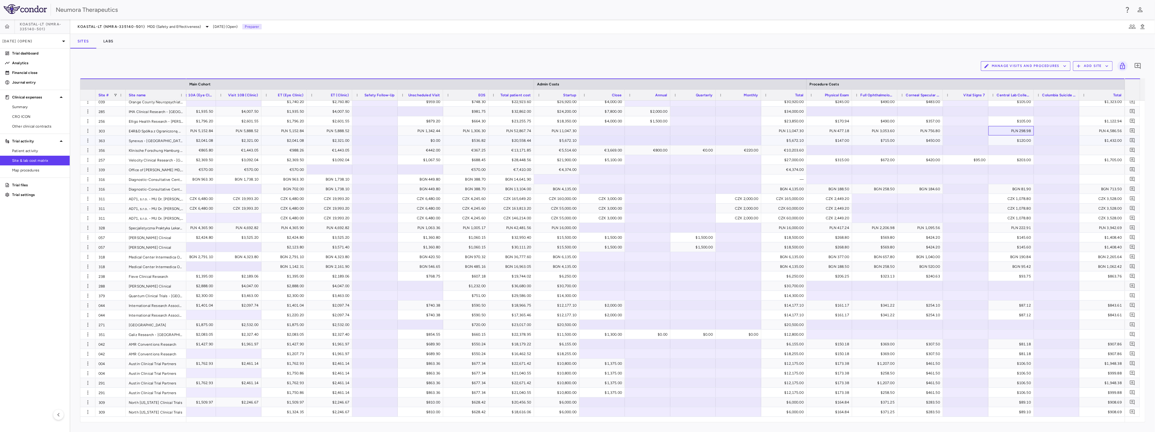
drag, startPoint x: 1000, startPoint y: 135, endPoint x: 623, endPoint y: 144, distance: 376.6
click at [41, 41] on p "Jul 2025 (Open)" at bounding box center [31, 40] width 58 height 5
click at [41, 73] on div "Aug 2025 Open" at bounding box center [34, 70] width 69 height 15
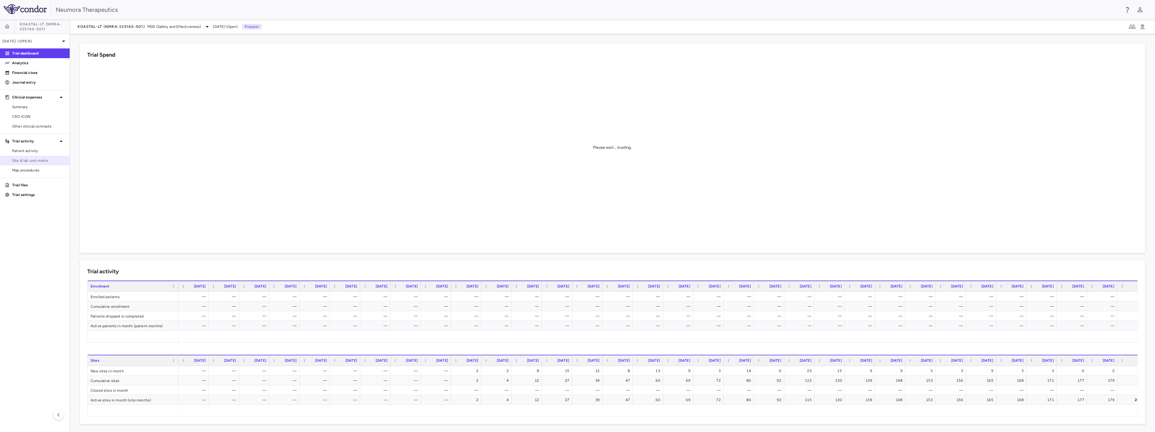
click at [37, 159] on span "Site & lab cost matrix" at bounding box center [38, 160] width 53 height 5
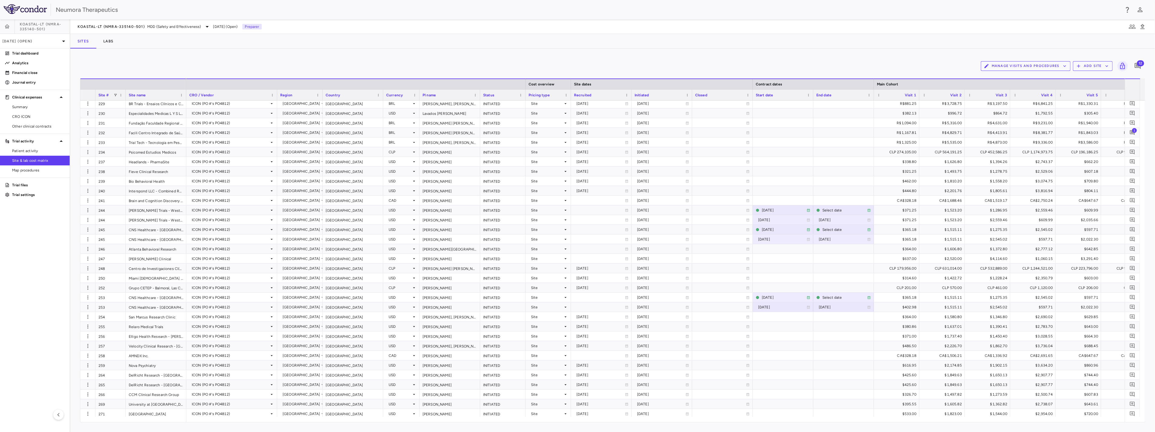
click at [443, 96] on div "PI name" at bounding box center [447, 95] width 49 height 8
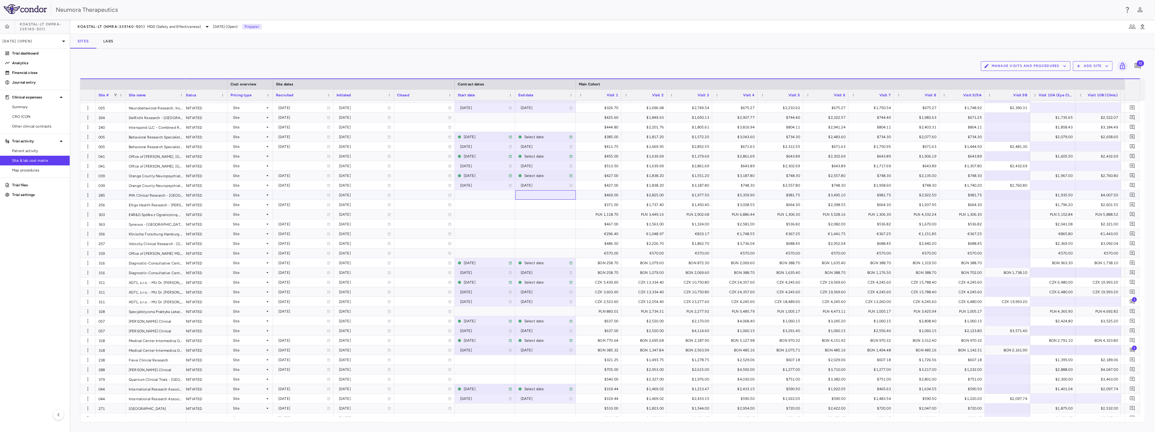
drag, startPoint x: 550, startPoint y: 199, endPoint x: 622, endPoint y: 199, distance: 71.8
